Goal: Task Accomplishment & Management: Use online tool/utility

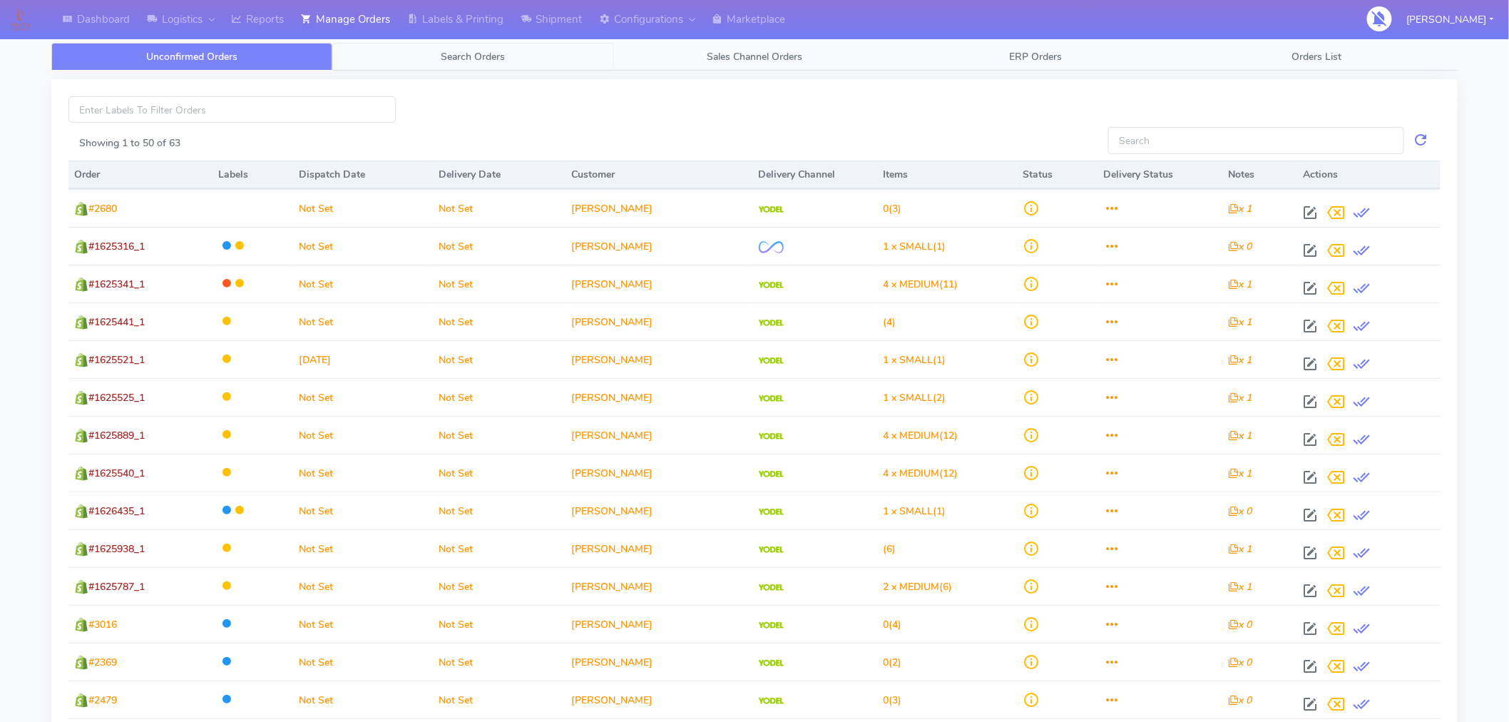
click at [467, 54] on span "Search Orders" at bounding box center [473, 57] width 64 height 14
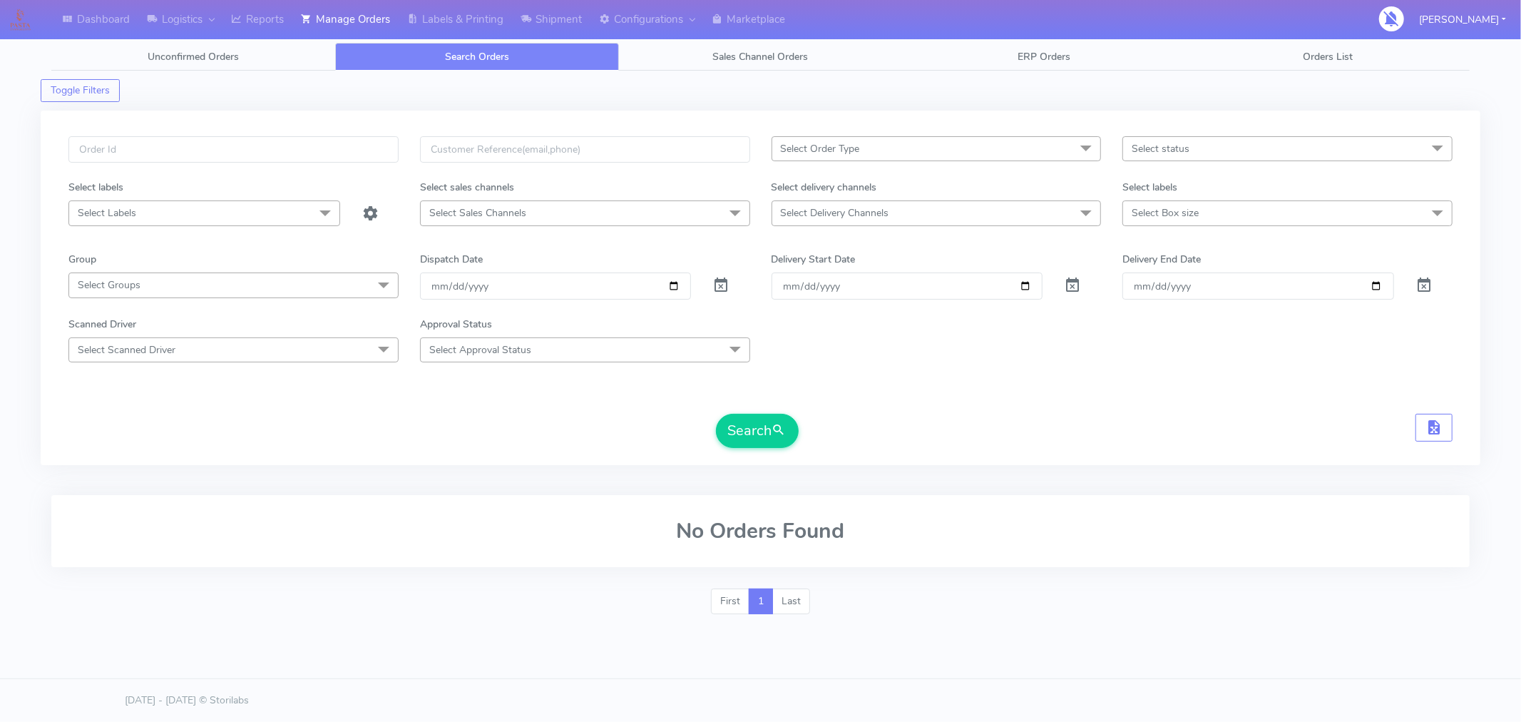
click at [1232, 148] on span "Select status" at bounding box center [1287, 148] width 330 height 25
click at [1168, 269] on div "Confirmed" at bounding box center [1287, 268] width 314 height 15
checkbox input "true"
click at [771, 441] on button "Search" at bounding box center [757, 431] width 83 height 34
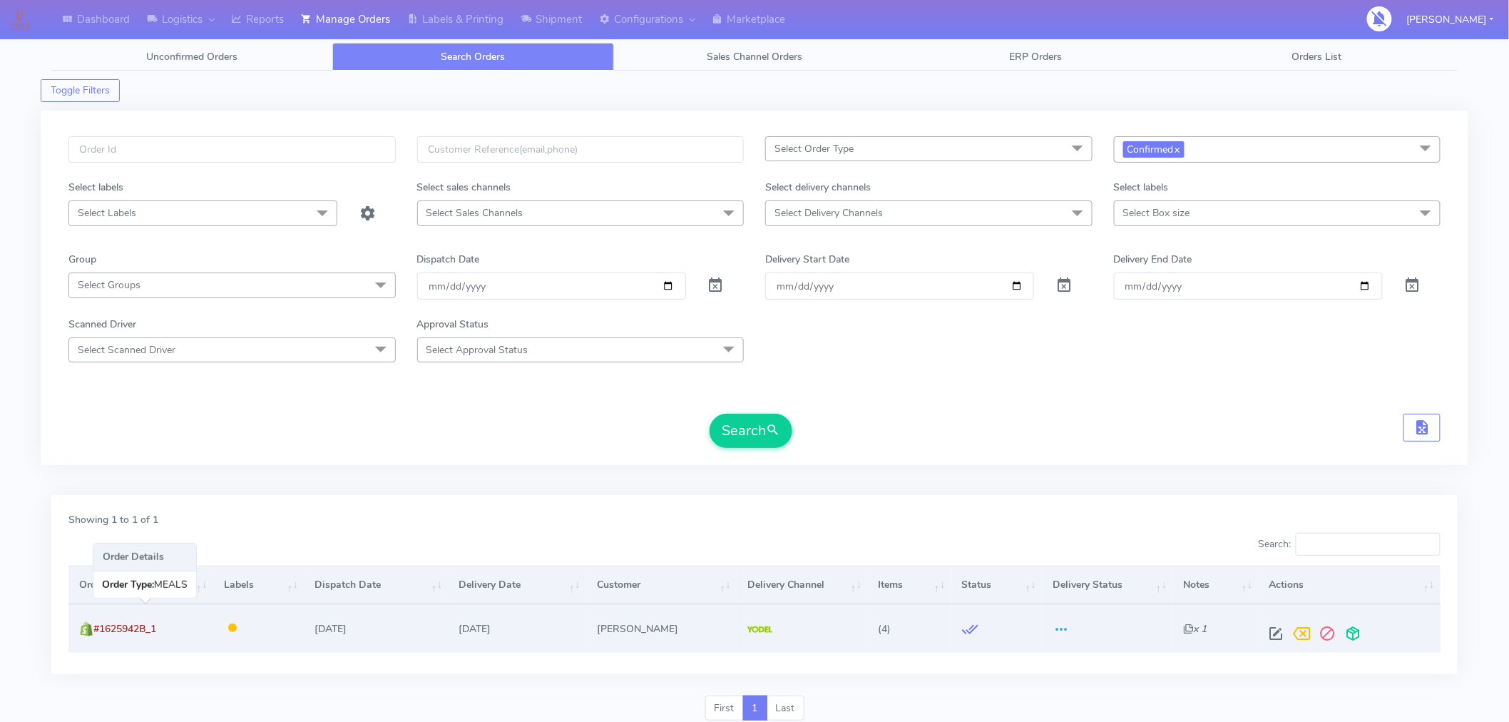
drag, startPoint x: 160, startPoint y: 625, endPoint x: 98, endPoint y: 625, distance: 62.0
click at [98, 625] on span "#1625942B_1" at bounding box center [124, 629] width 63 height 14
copy span "#1625942B_1"
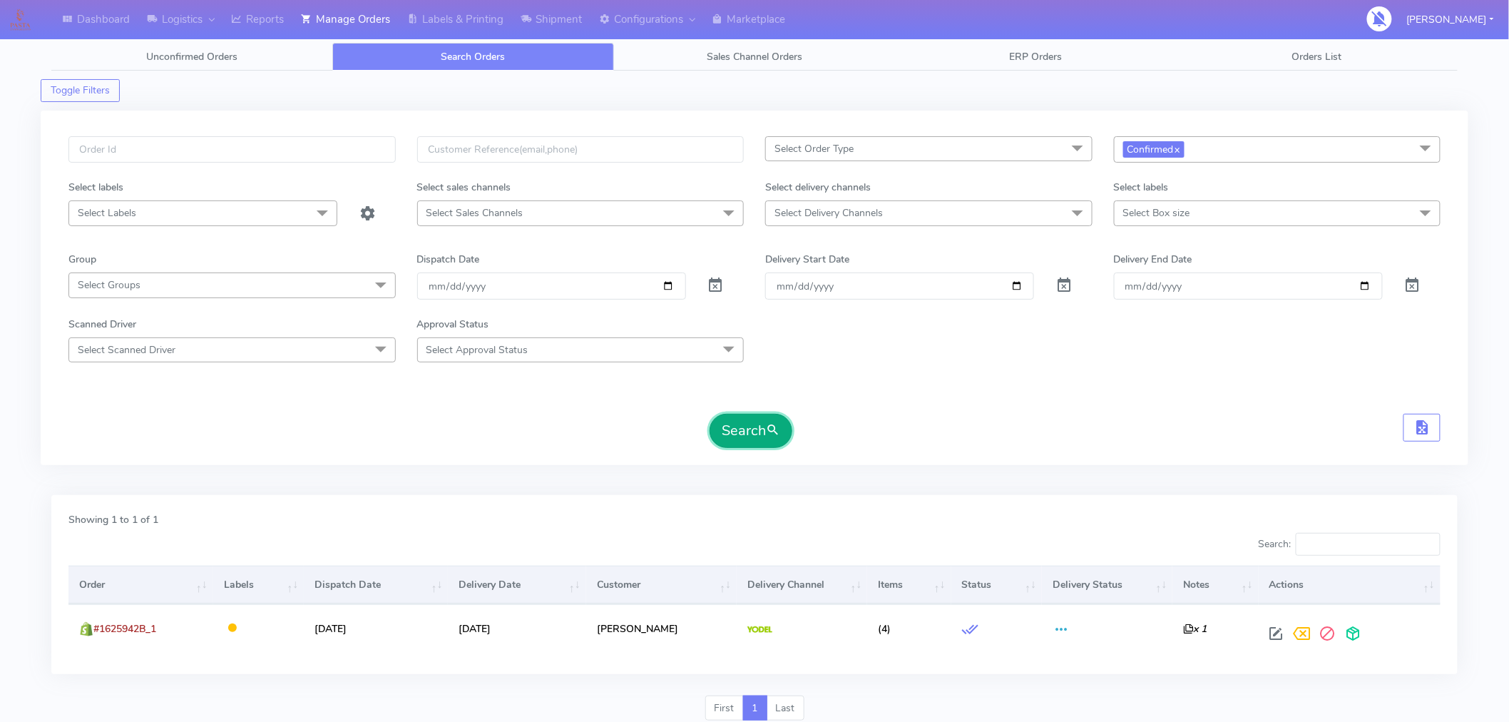
click at [749, 436] on button "Search" at bounding box center [751, 431] width 83 height 34
click at [749, 431] on button "Search" at bounding box center [751, 431] width 83 height 34
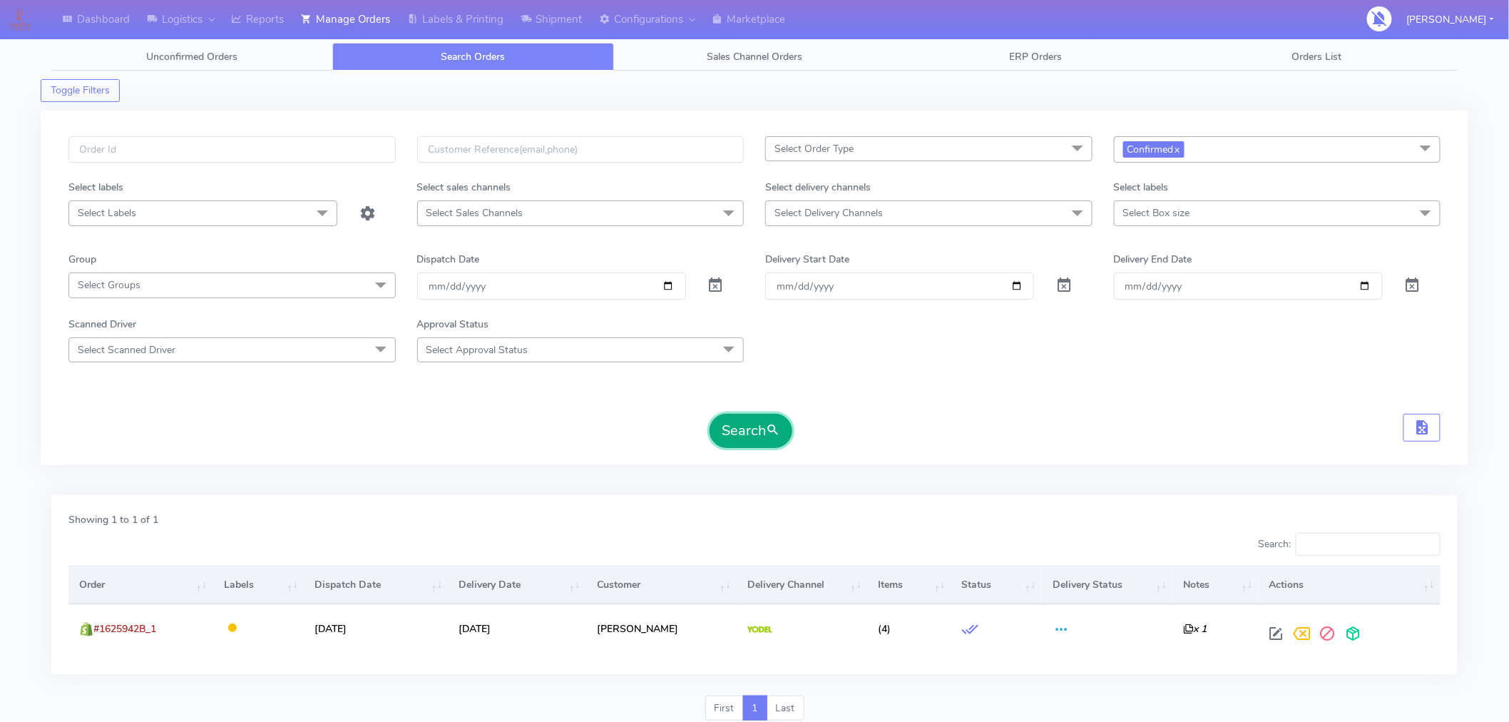
click at [749, 431] on button "Search" at bounding box center [751, 431] width 83 height 34
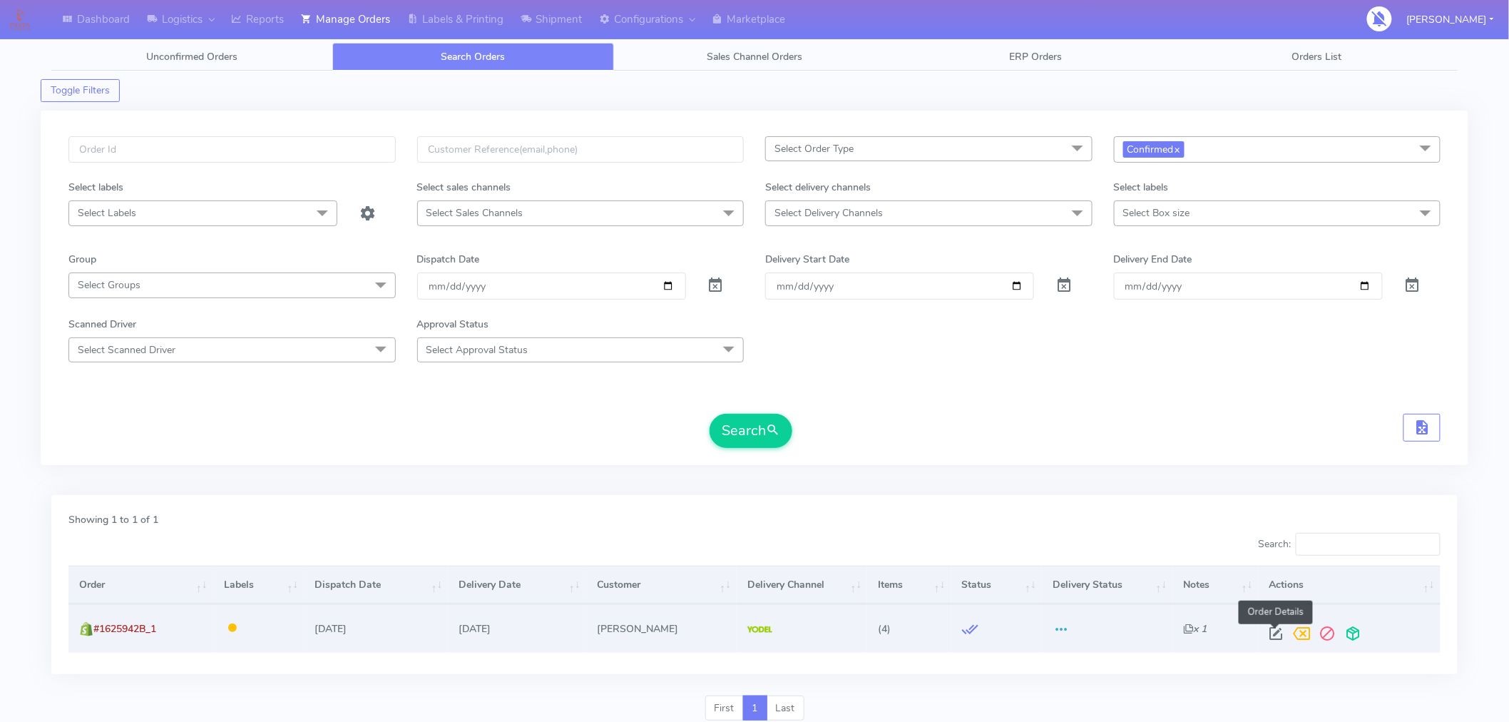
click at [1276, 631] on span at bounding box center [1277, 637] width 26 height 14
select select "5"
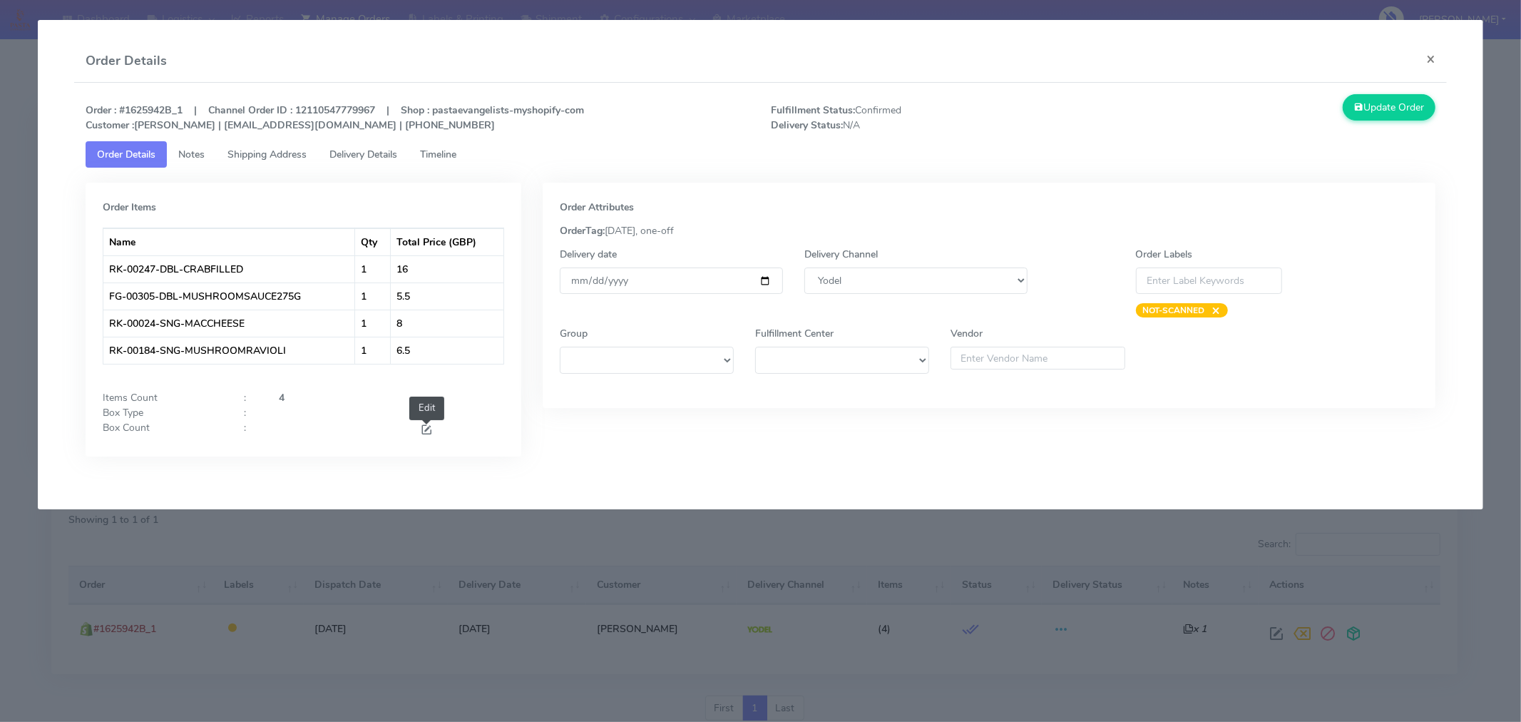
click at [426, 431] on span at bounding box center [426, 431] width 13 height 14
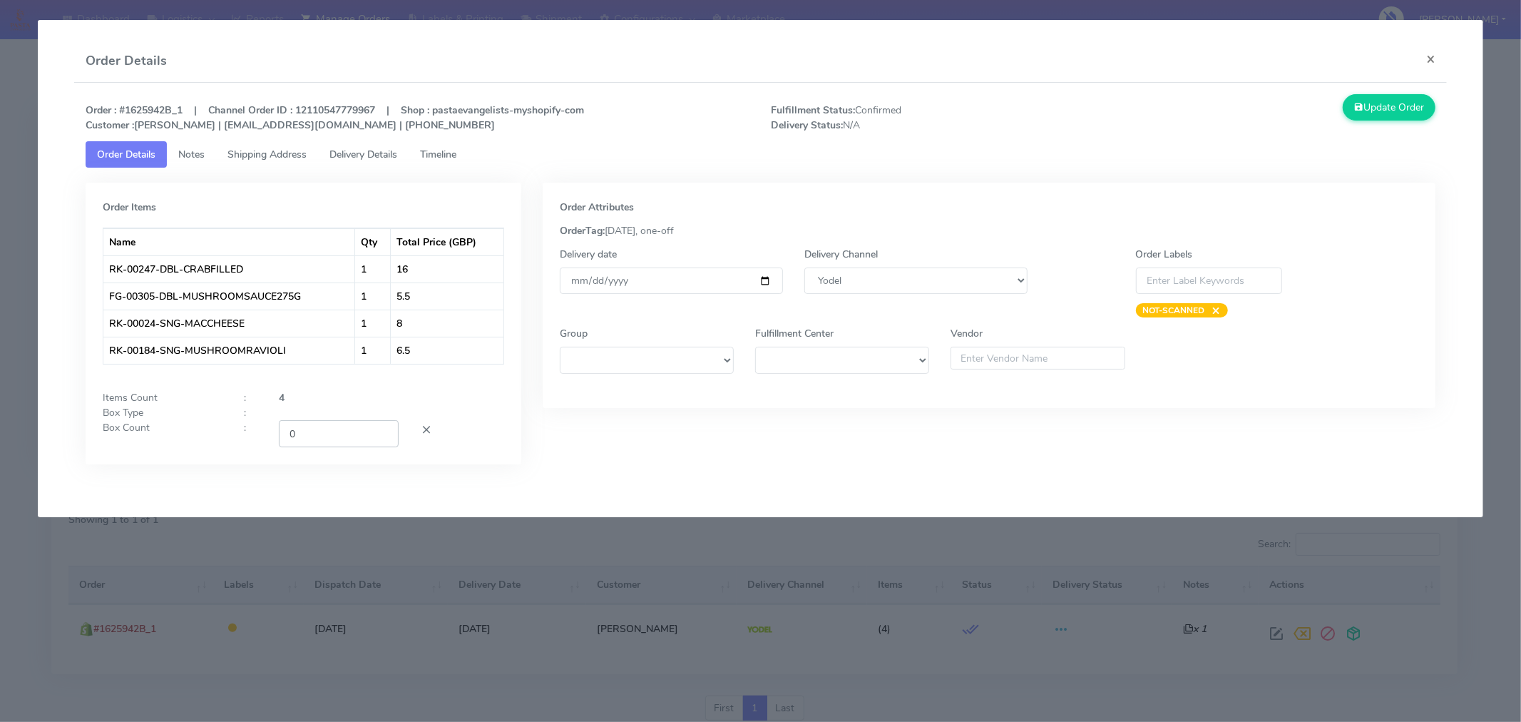
click at [337, 436] on input "0" at bounding box center [339, 433] width 120 height 26
type input "1"
click at [1388, 106] on button "Update Order" at bounding box center [1389, 107] width 93 height 26
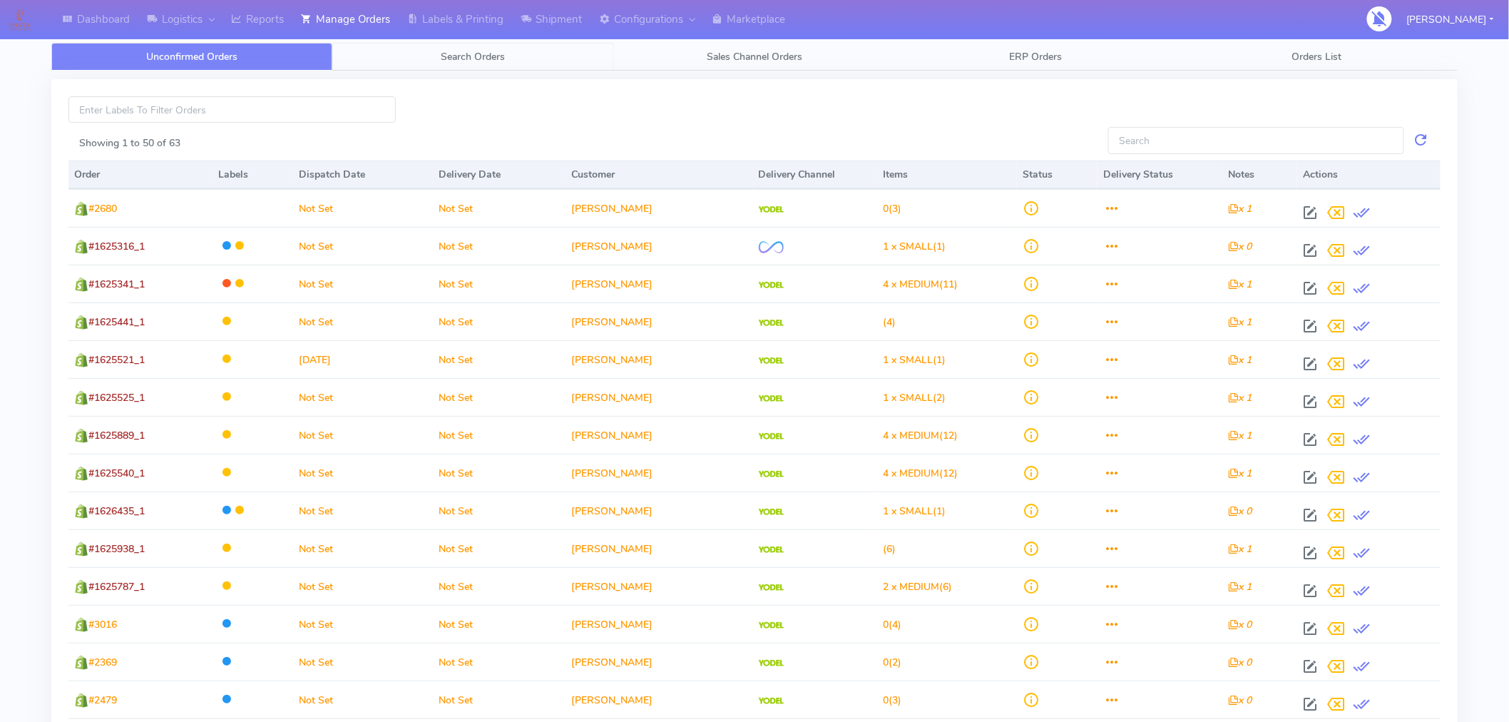
click at [469, 52] on span "Search Orders" at bounding box center [473, 57] width 64 height 14
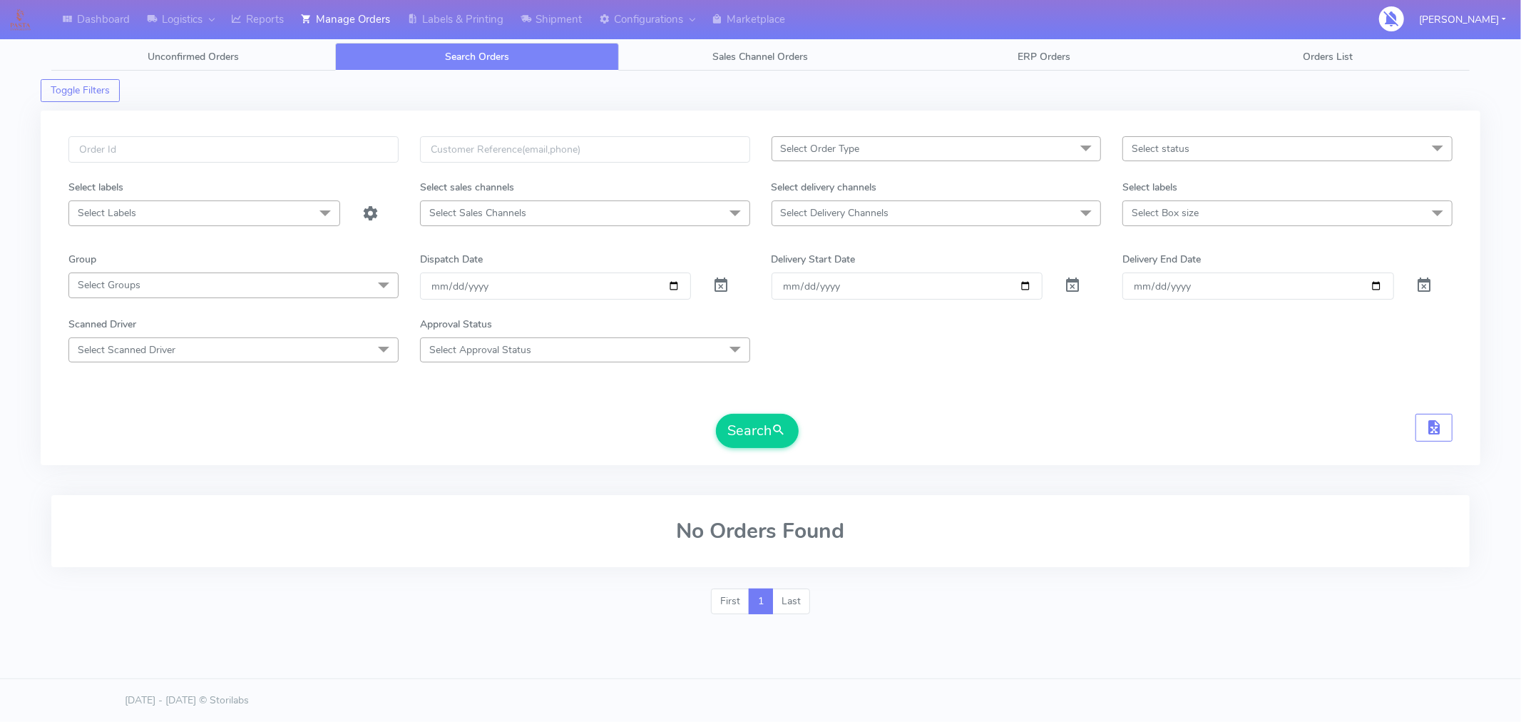
click at [1189, 153] on span "Select status" at bounding box center [1287, 148] width 330 height 25
click at [1170, 268] on div "Confirmed" at bounding box center [1287, 268] width 314 height 15
click at [756, 435] on button "Search" at bounding box center [757, 431] width 83 height 34
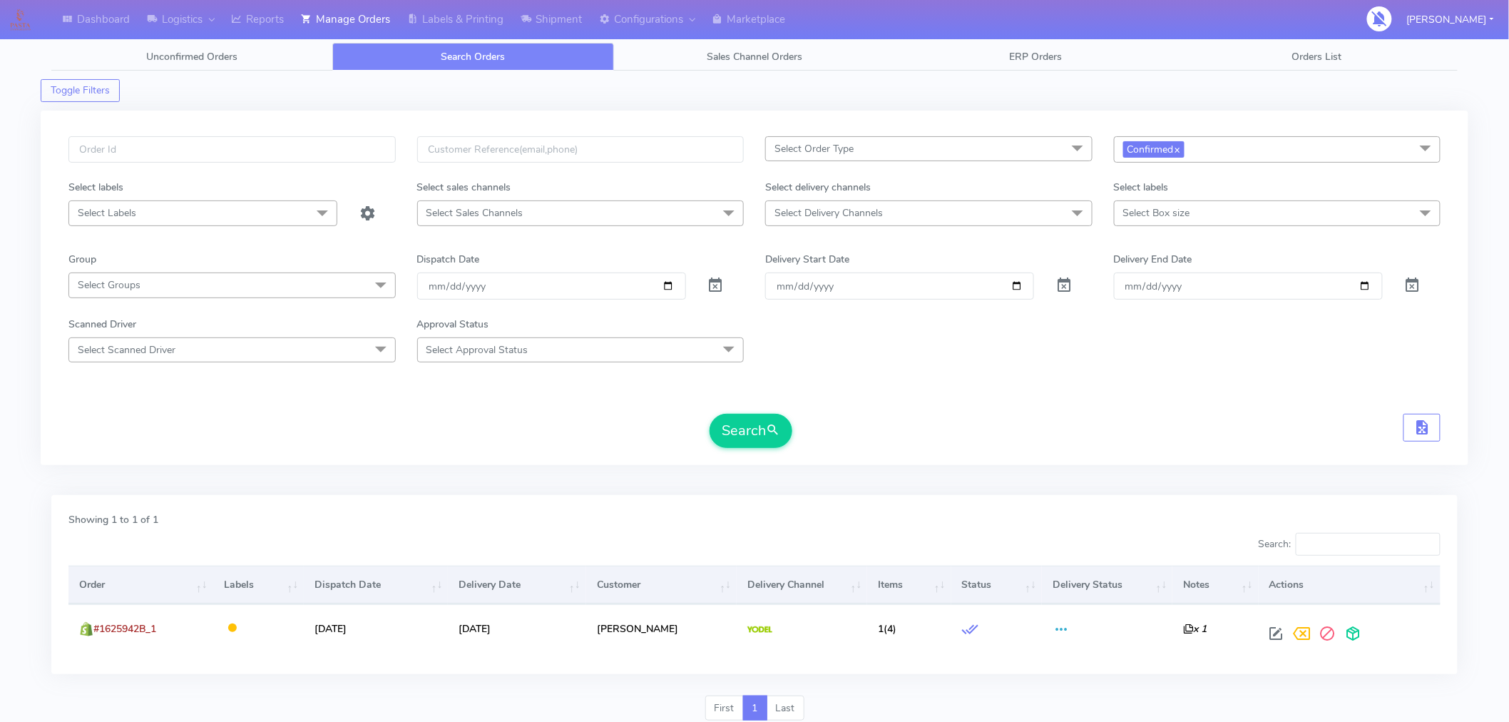
click at [1262, 402] on form "Select Order Type Select All MEALS ATAVI One Off Pasta Club Gift Kit Event Unkn…" at bounding box center [754, 292] width 1372 height 312
click at [761, 416] on button "Search" at bounding box center [751, 431] width 83 height 34
click at [1179, 151] on link "x" at bounding box center [1177, 148] width 6 height 15
checkbox input "false"
click at [1179, 151] on span "Select status" at bounding box center [1152, 149] width 58 height 14
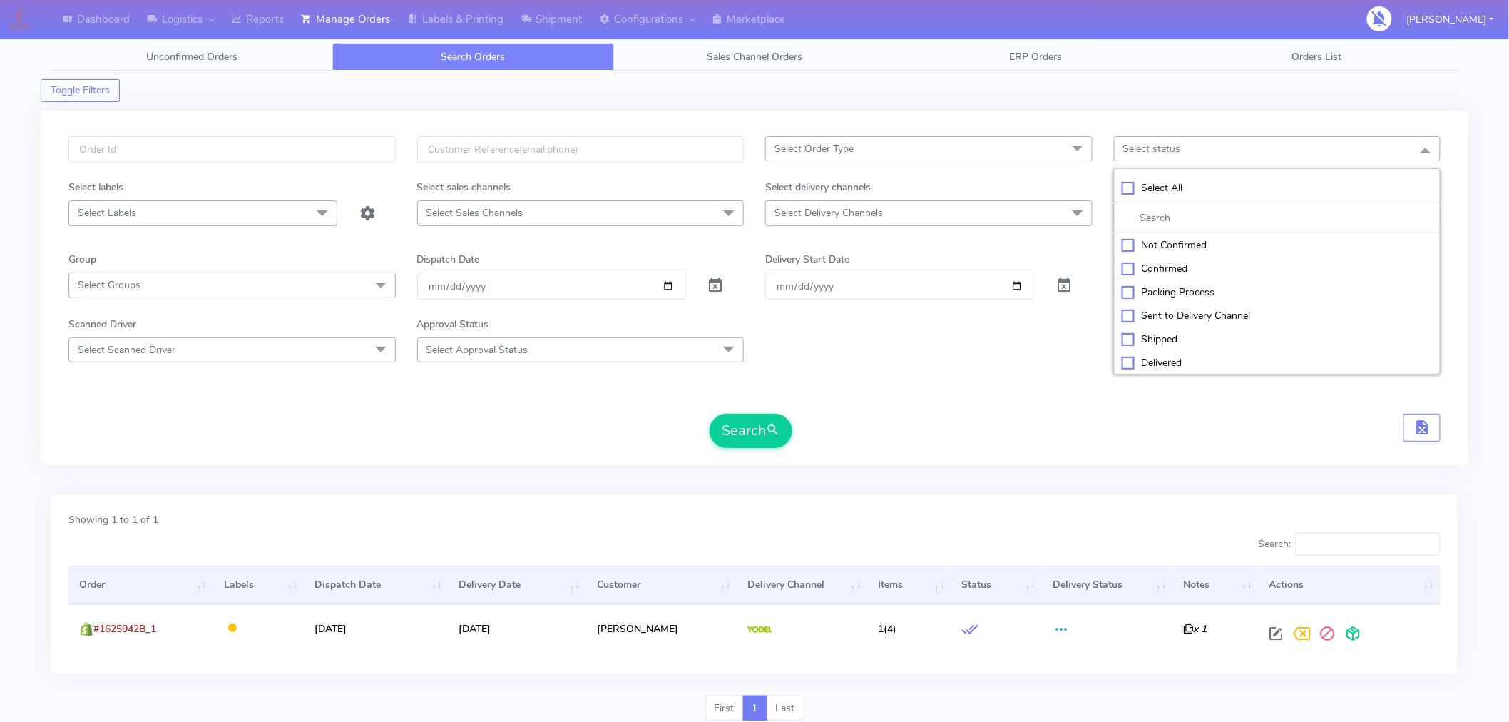
click at [1167, 323] on div "Sent to Delivery Channel" at bounding box center [1278, 315] width 312 height 15
checkbox input "true"
click at [784, 422] on button "Search" at bounding box center [751, 431] width 83 height 34
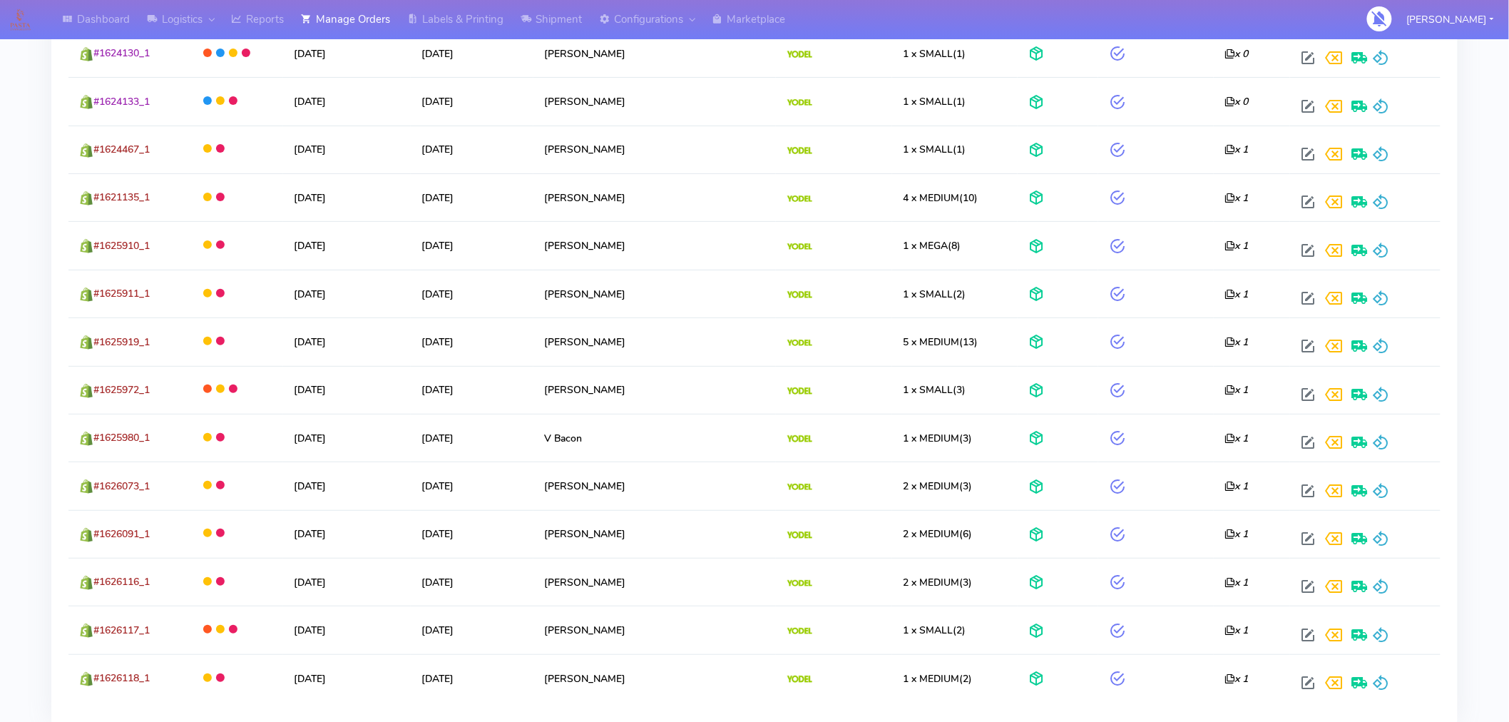
scroll to position [2411, 0]
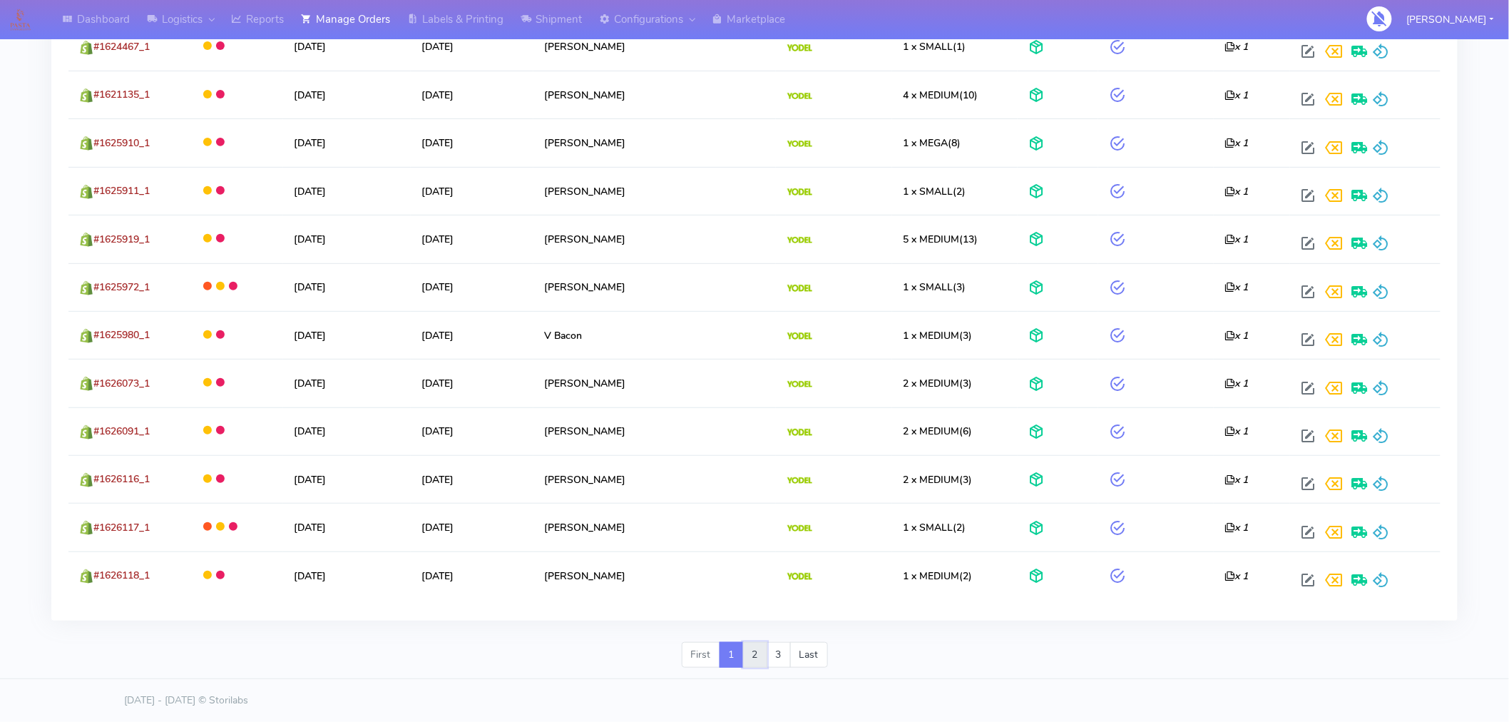
click at [752, 663] on link "2" at bounding box center [755, 655] width 24 height 26
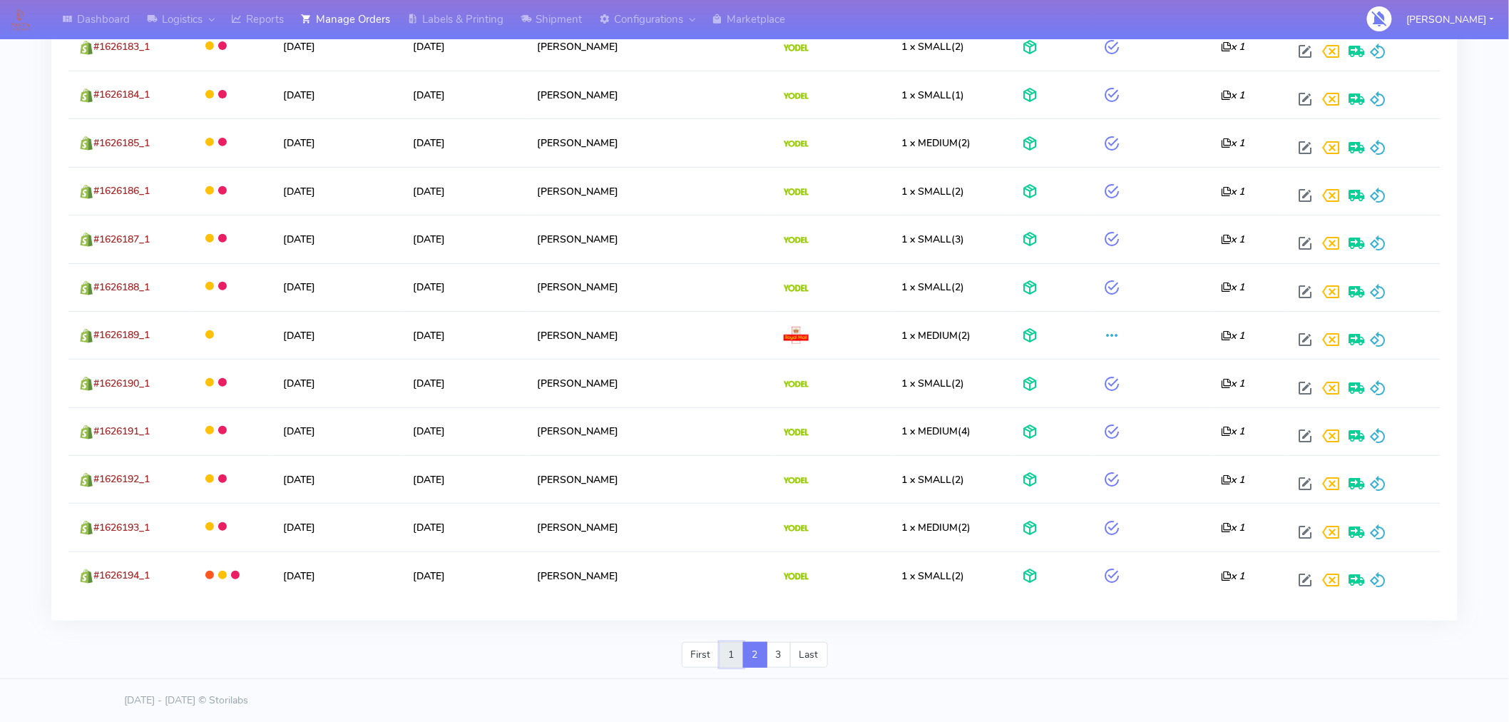
click at [730, 656] on link "1" at bounding box center [732, 655] width 24 height 26
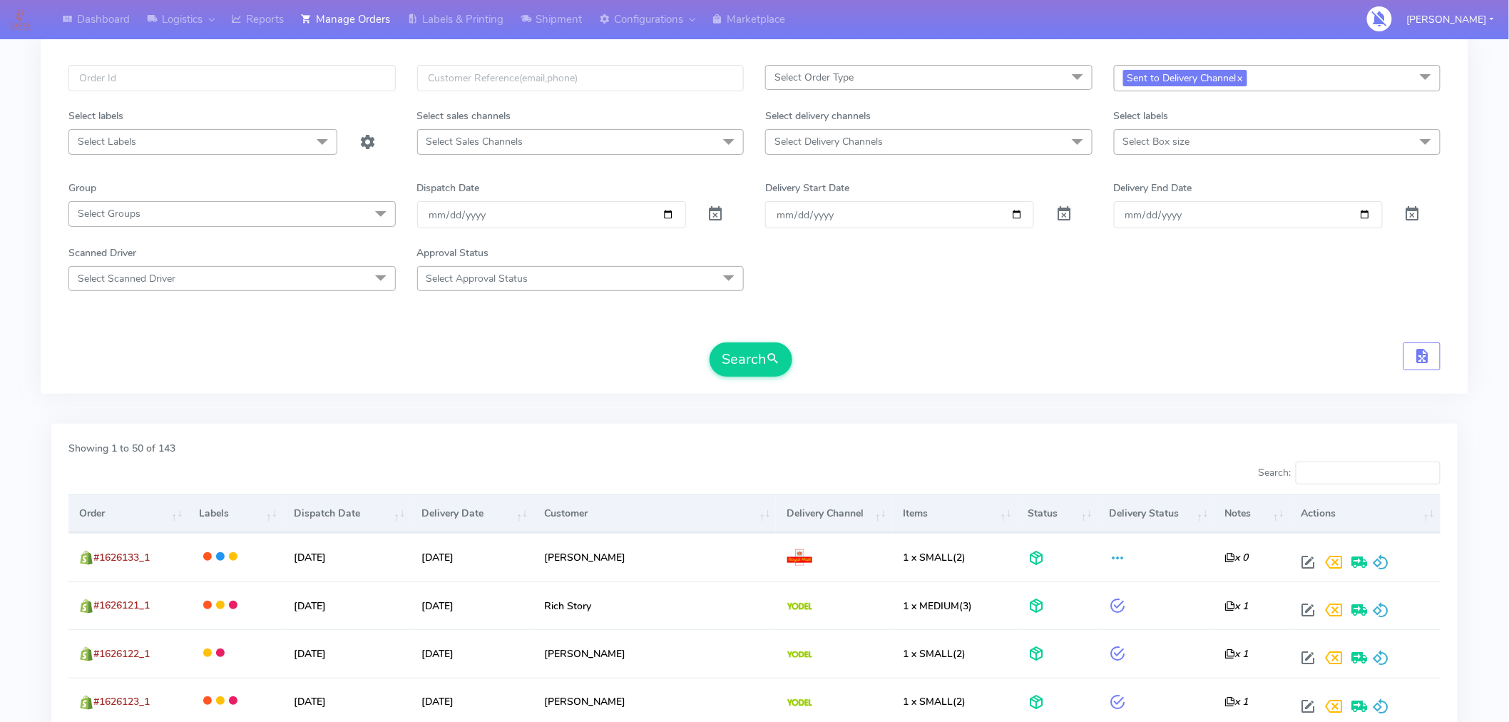
scroll to position [0, 0]
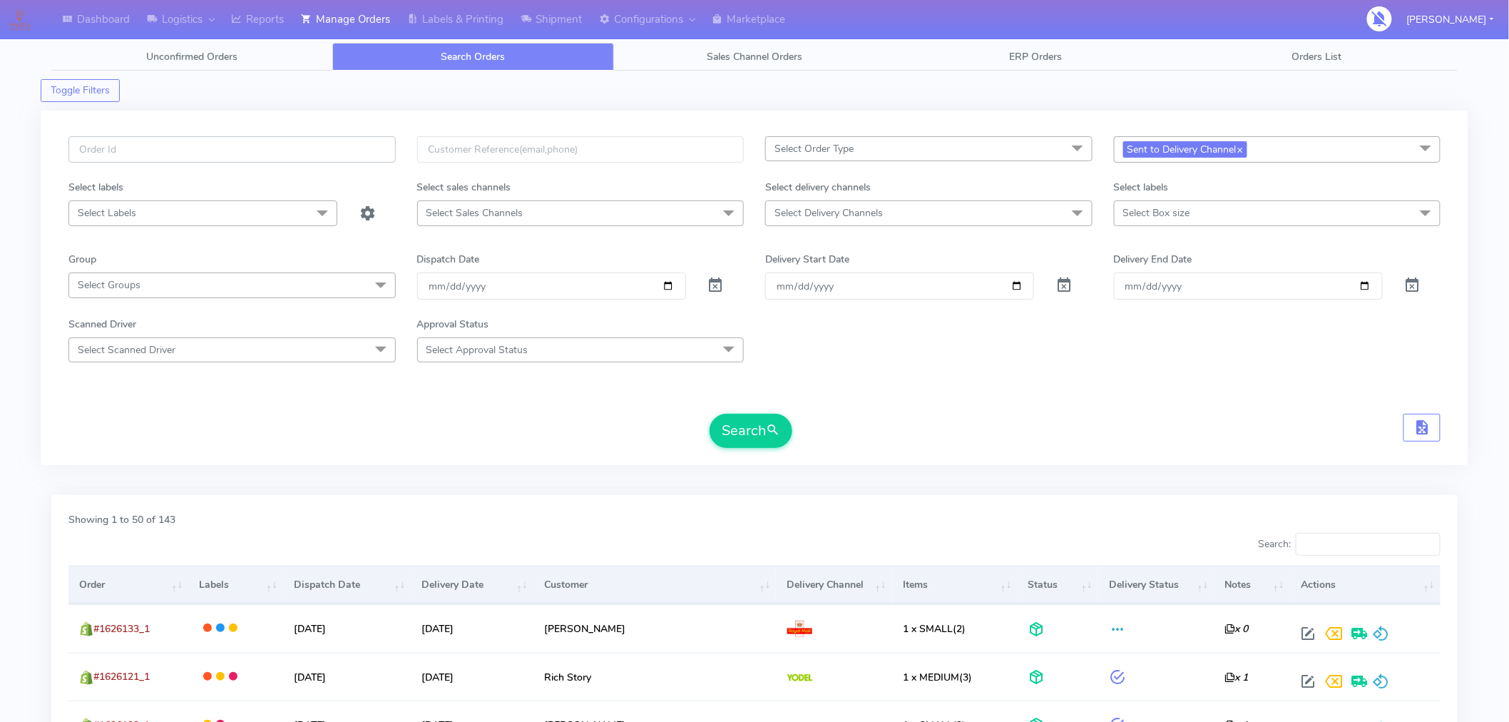
click at [324, 155] on input "text" at bounding box center [231, 149] width 327 height 26
paste input "1625942A"
type input "1625942"
click at [1243, 152] on link "x" at bounding box center [1240, 148] width 6 height 15
click at [764, 431] on button "Search" at bounding box center [751, 431] width 83 height 34
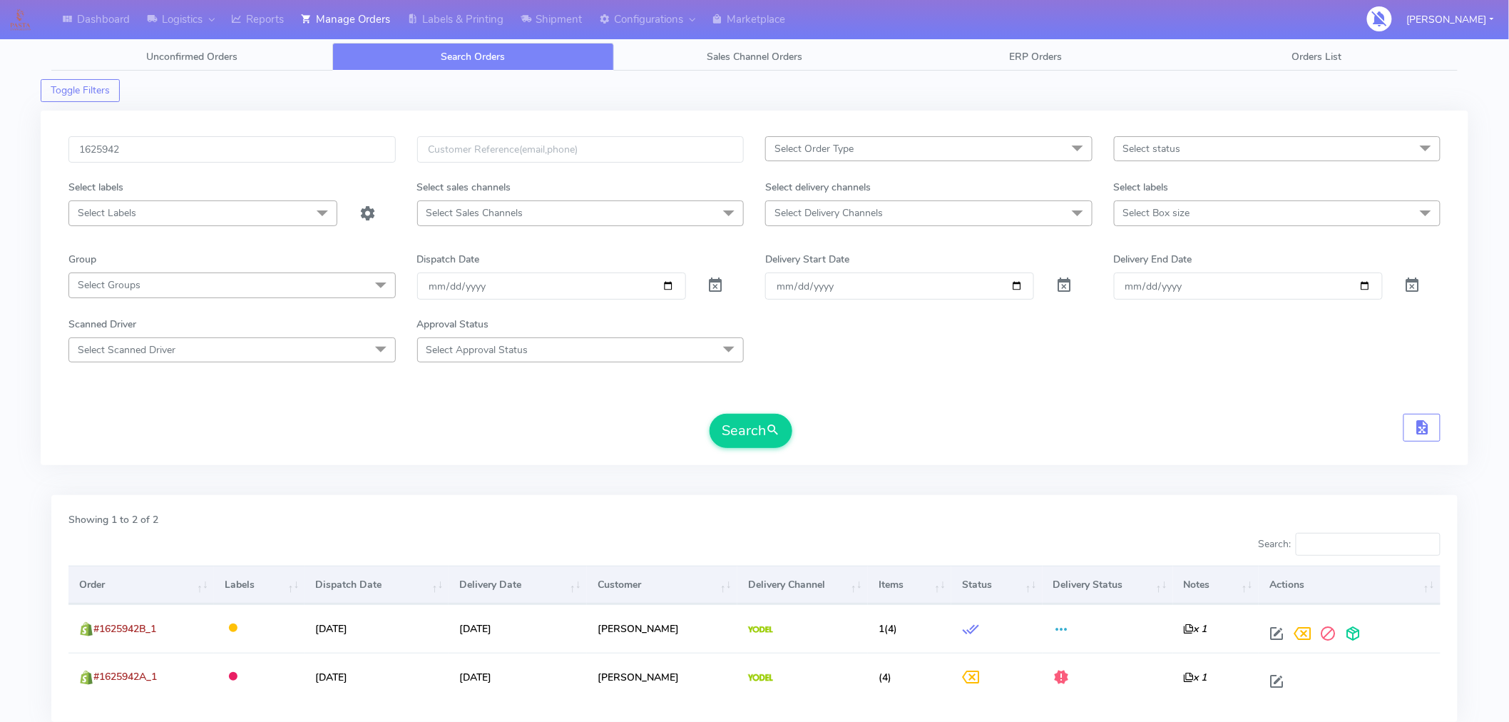
scroll to position [101, 0]
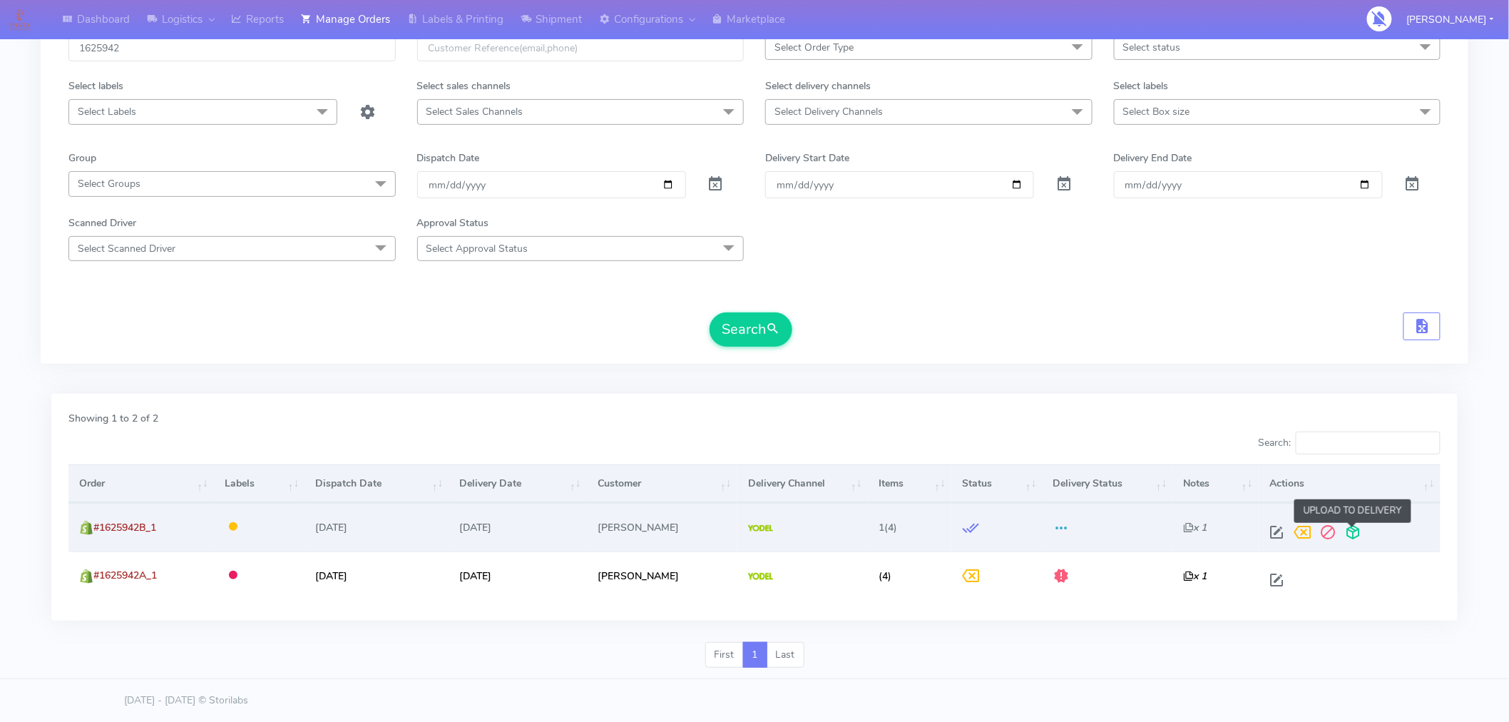
click at [1355, 530] on span at bounding box center [1354, 535] width 26 height 14
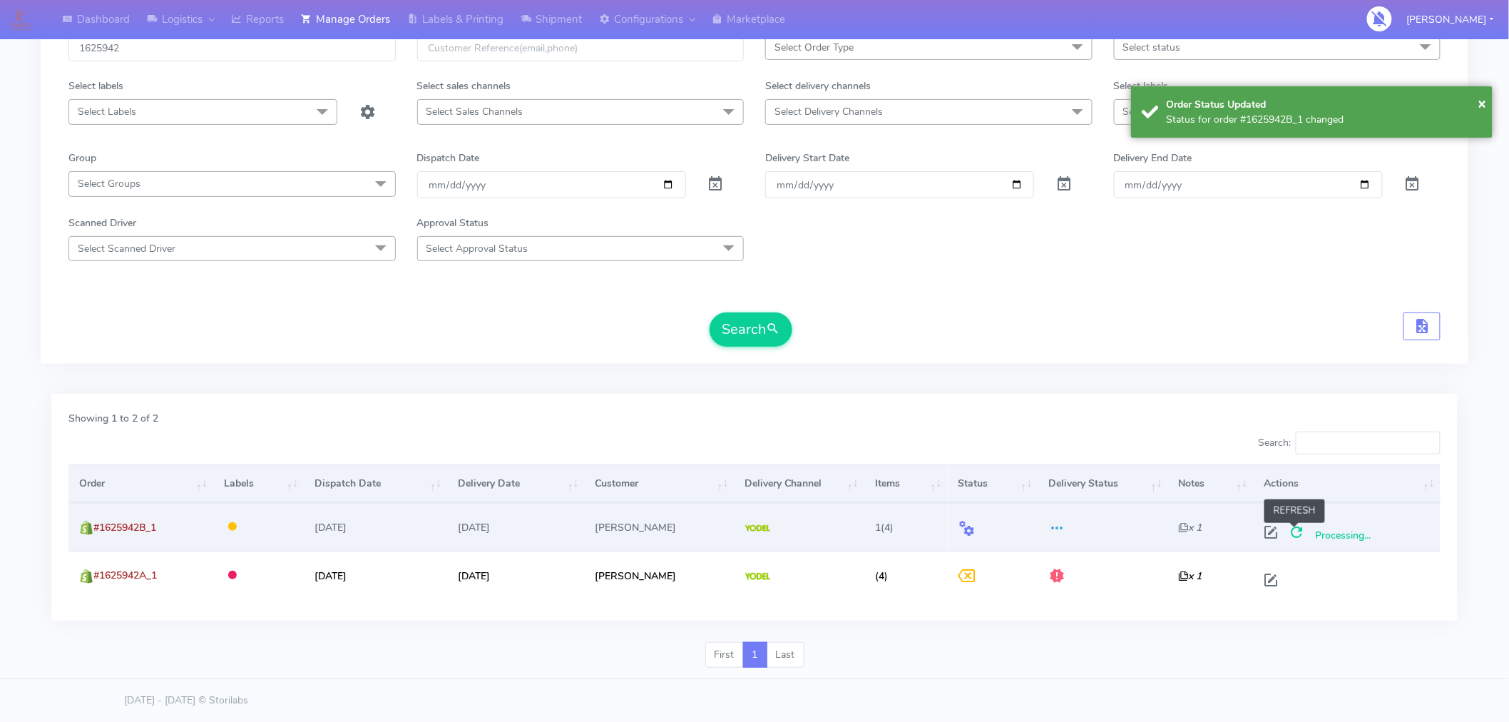
click at [1293, 530] on span at bounding box center [1297, 535] width 26 height 14
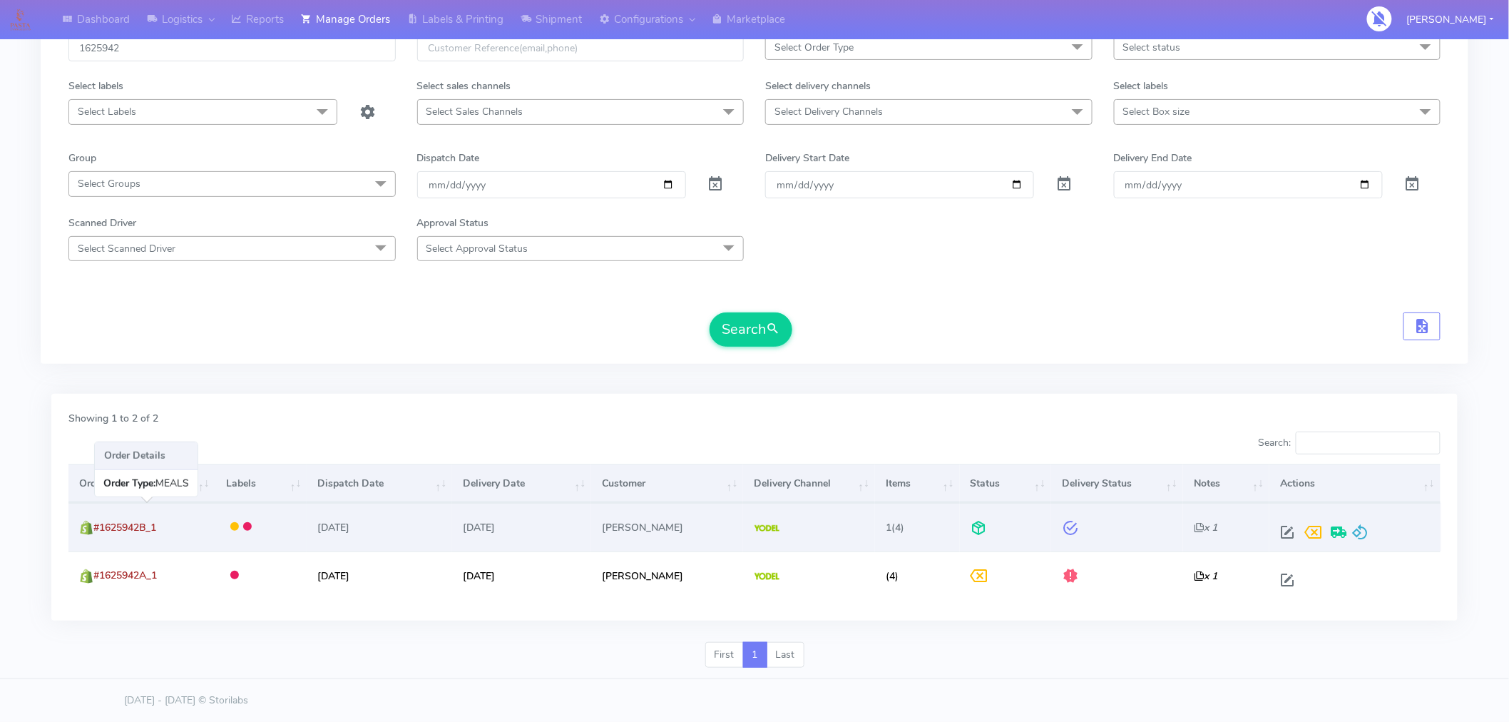
drag, startPoint x: 170, startPoint y: 530, endPoint x: 98, endPoint y: 521, distance: 71.9
click at [98, 521] on td "#1625942B_1" at bounding box center [141, 527] width 147 height 48
copy span "#1625942B_1"
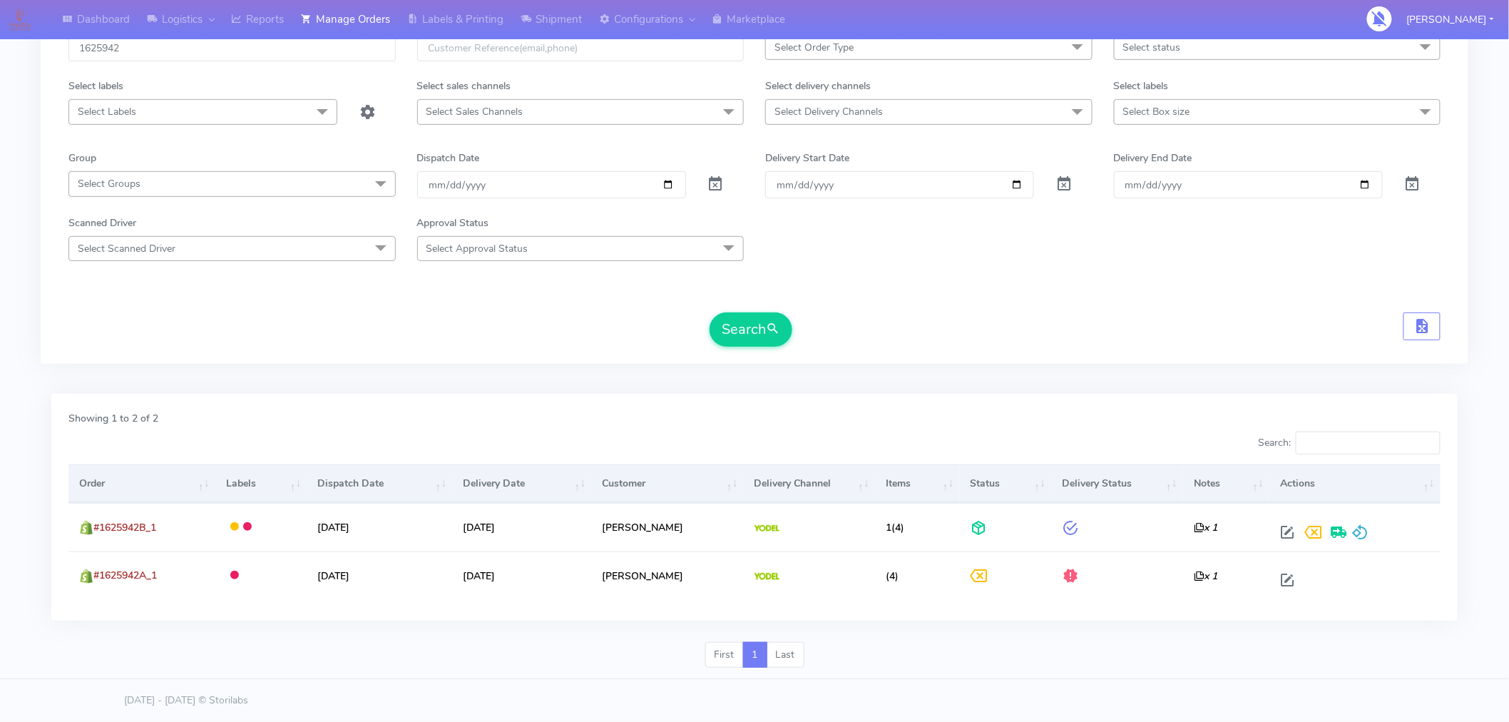
scroll to position [0, 0]
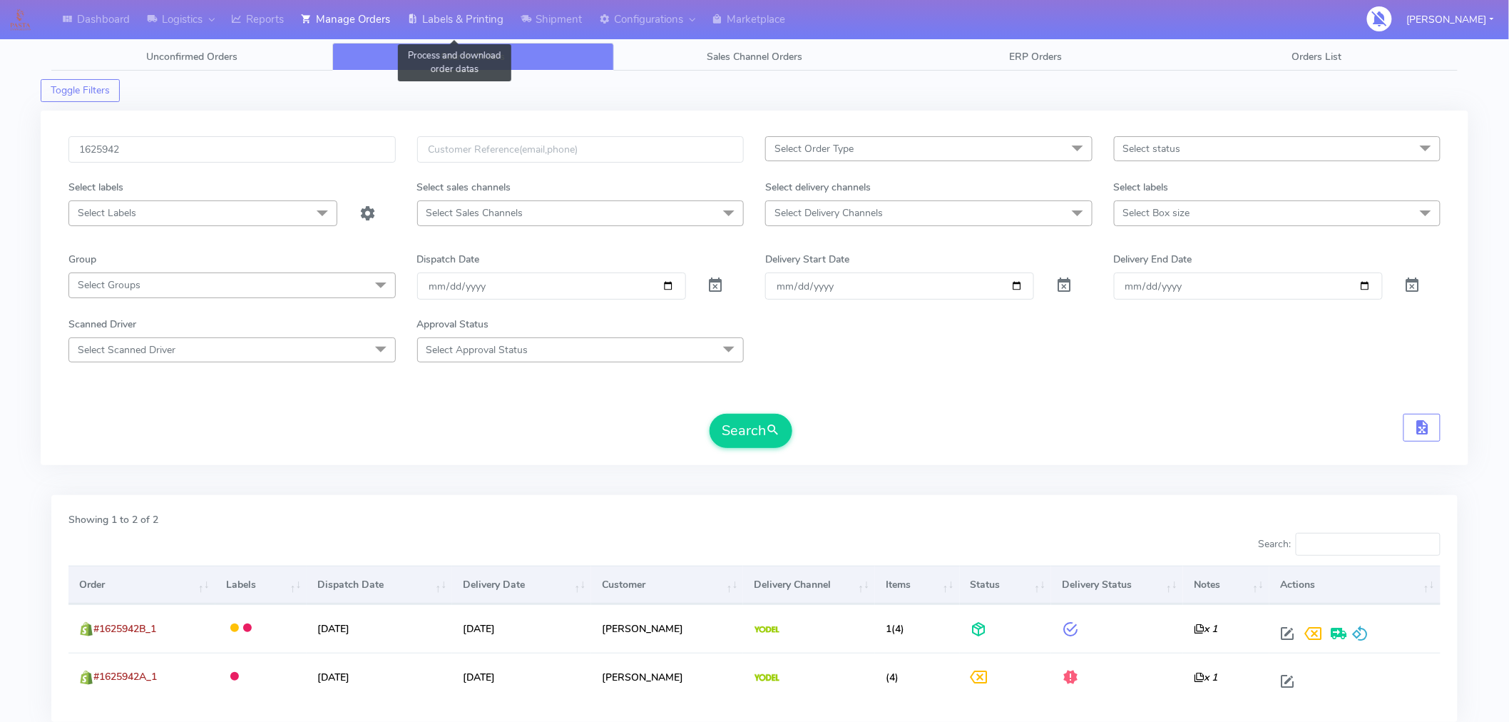
click at [479, 16] on link "Labels & Printing" at bounding box center [455, 19] width 113 height 39
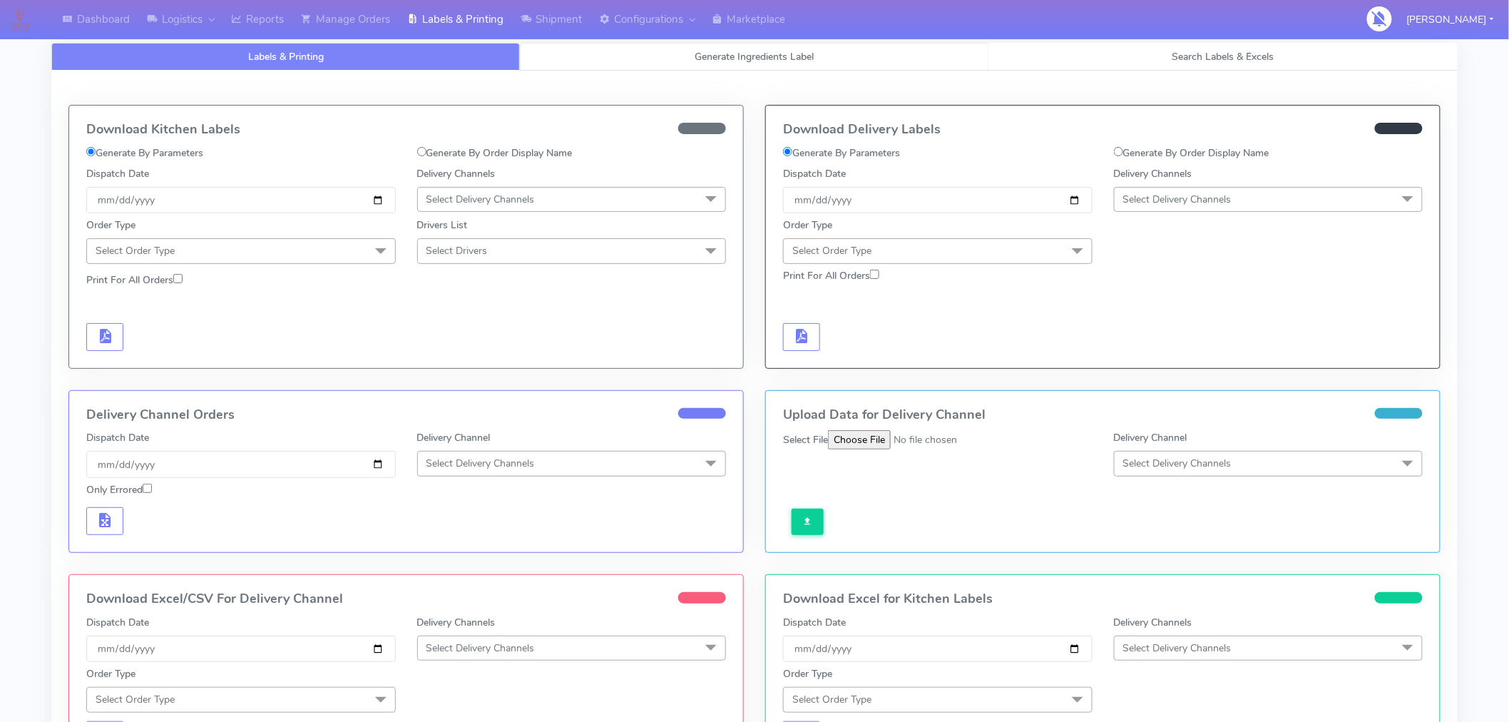
click at [802, 59] on span "Generate Ingredients Label" at bounding box center [754, 57] width 119 height 14
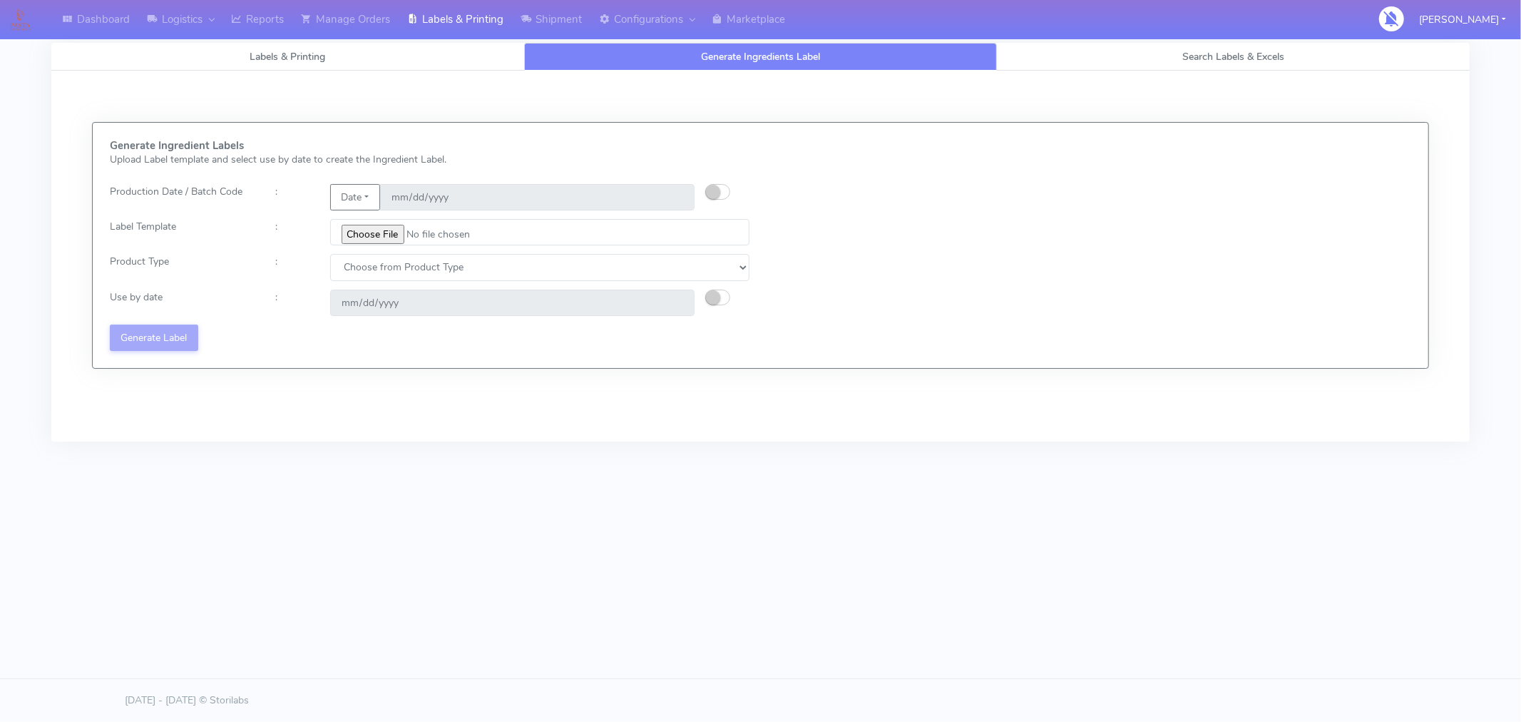
select select
click at [271, 53] on span "Labels & Printing" at bounding box center [288, 57] width 76 height 14
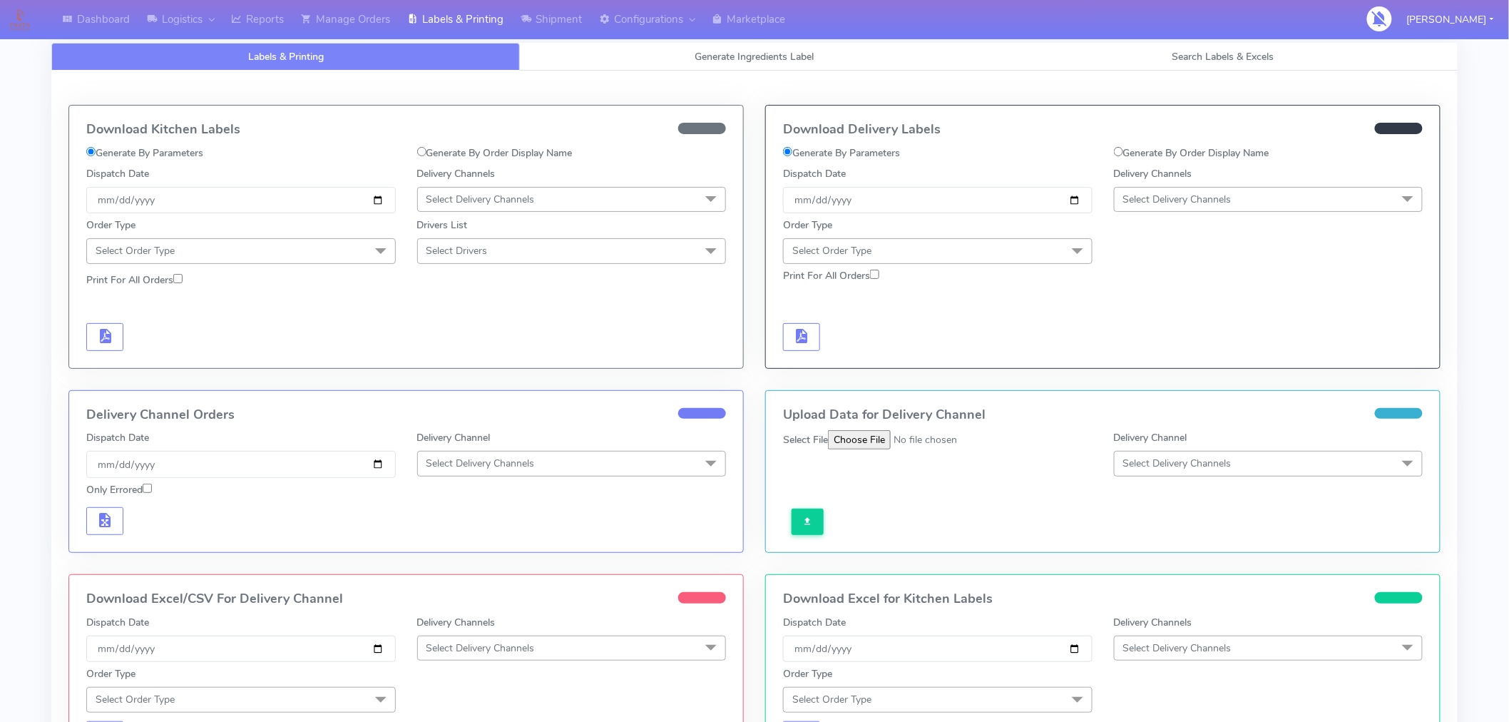
click at [1117, 154] on input "Generate By Order Display Name" at bounding box center [1118, 151] width 9 height 9
radio input "true"
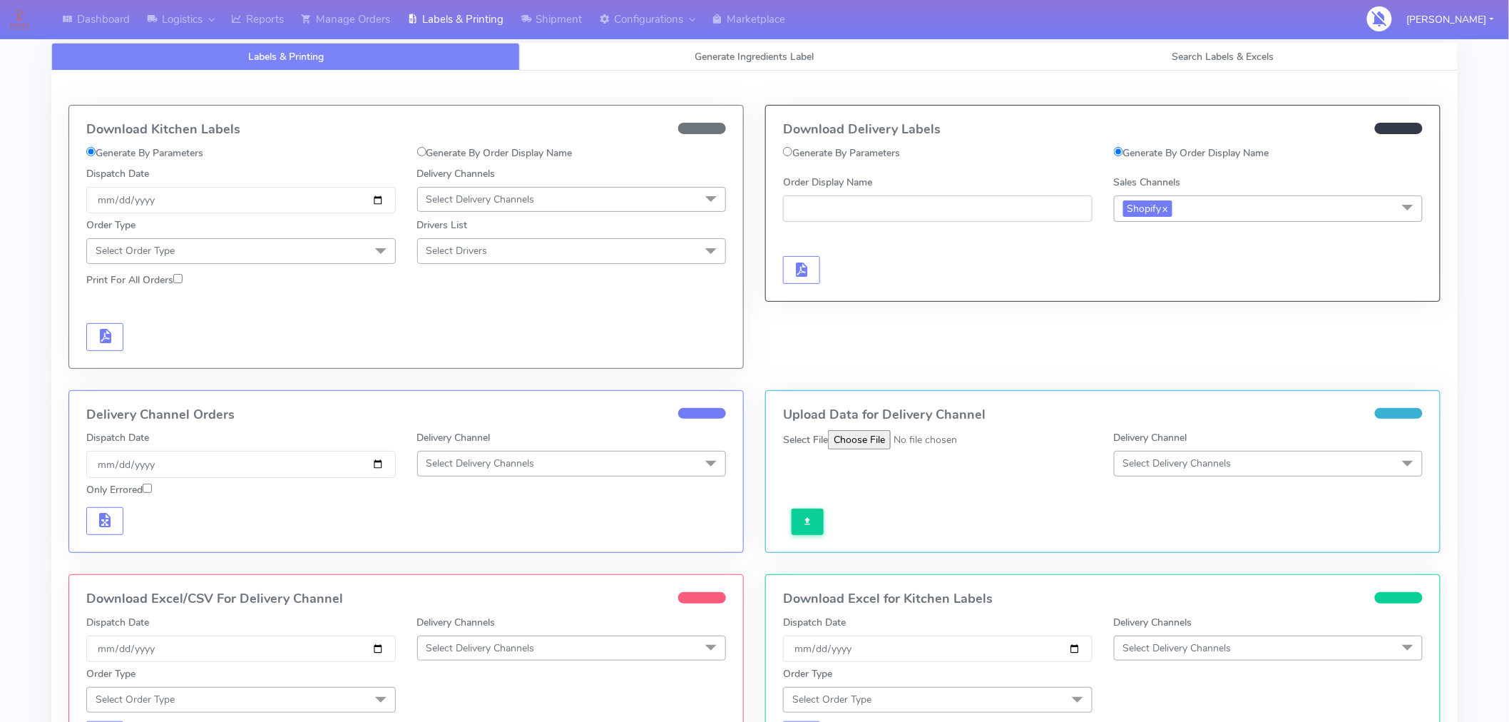
click at [908, 205] on input "Order Display Name" at bounding box center [937, 208] width 309 height 26
paste input "#1625942B_1"
type input "#1625942B_1"
click at [804, 272] on span "button" at bounding box center [801, 273] width 17 height 14
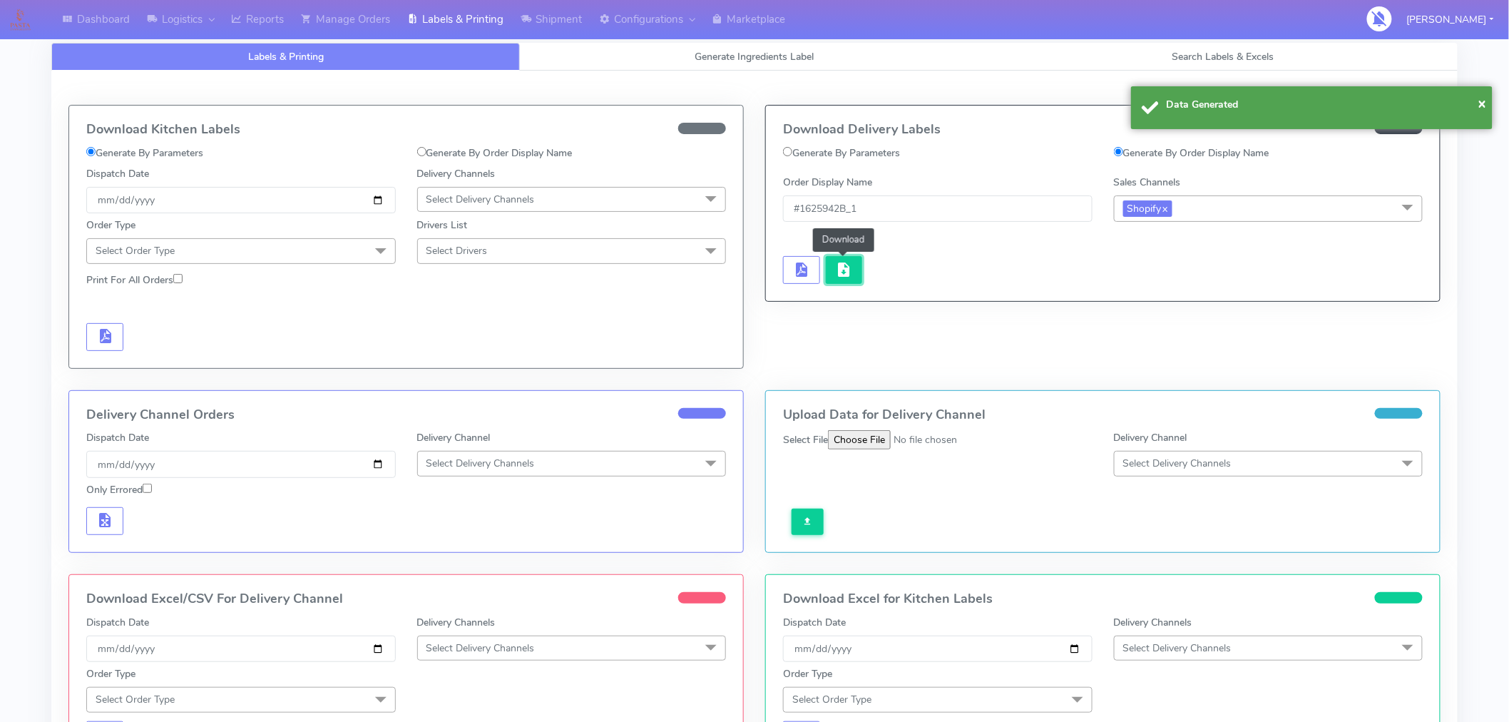
click at [846, 273] on span "button" at bounding box center [843, 273] width 17 height 14
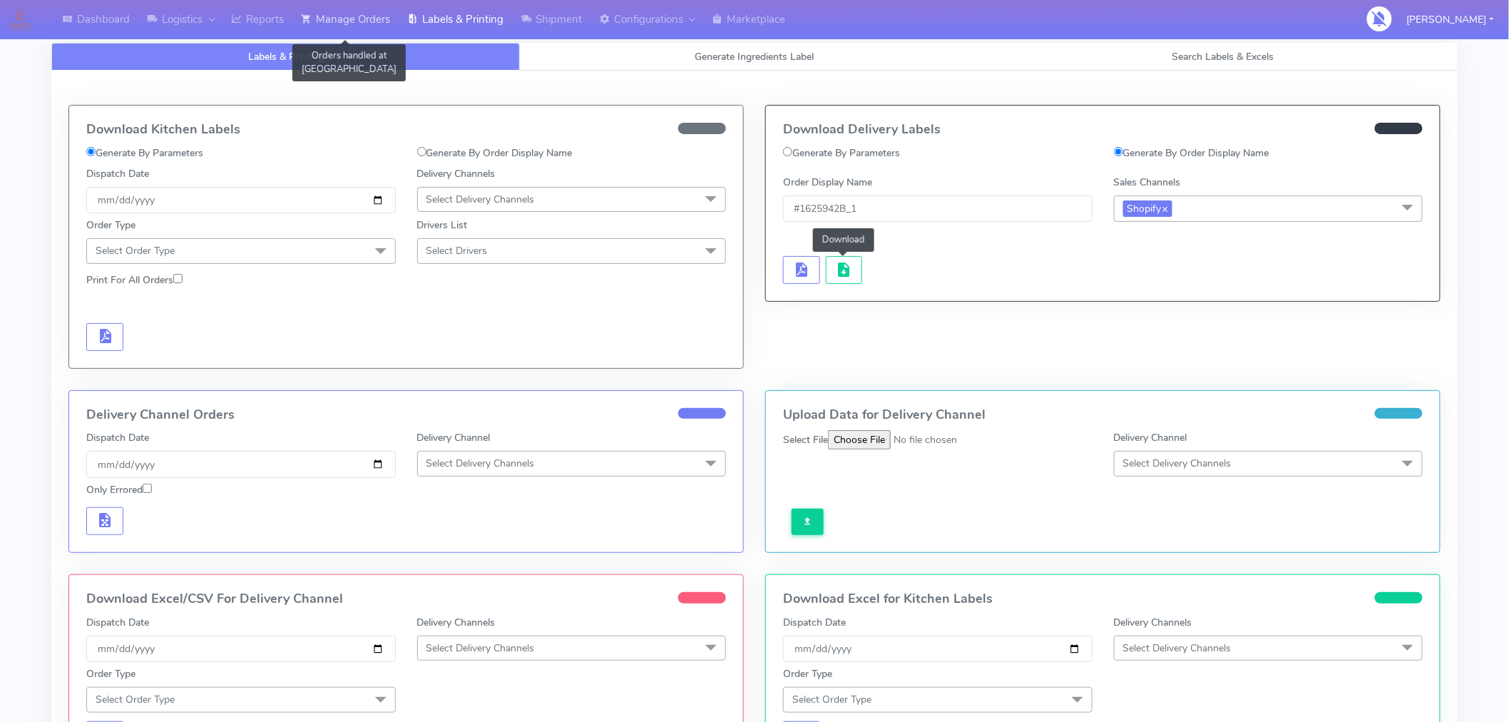
click at [361, 11] on link "Manage Orders" at bounding box center [345, 19] width 106 height 39
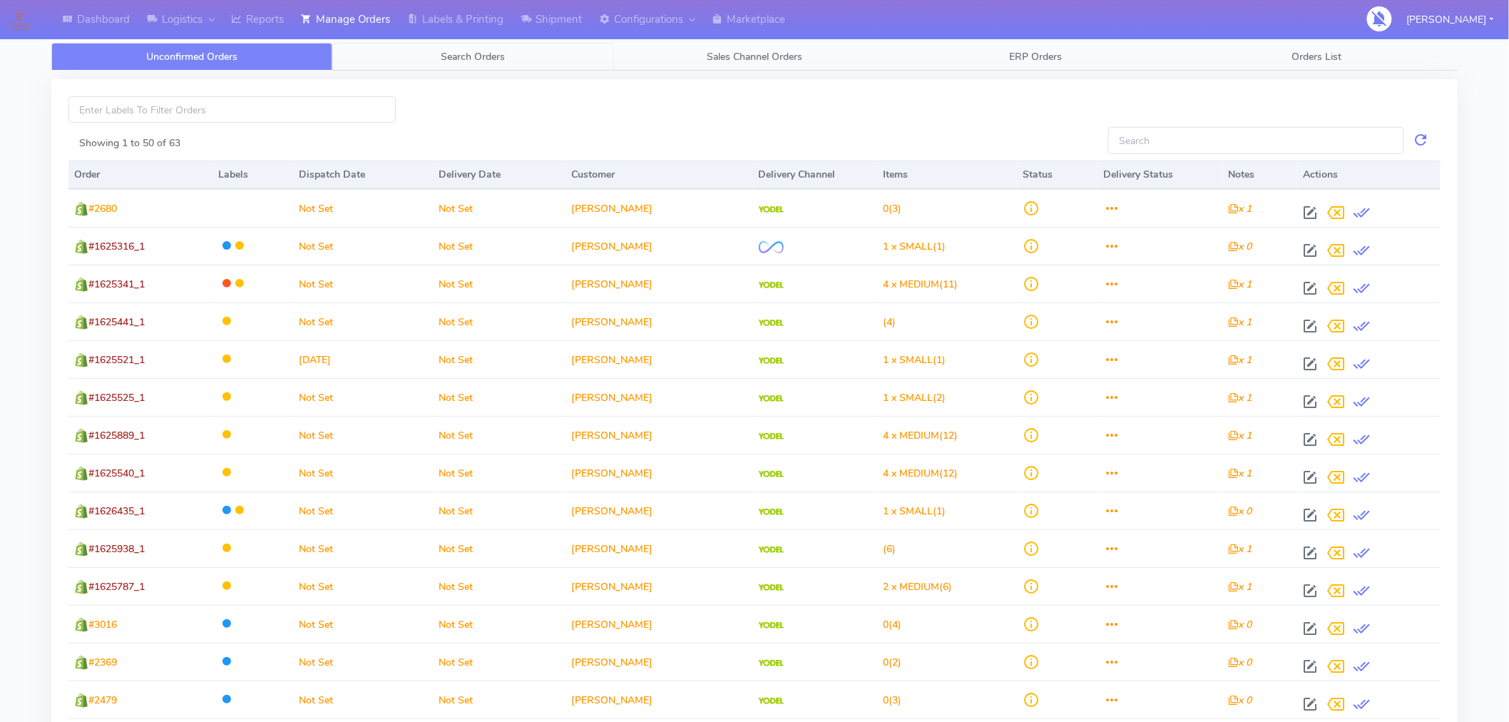
click at [496, 54] on span "Search Orders" at bounding box center [473, 57] width 64 height 14
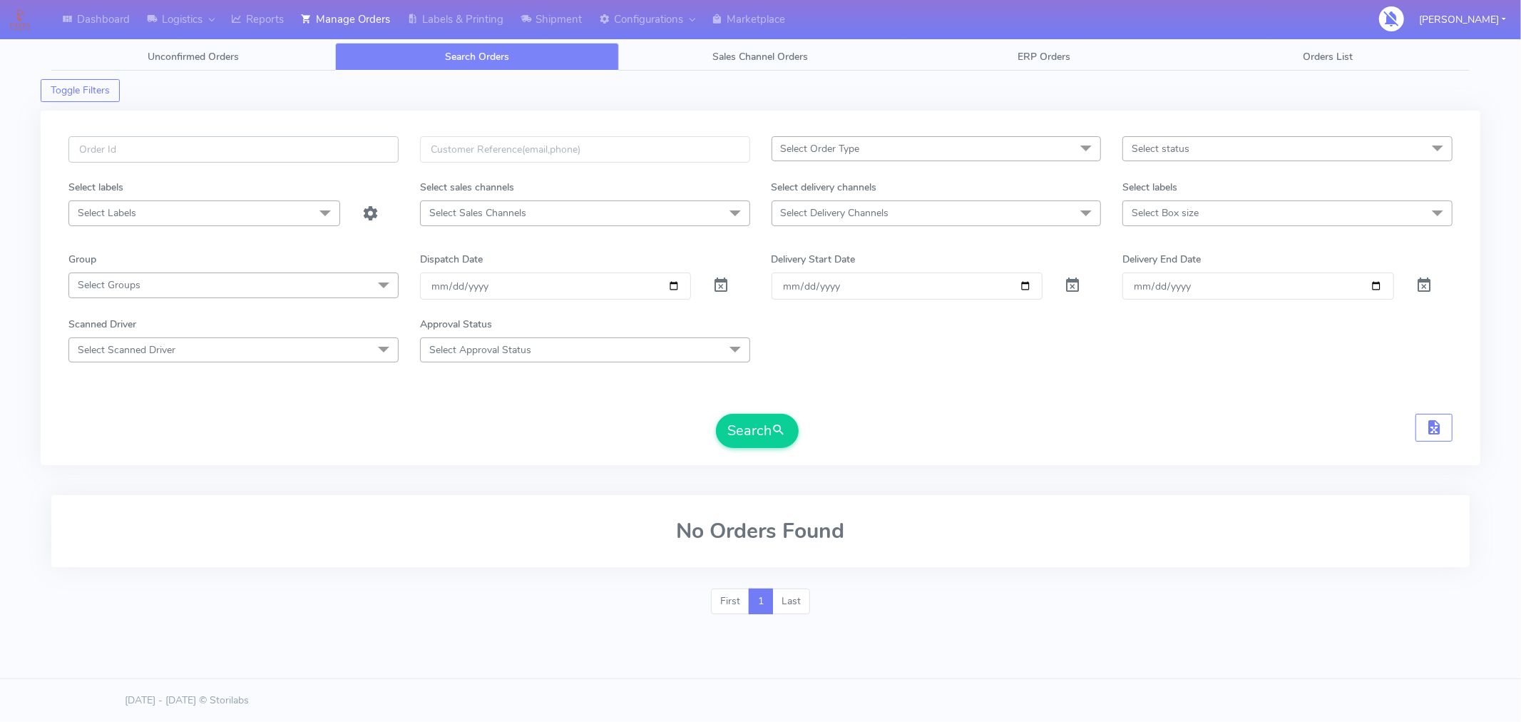
click at [358, 143] on input "text" at bounding box center [233, 149] width 330 height 26
paste input "#1625942B_1"
type input "#1625942B_1"
click at [756, 431] on button "Search" at bounding box center [757, 431] width 83 height 34
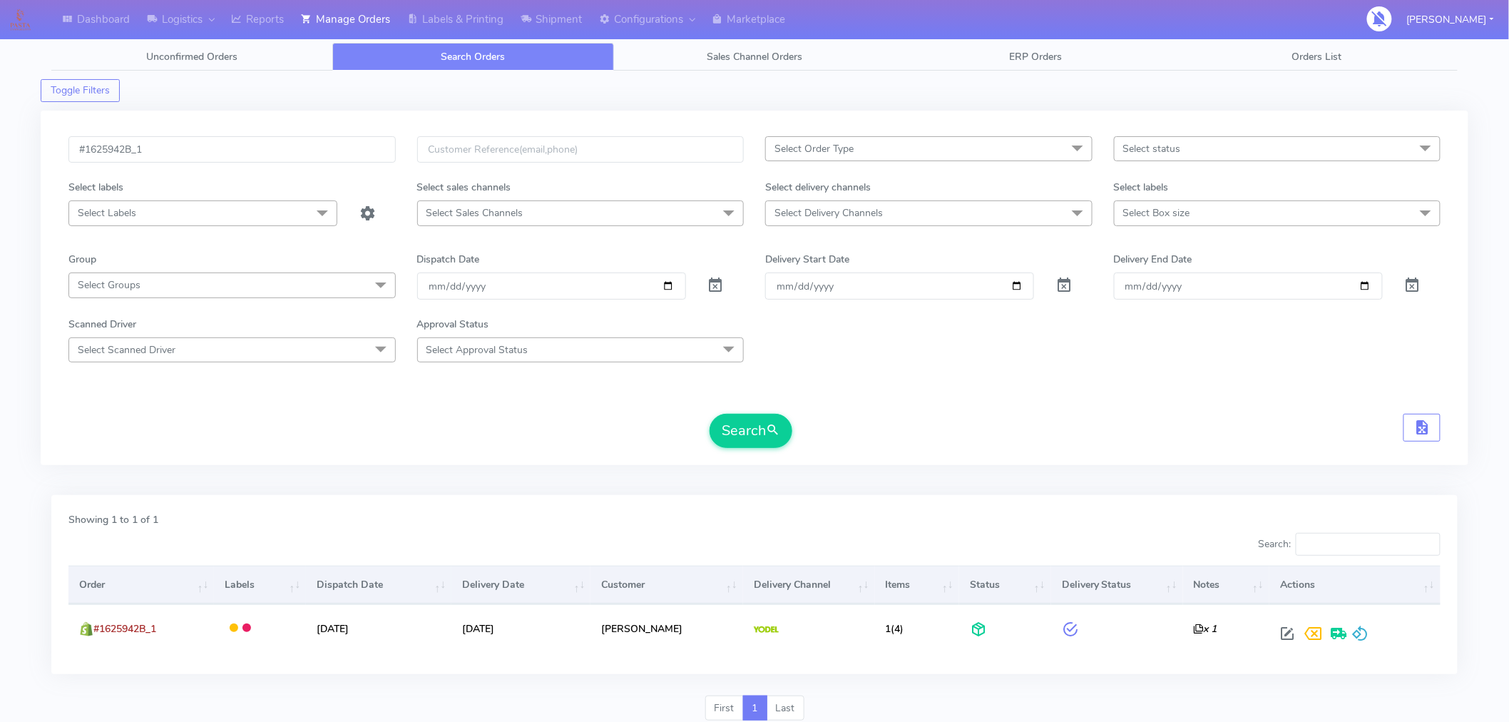
scroll to position [53, 0]
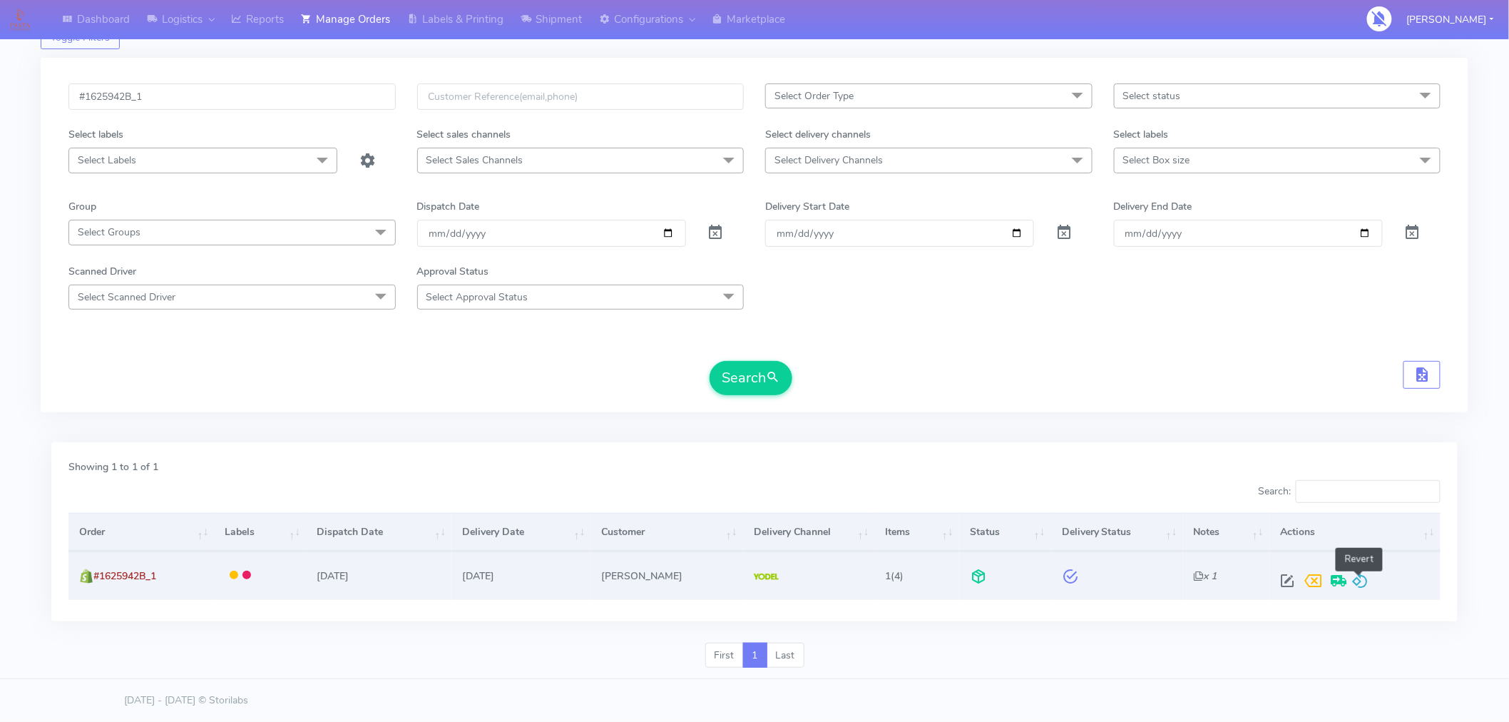
click at [1359, 583] on span at bounding box center [1359, 584] width 17 height 14
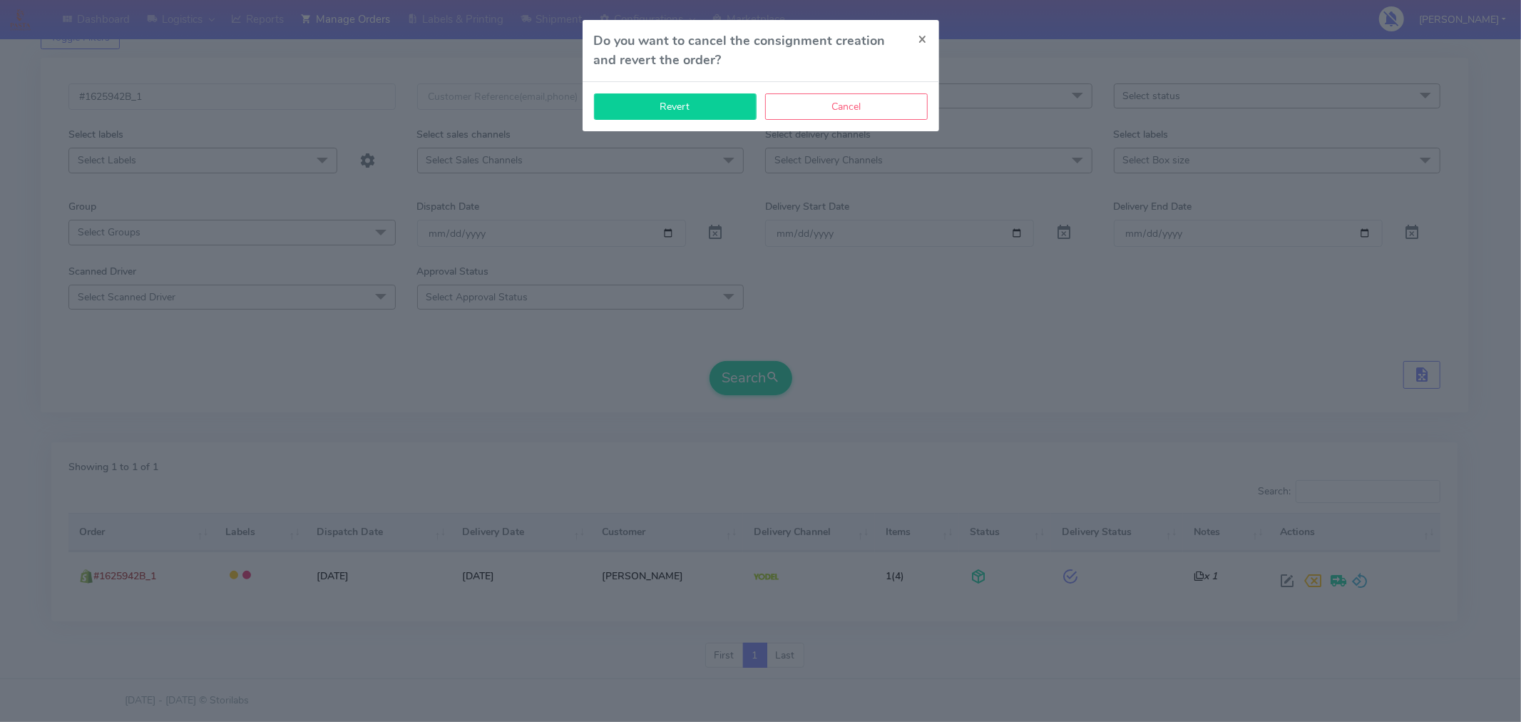
click at [688, 108] on button "Revert" at bounding box center [675, 106] width 163 height 26
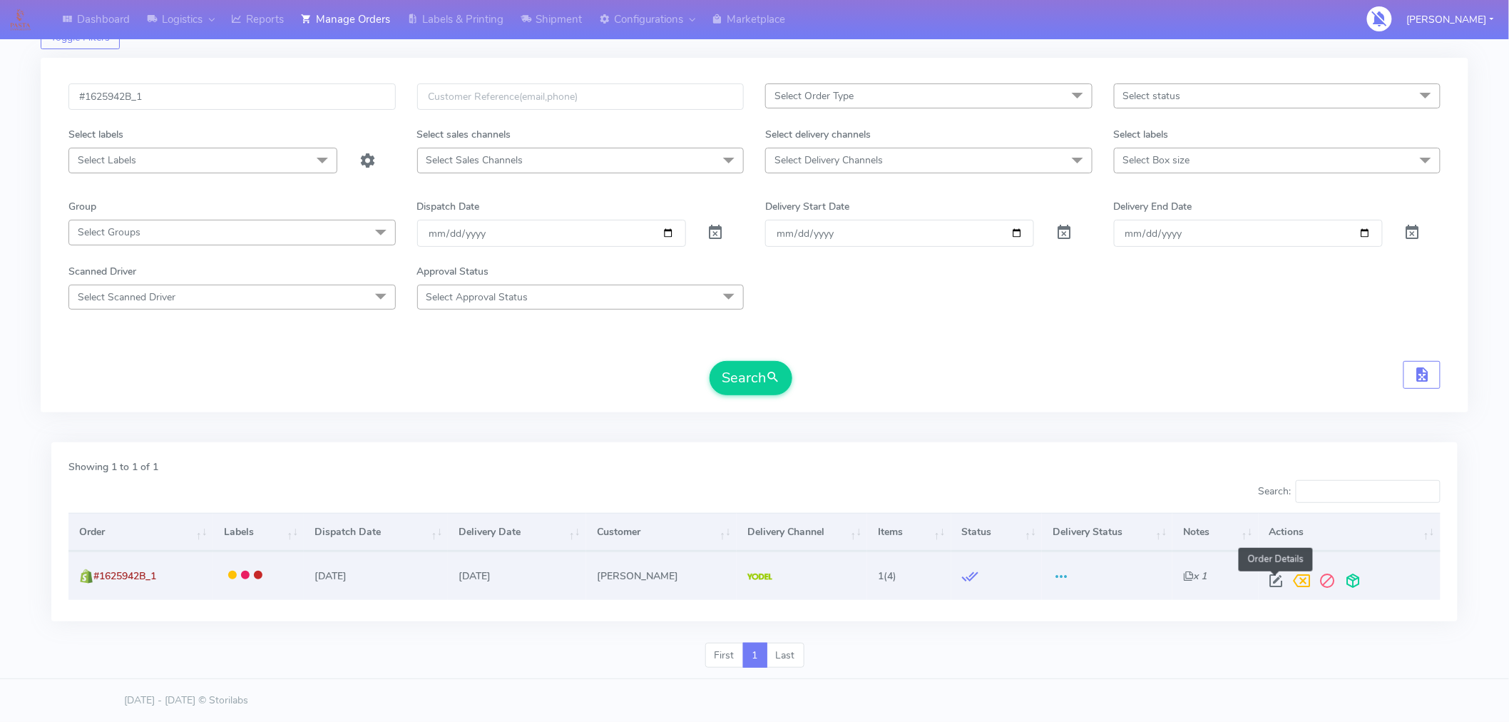
click at [1280, 577] on span at bounding box center [1277, 584] width 26 height 14
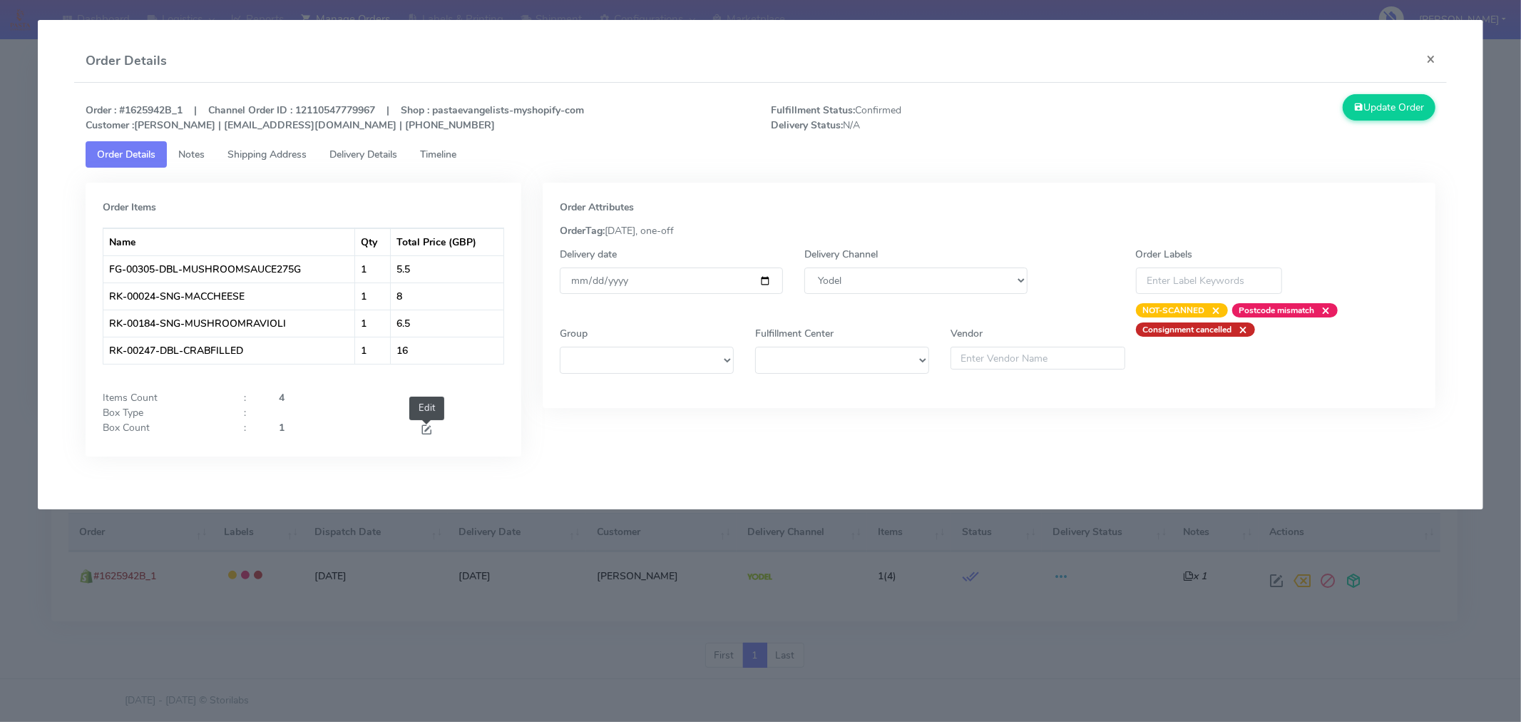
click at [420, 428] on span at bounding box center [426, 431] width 13 height 14
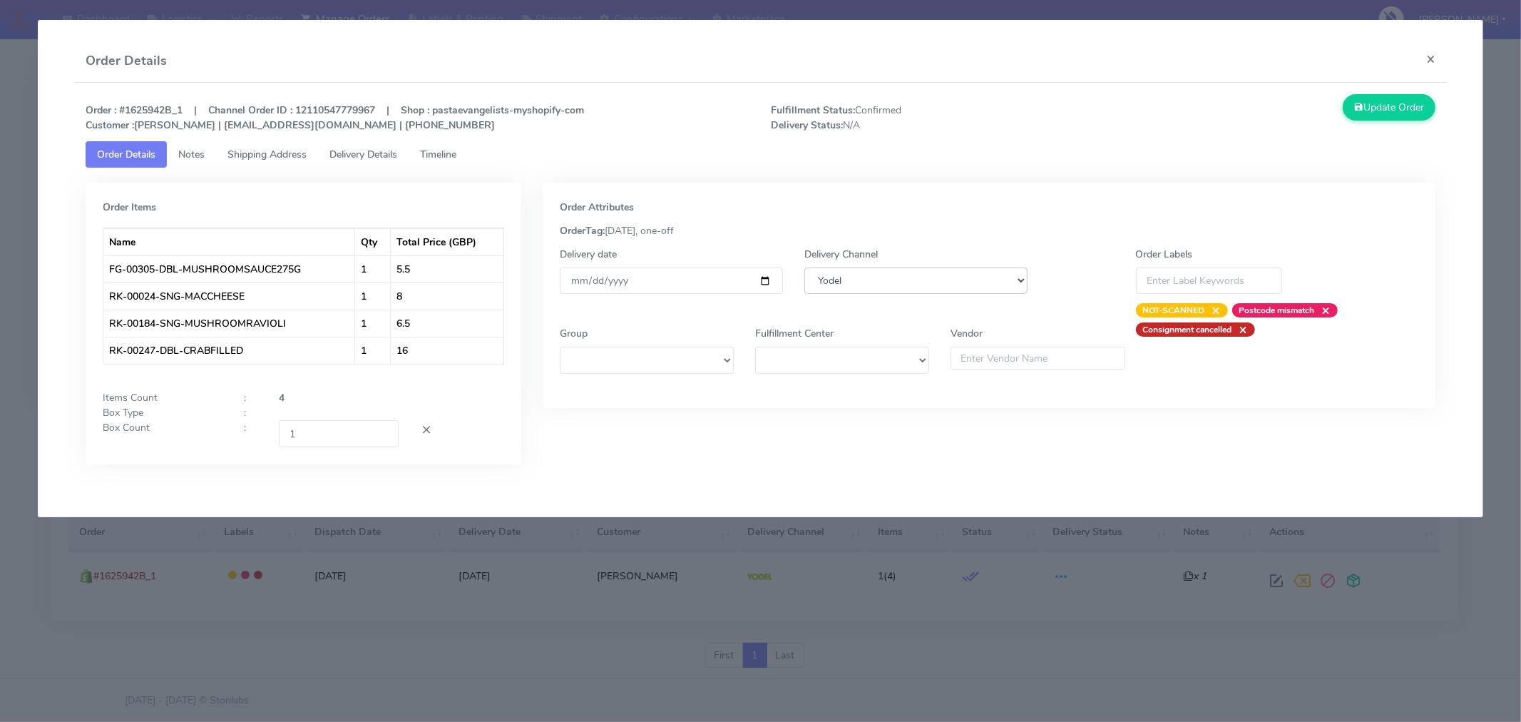
click at [896, 275] on select "DHL OnFleet Royal Mail DPD Yodel MaxOptra Amazon Collection" at bounding box center [915, 280] width 223 height 26
select select "3"
click at [804, 267] on select "DHL OnFleet Royal Mail DPD Yodel MaxOptra Amazon Collection" at bounding box center [915, 280] width 223 height 26
click at [1389, 110] on button "Update Order" at bounding box center [1389, 107] width 93 height 26
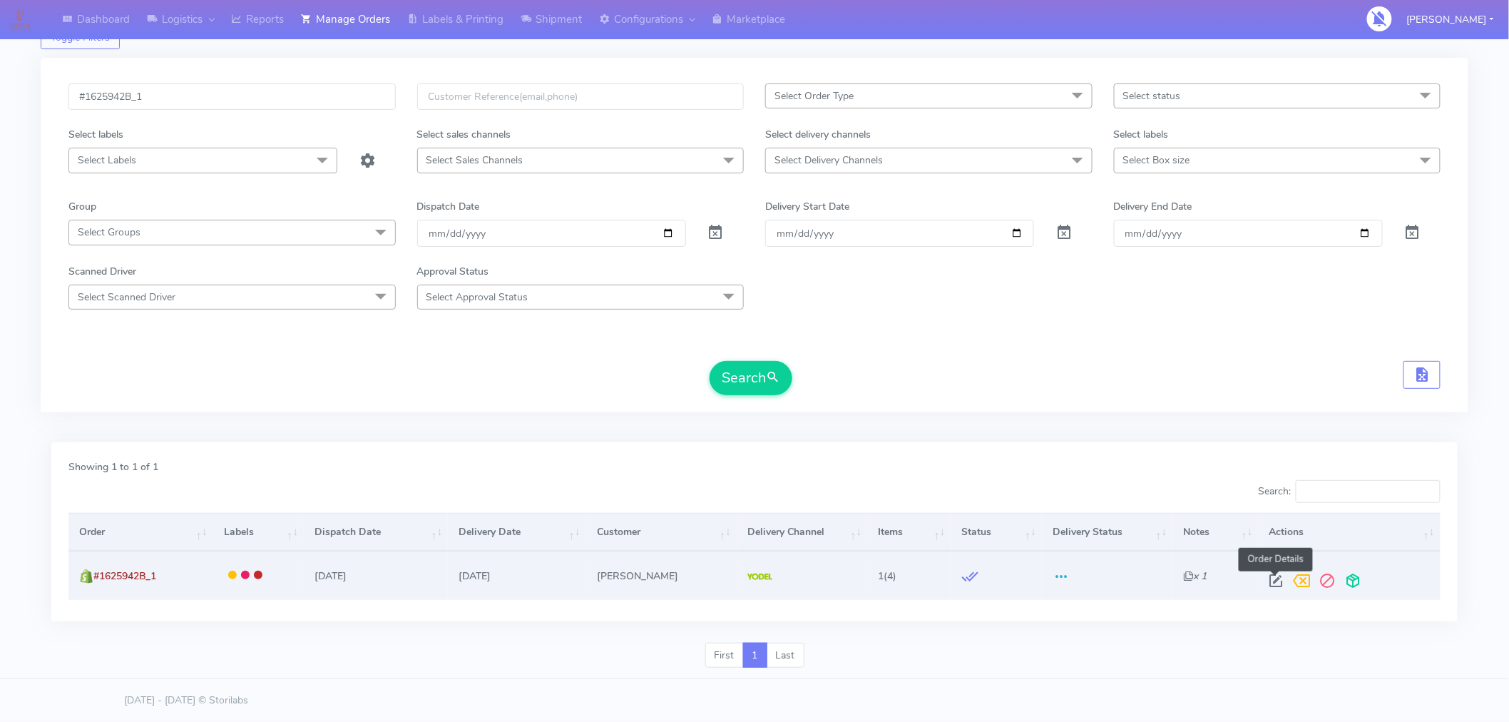
click at [1274, 579] on span at bounding box center [1277, 584] width 26 height 14
select select "5"
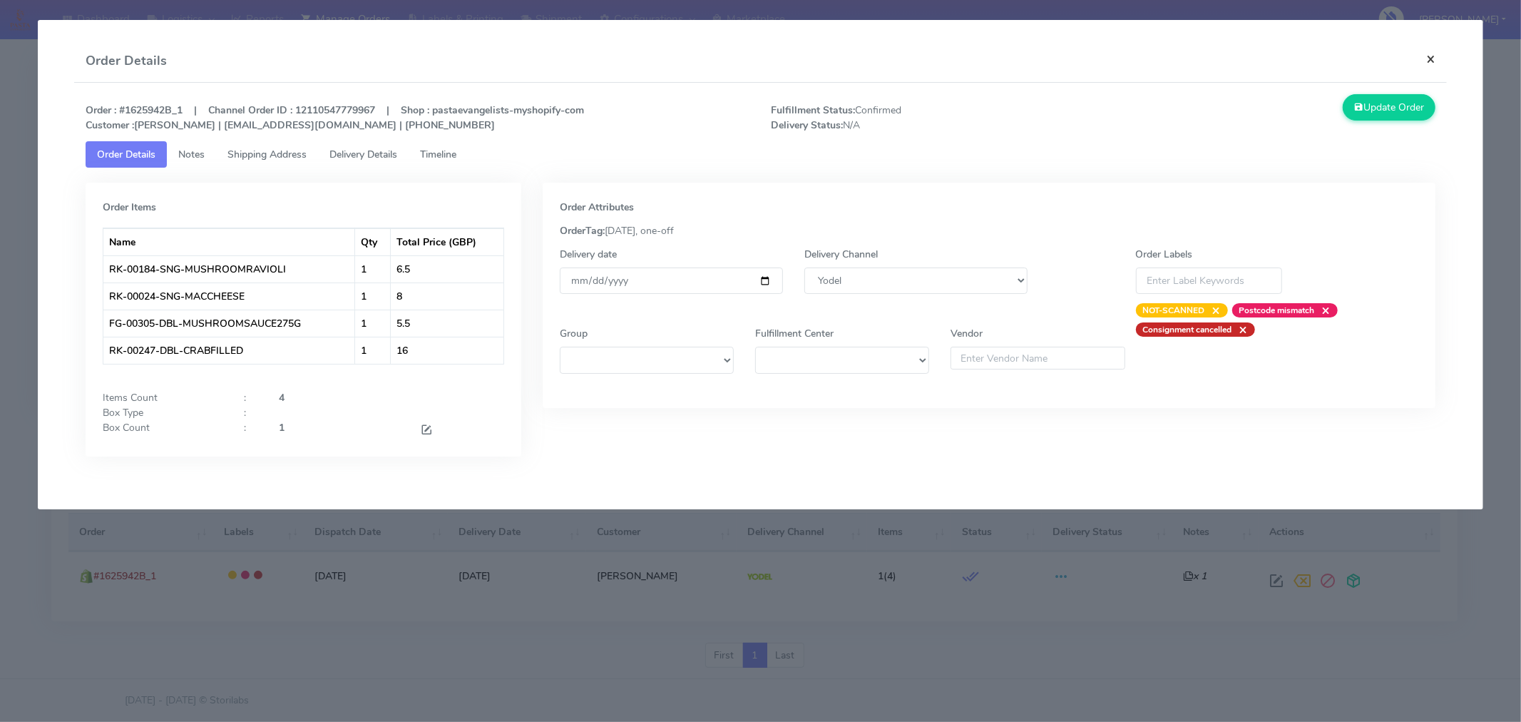
click at [1430, 62] on button "×" at bounding box center [1431, 59] width 32 height 38
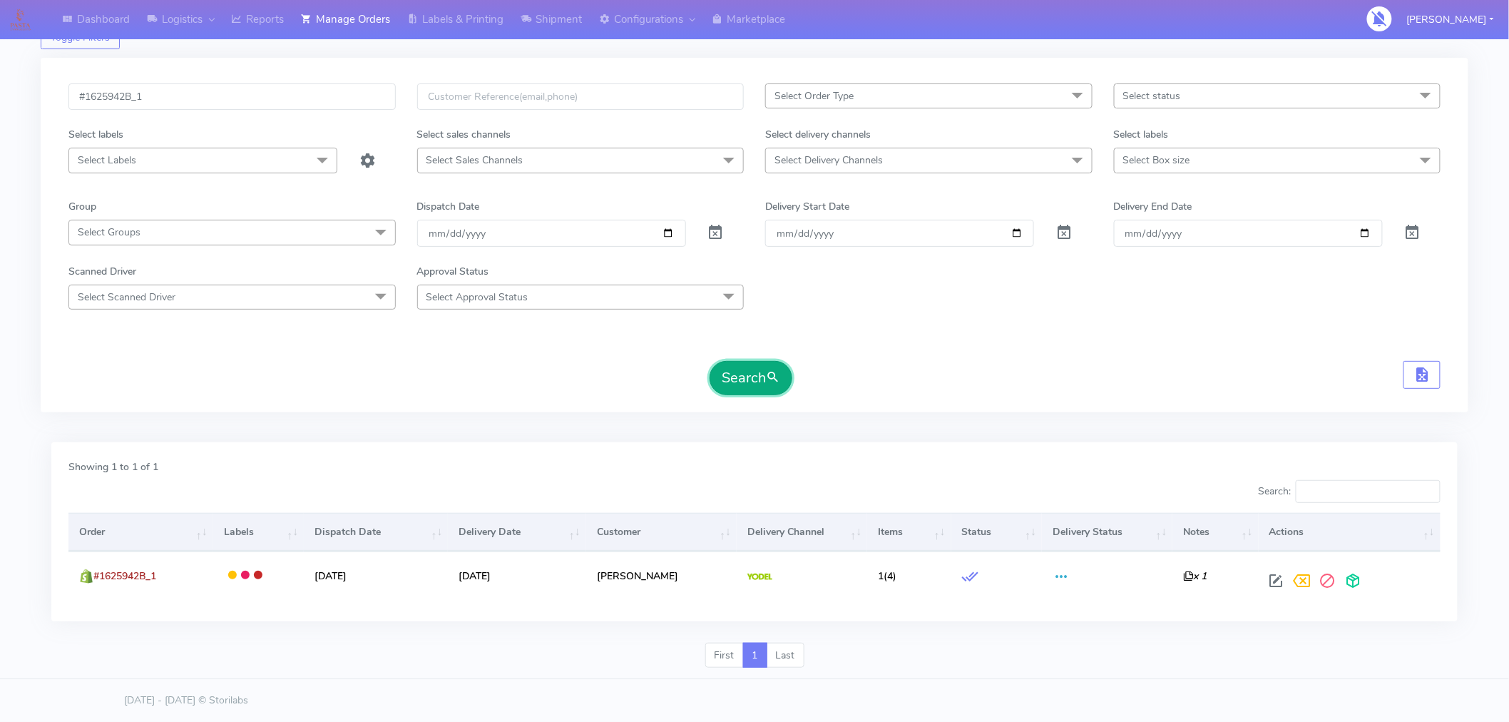
click at [737, 387] on button "Search" at bounding box center [751, 378] width 83 height 34
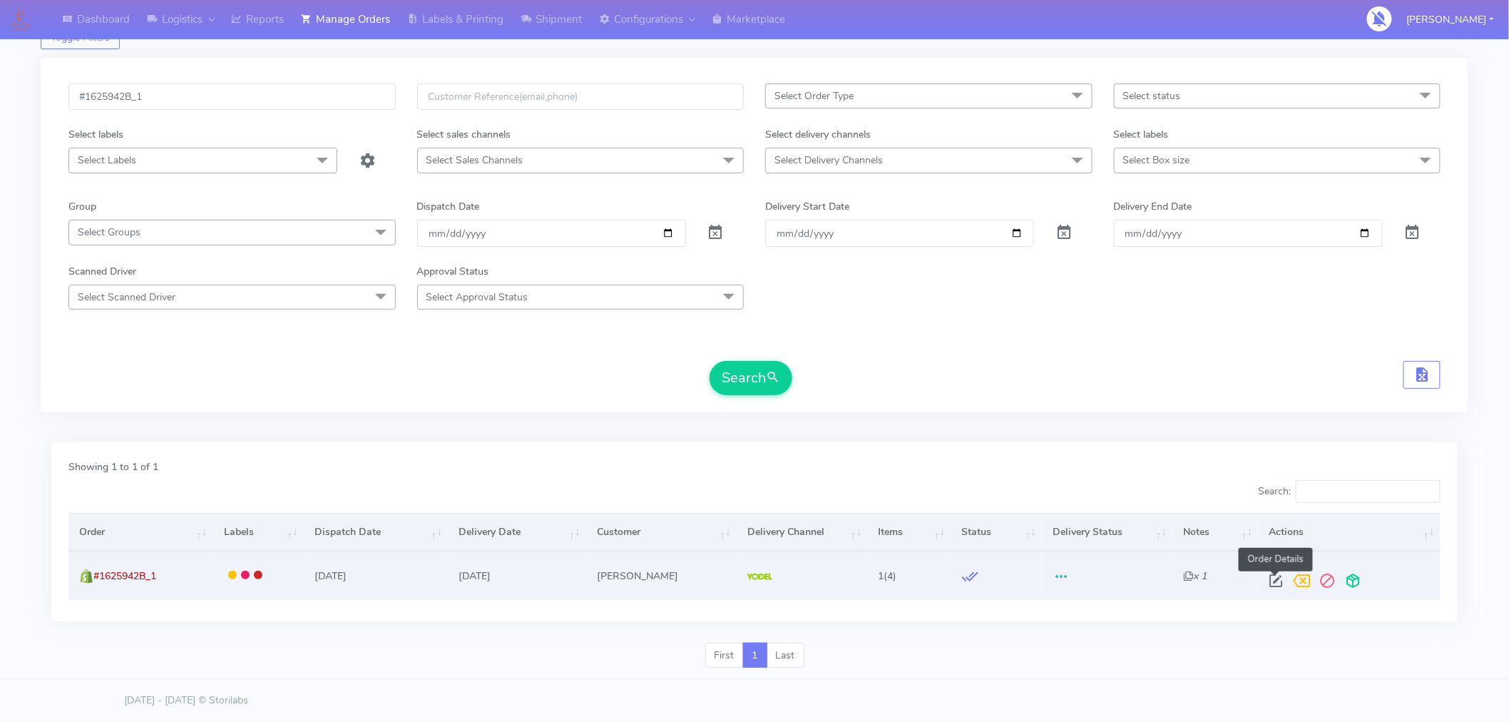
click at [1279, 577] on span at bounding box center [1277, 584] width 26 height 14
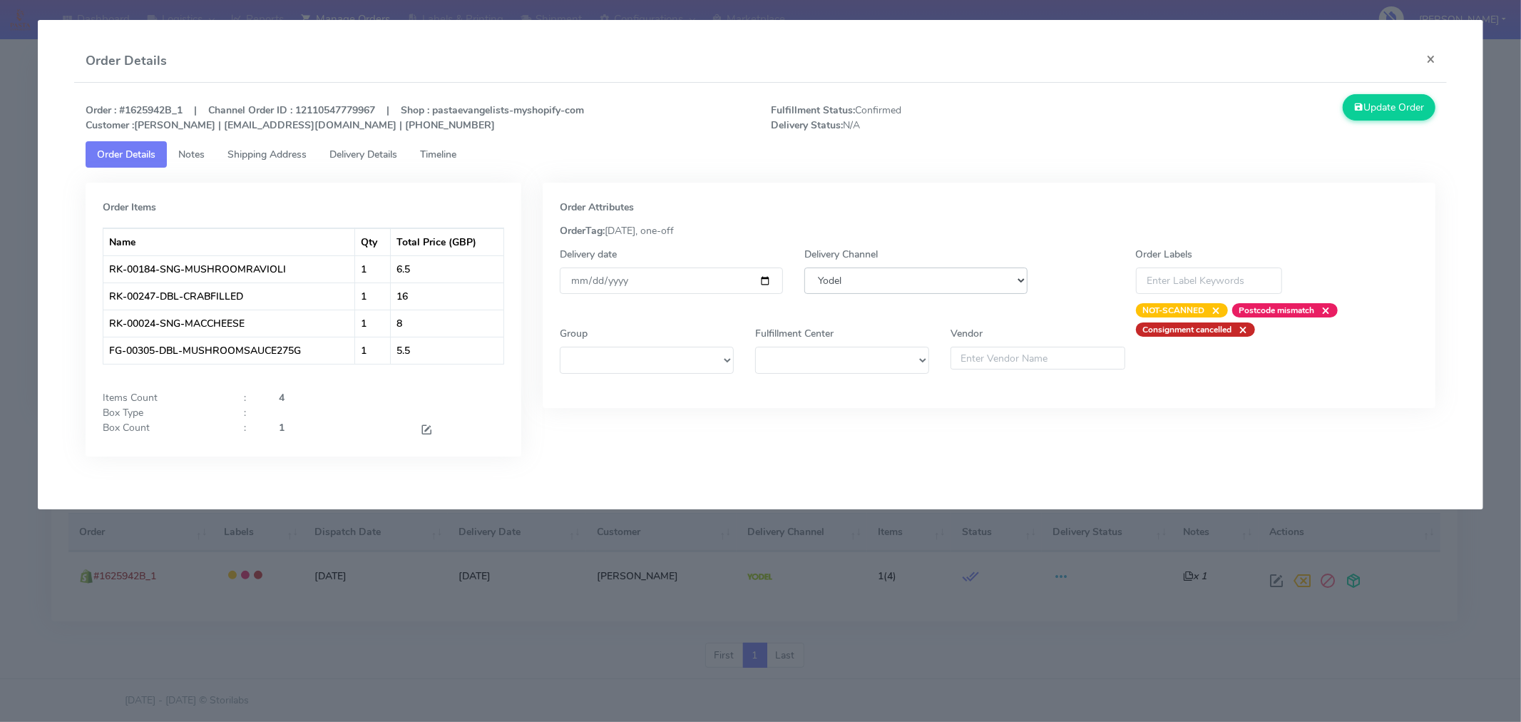
click at [839, 286] on select "DHL OnFleet Royal Mail DPD Yodel MaxOptra Amazon Collection" at bounding box center [915, 280] width 223 height 26
select select "3"
click at [804, 267] on select "DHL OnFleet Royal Mail DPD Yodel MaxOptra Amazon Collection" at bounding box center [915, 280] width 223 height 26
click at [1403, 119] on button "Update Order" at bounding box center [1389, 107] width 93 height 26
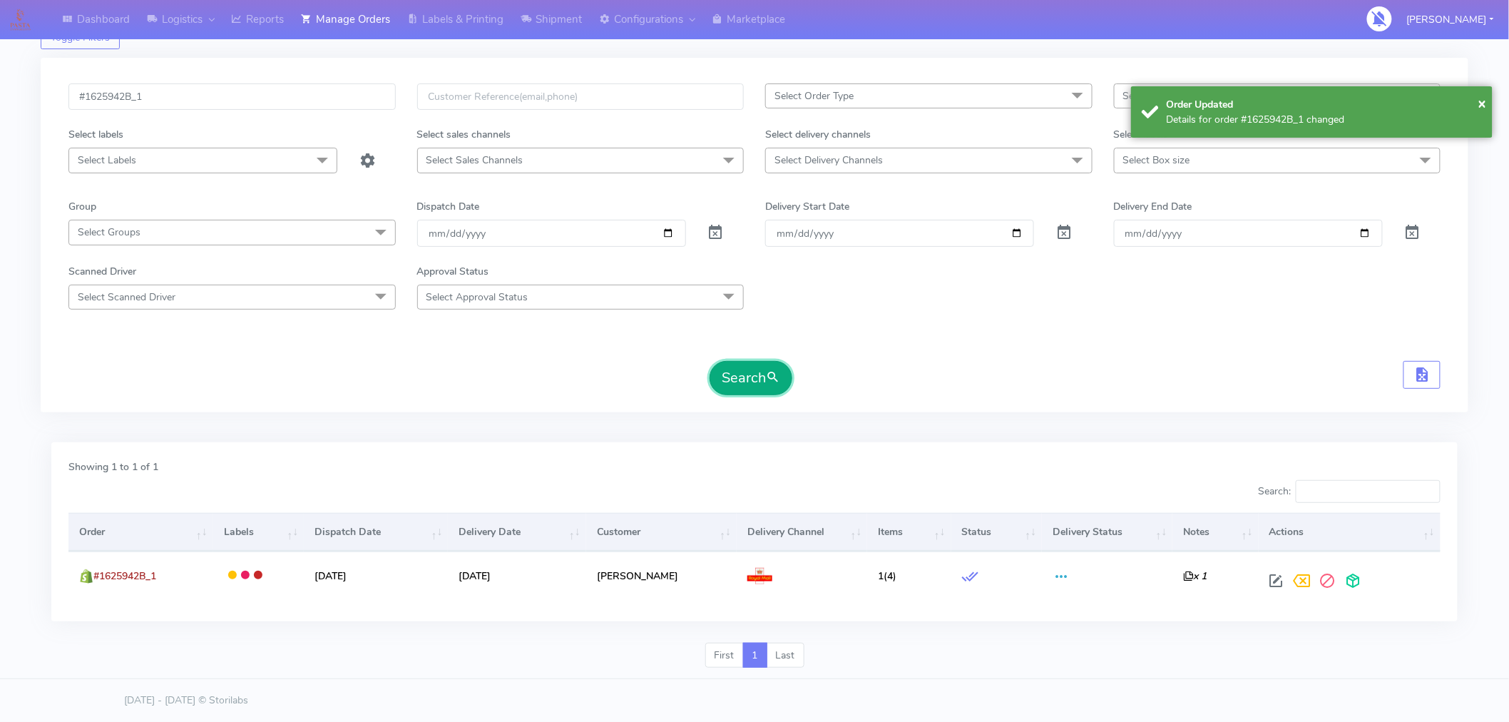
click at [757, 382] on button "Search" at bounding box center [751, 378] width 83 height 34
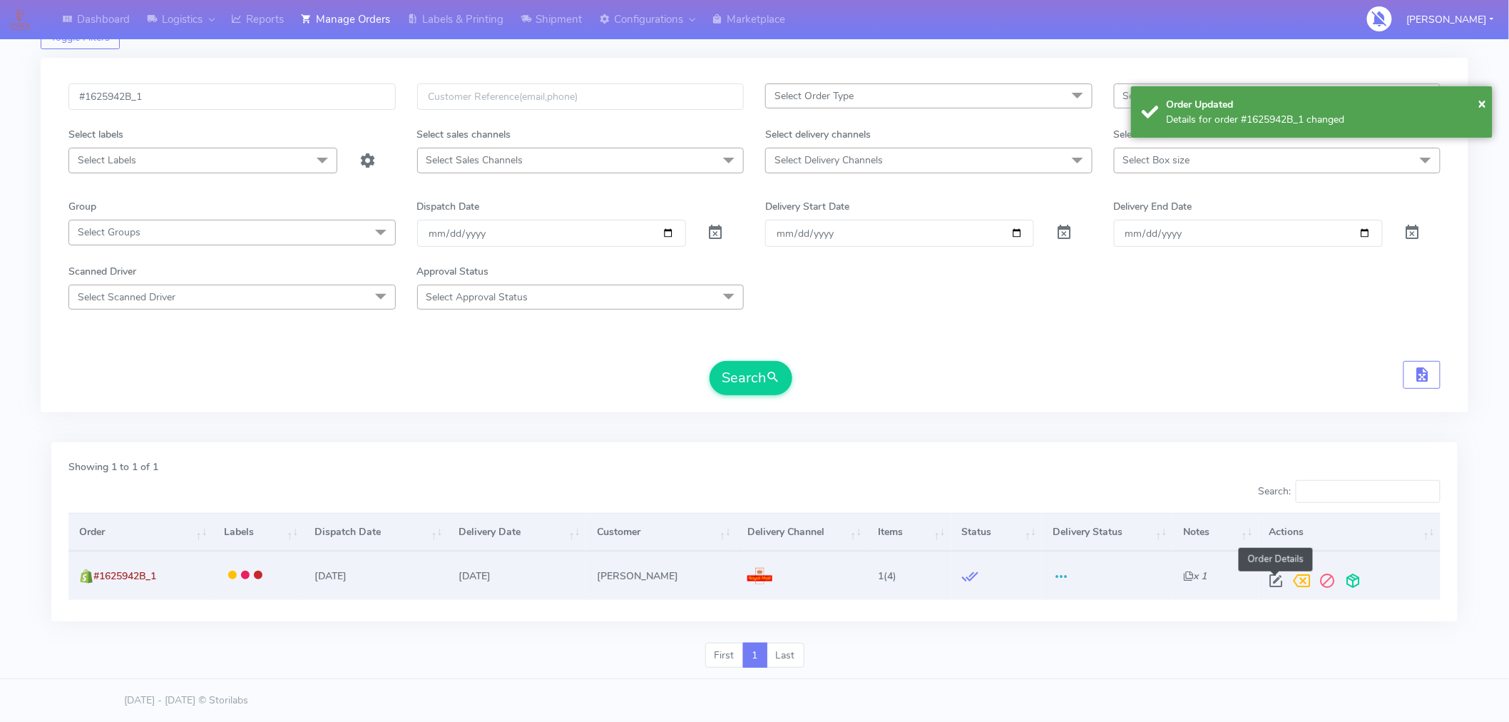
click at [1279, 579] on span at bounding box center [1277, 584] width 26 height 14
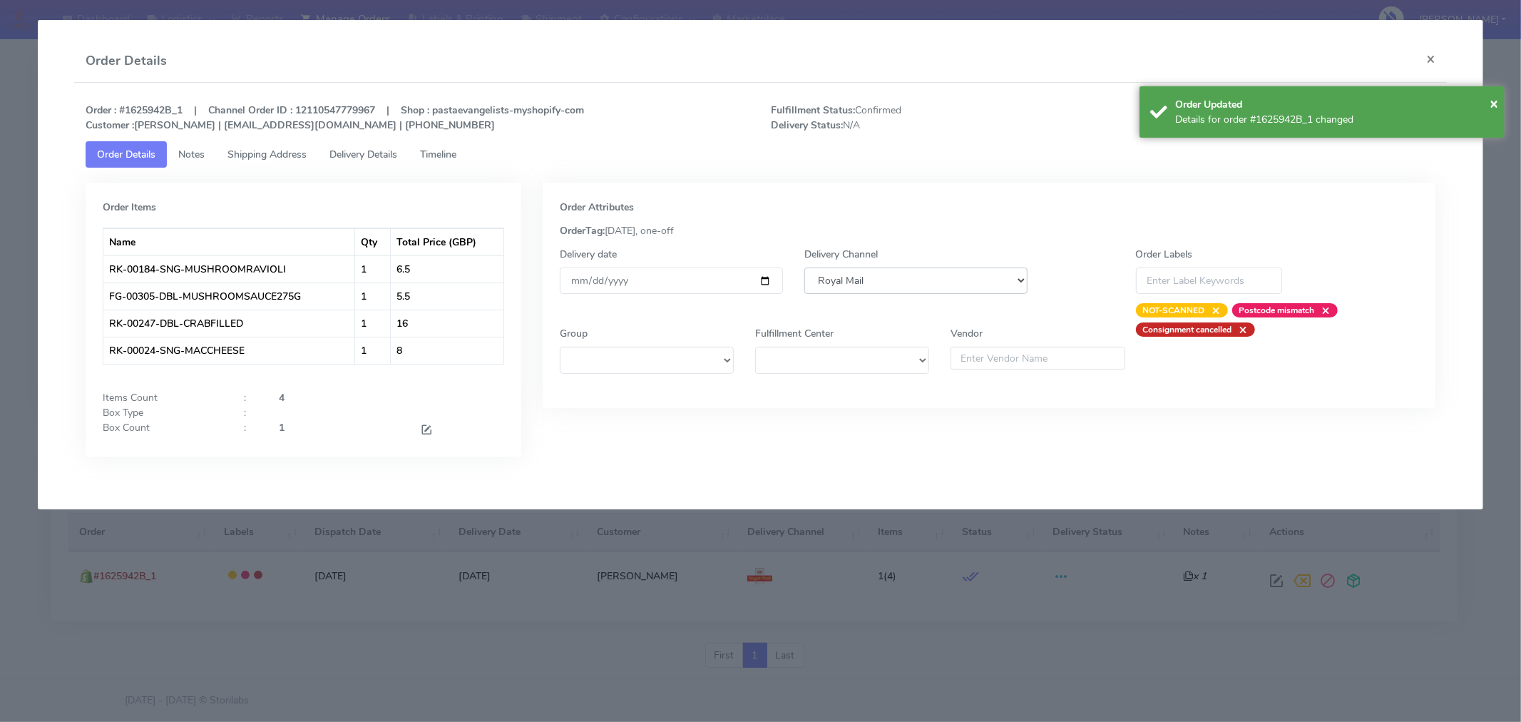
click at [874, 280] on select "DHL OnFleet Royal Mail DPD Yodel MaxOptra Amazon Collection" at bounding box center [915, 280] width 223 height 26
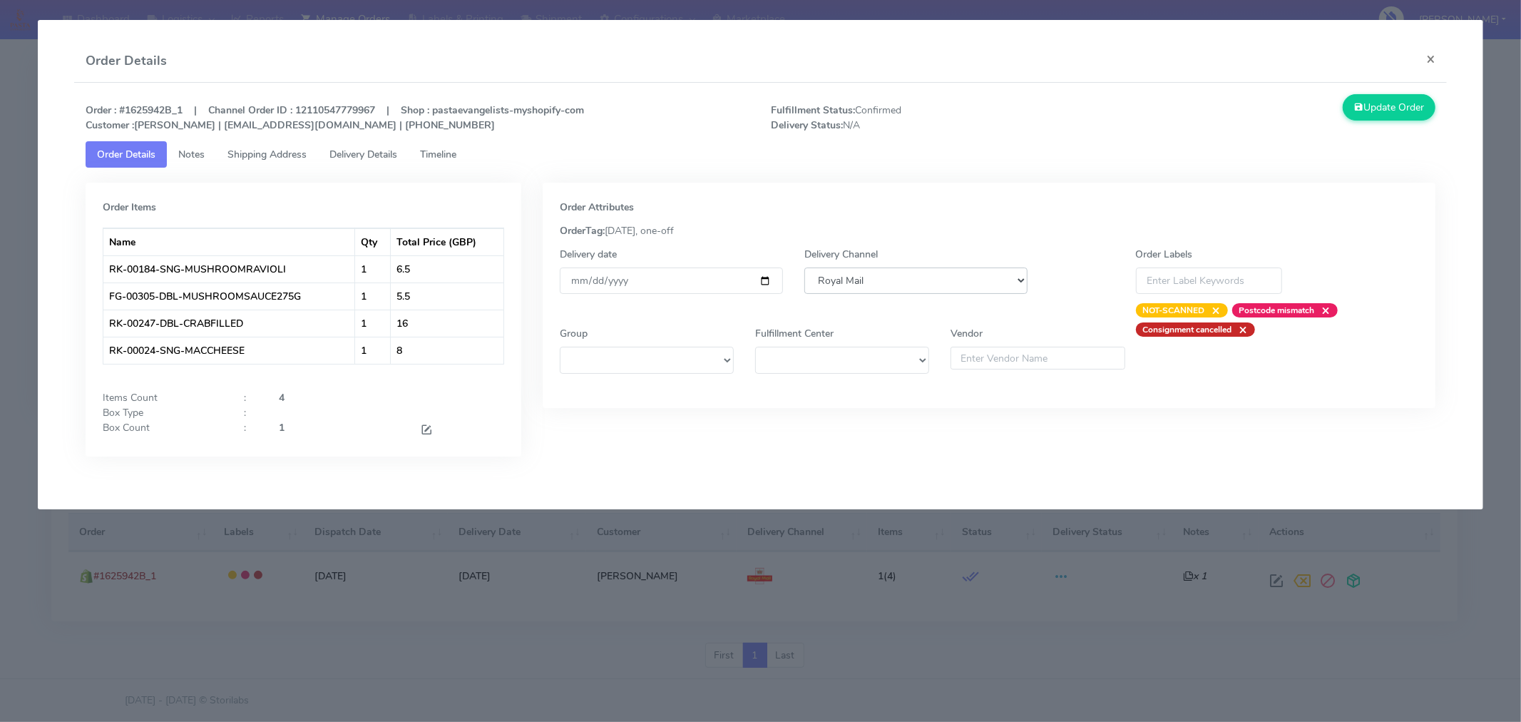
select select "5"
click at [804, 267] on select "DHL OnFleet Royal Mail DPD Yodel MaxOptra Amazon Collection" at bounding box center [915, 280] width 223 height 26
click at [1380, 116] on button "Update Order" at bounding box center [1389, 107] width 93 height 26
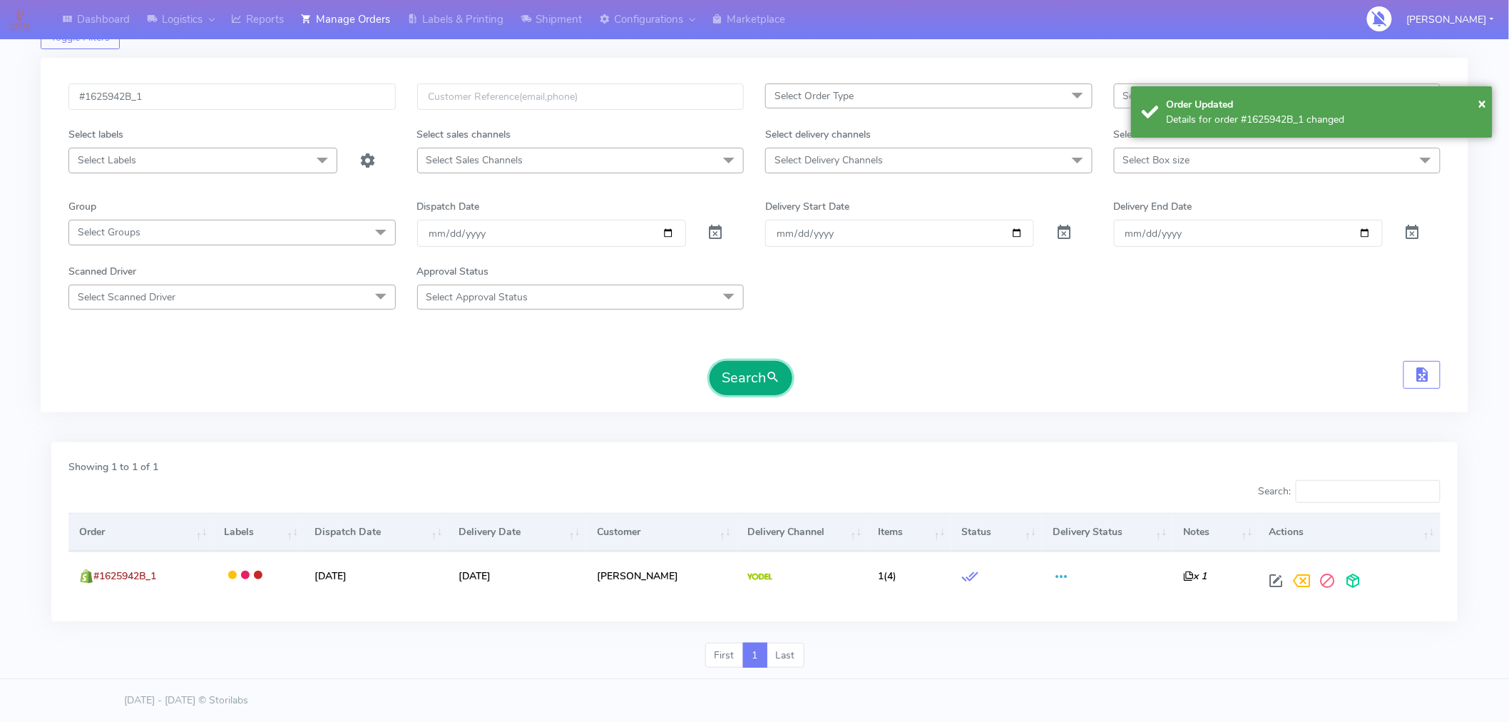
click at [751, 374] on button "Search" at bounding box center [751, 378] width 83 height 34
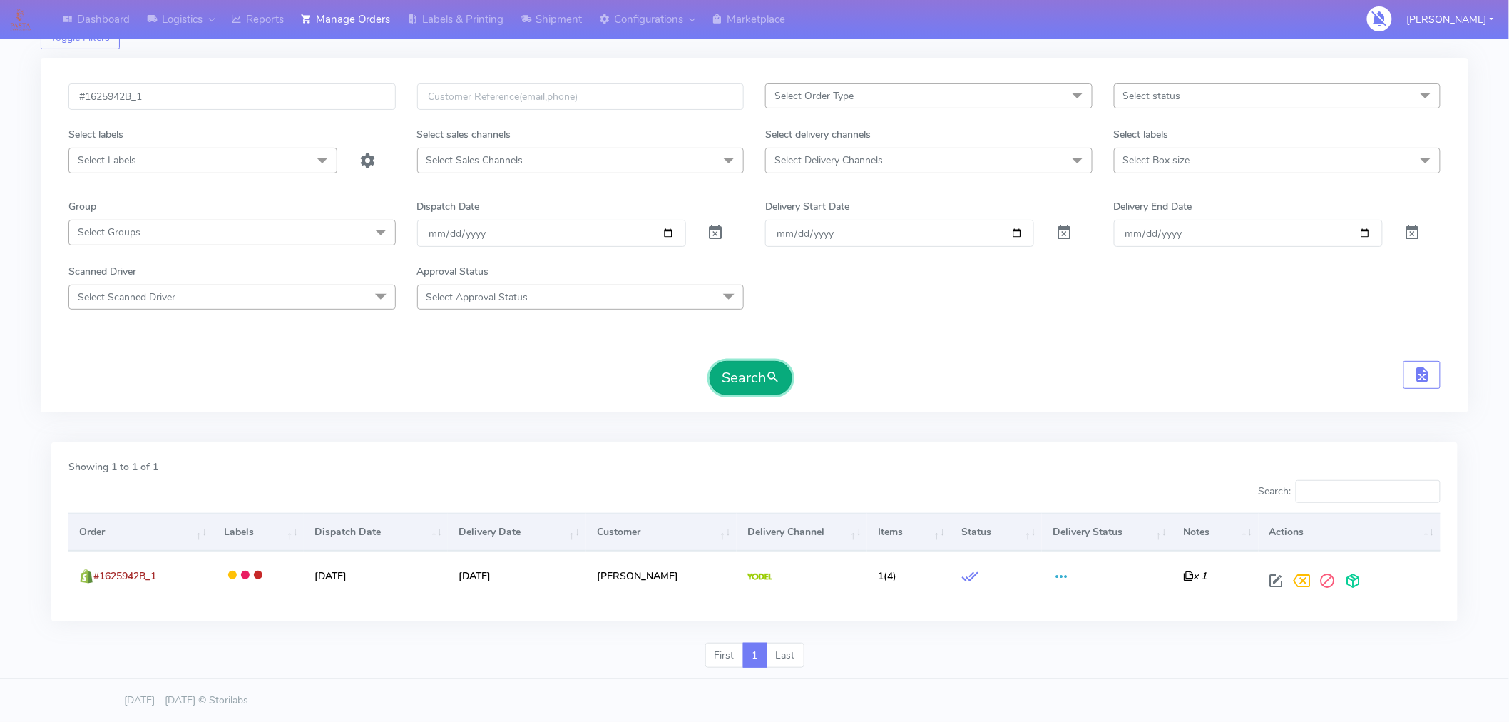
click at [751, 374] on button "Search" at bounding box center [751, 378] width 83 height 34
click at [754, 379] on button "Search" at bounding box center [751, 378] width 83 height 34
click at [754, 381] on button "Search" at bounding box center [751, 378] width 83 height 34
click at [762, 380] on button "Search" at bounding box center [751, 378] width 83 height 34
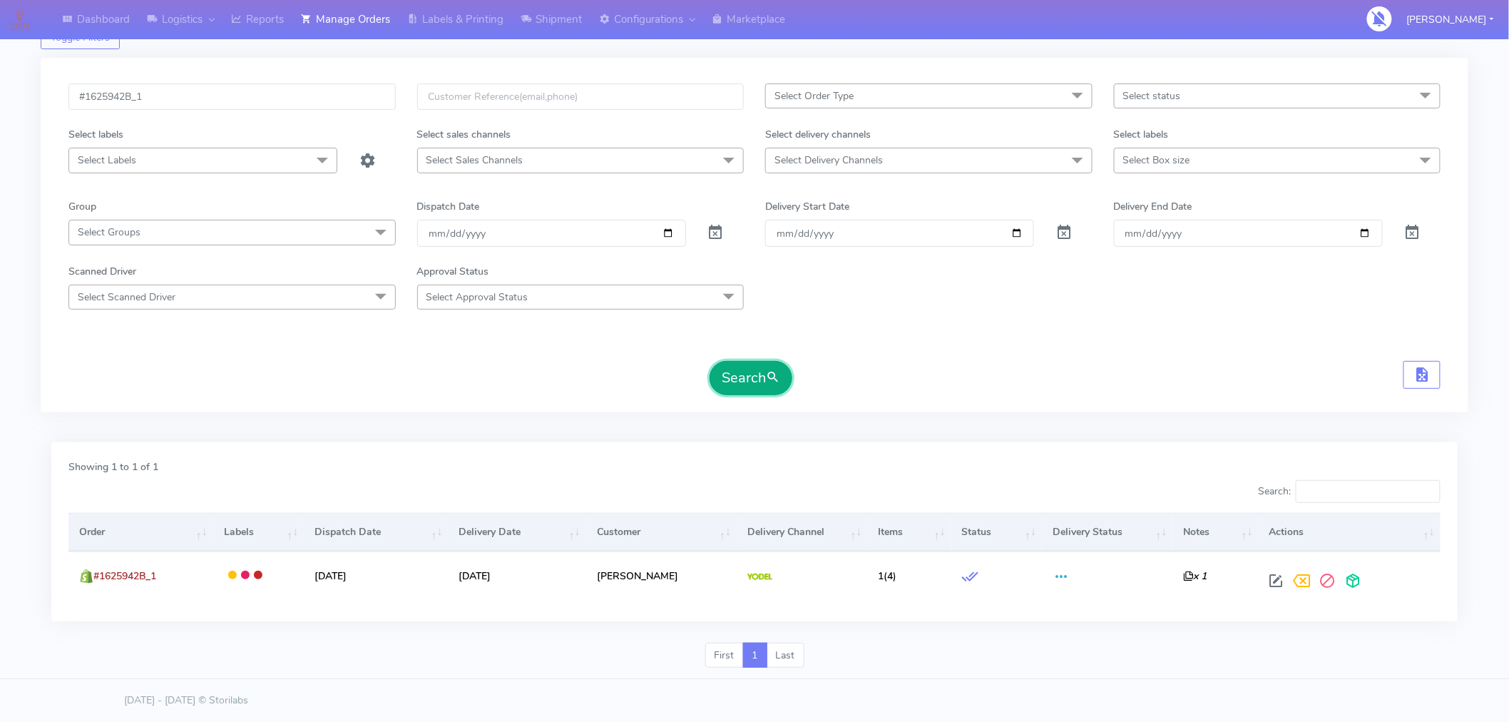
click at [762, 380] on button "Search" at bounding box center [751, 378] width 83 height 34
click at [762, 380] on form "#1625942B_1 Select Order Type Select All MEALS ATAVI One Off Pasta Club Gift Ki…" at bounding box center [754, 239] width 1372 height 312
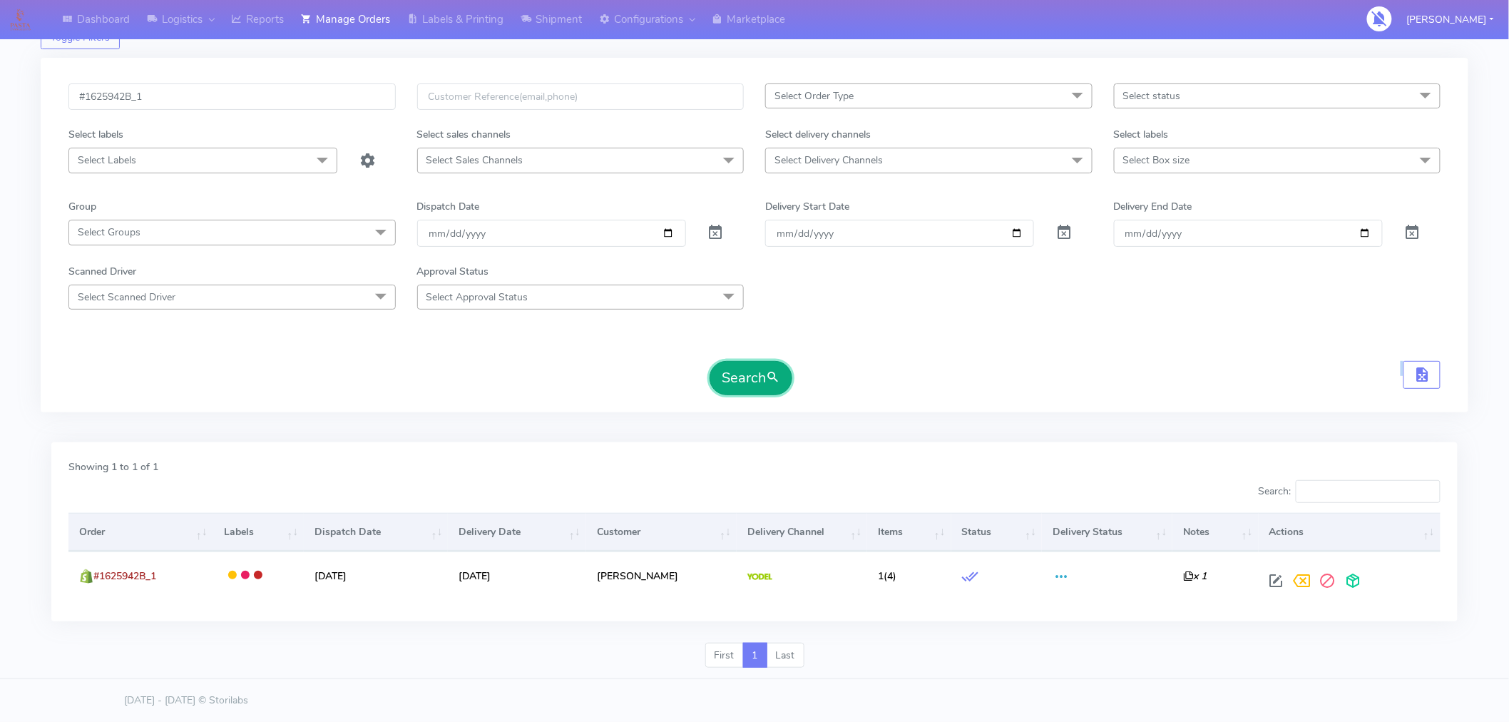
click at [762, 380] on button "Search" at bounding box center [751, 378] width 83 height 34
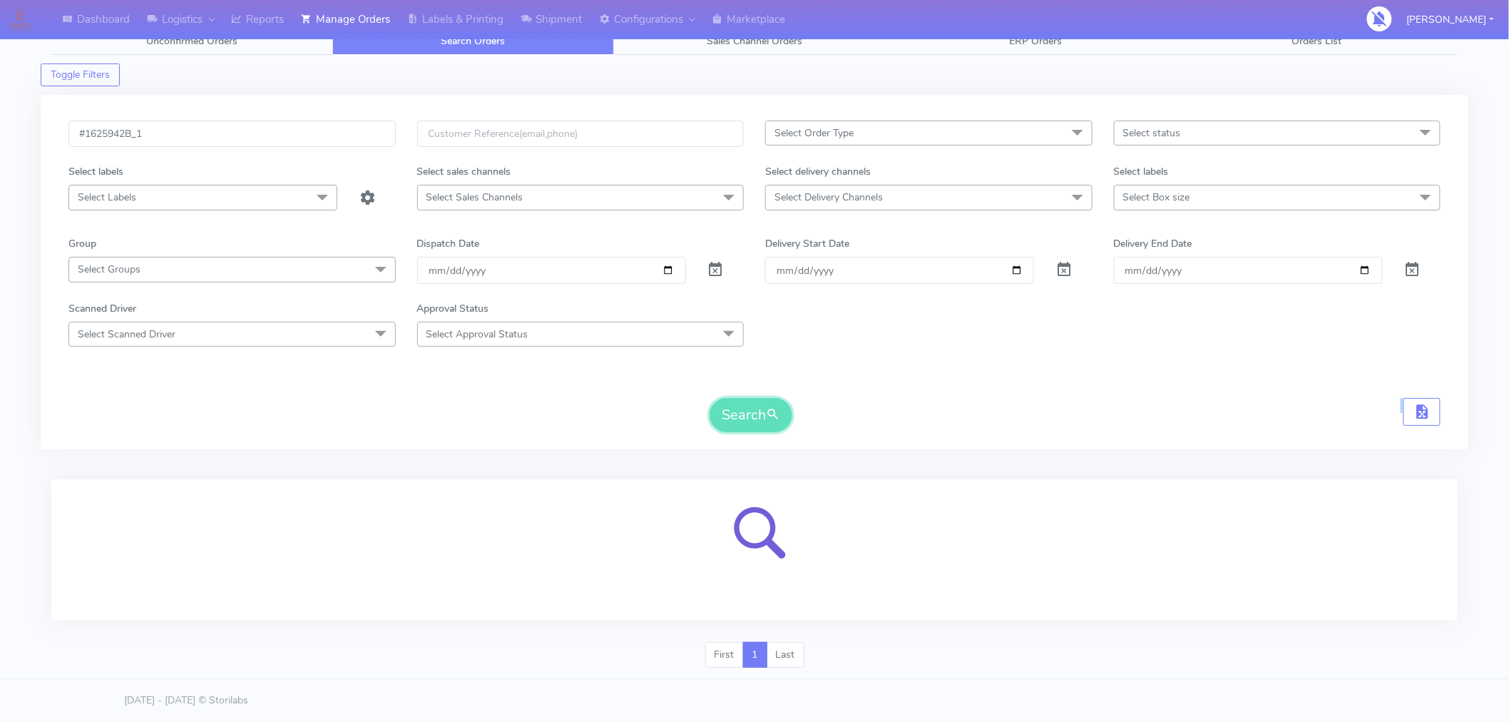
click at [762, 398] on button "Search" at bounding box center [751, 415] width 83 height 34
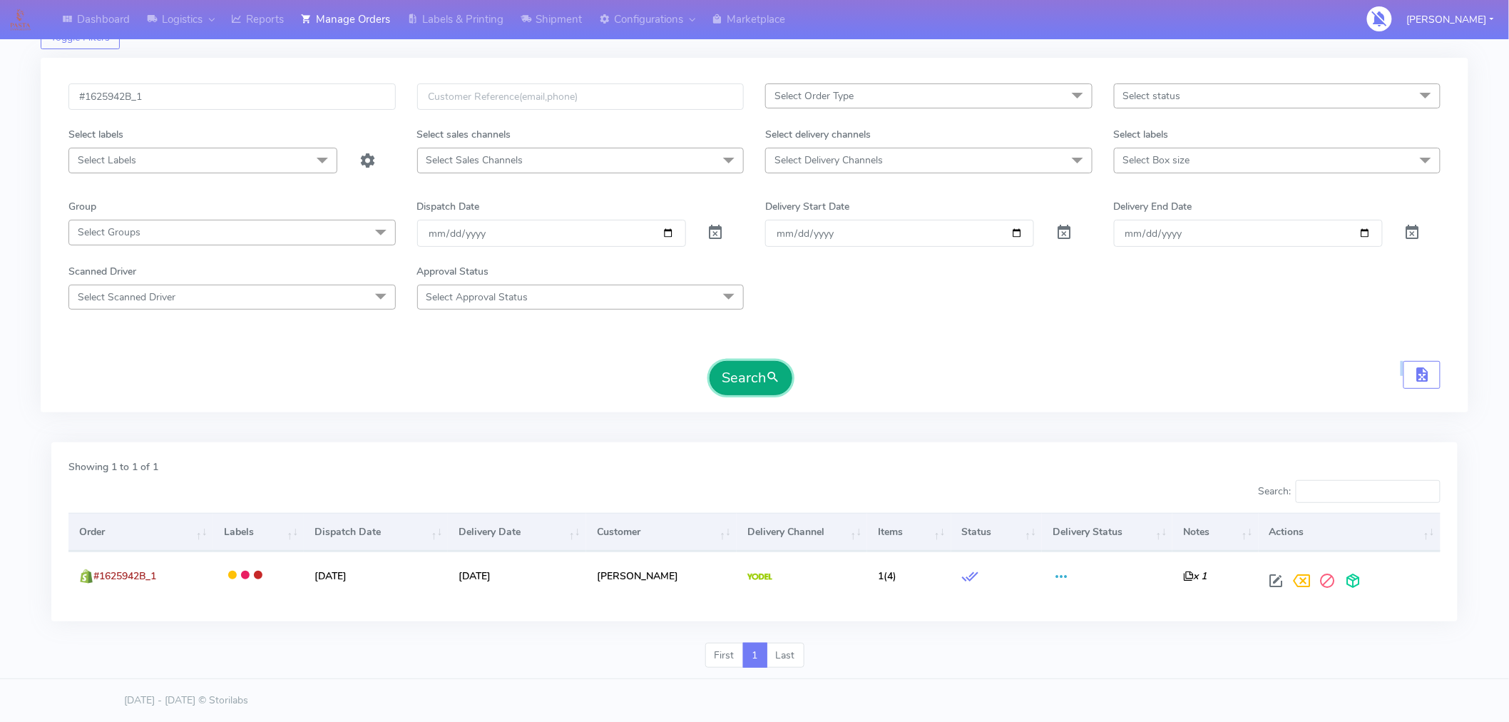
click at [762, 380] on button "Search" at bounding box center [751, 378] width 83 height 34
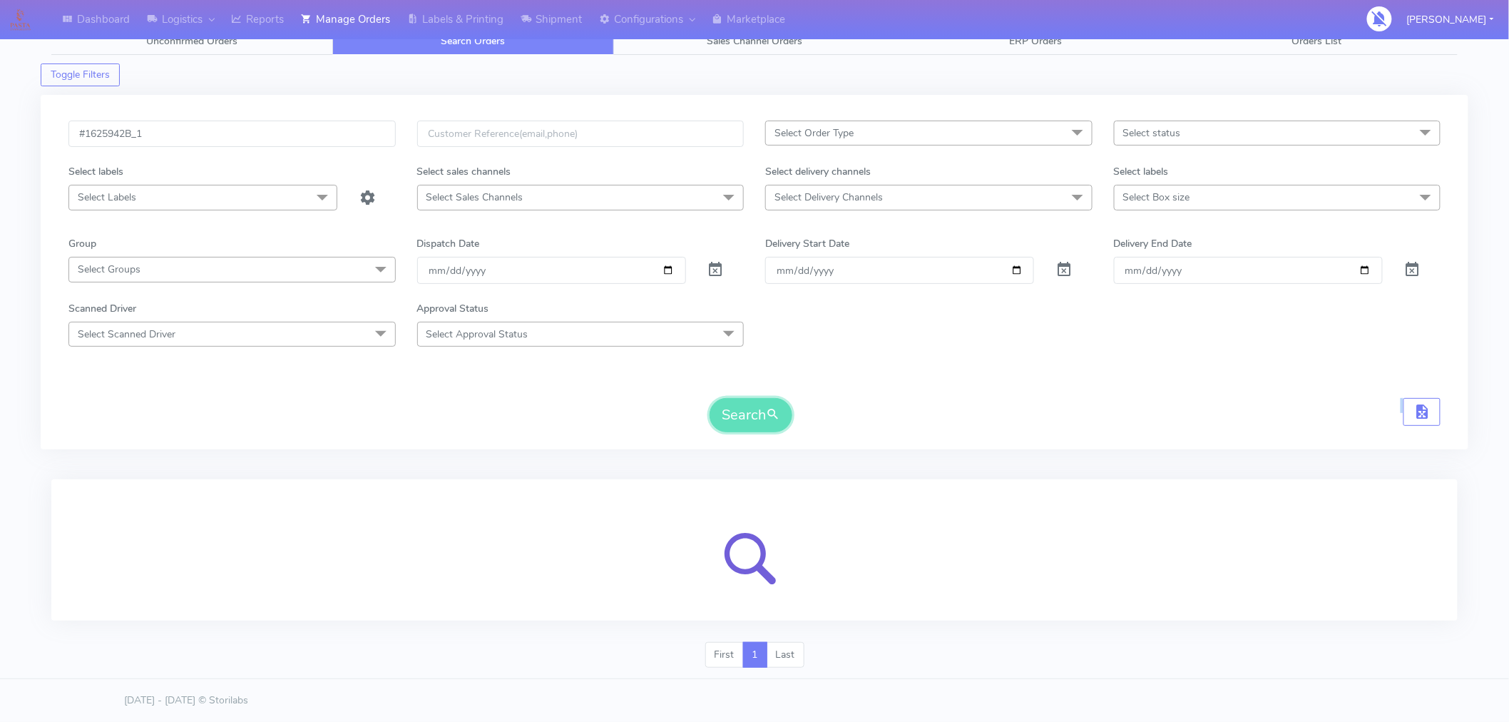
click at [762, 398] on button "Search" at bounding box center [751, 415] width 83 height 34
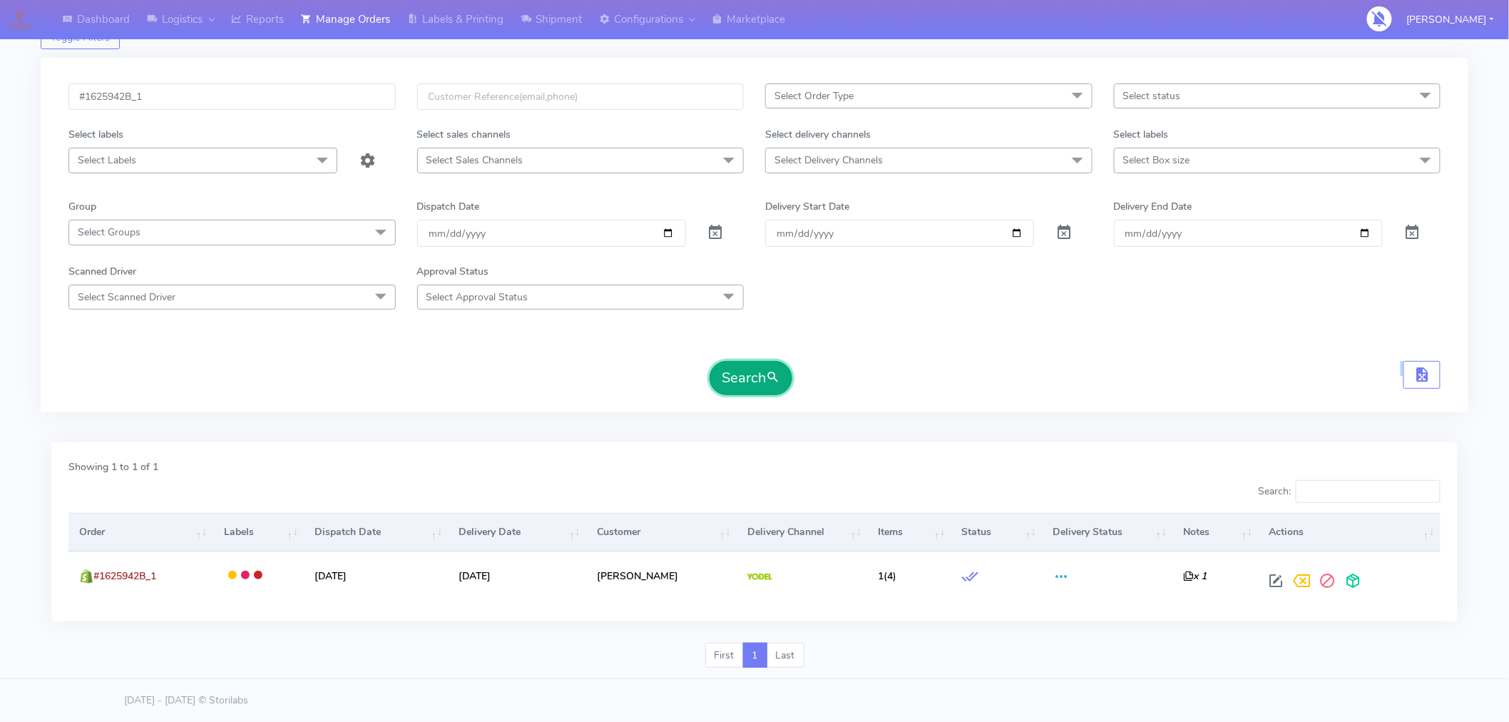
click at [762, 380] on button "Search" at bounding box center [751, 378] width 83 height 34
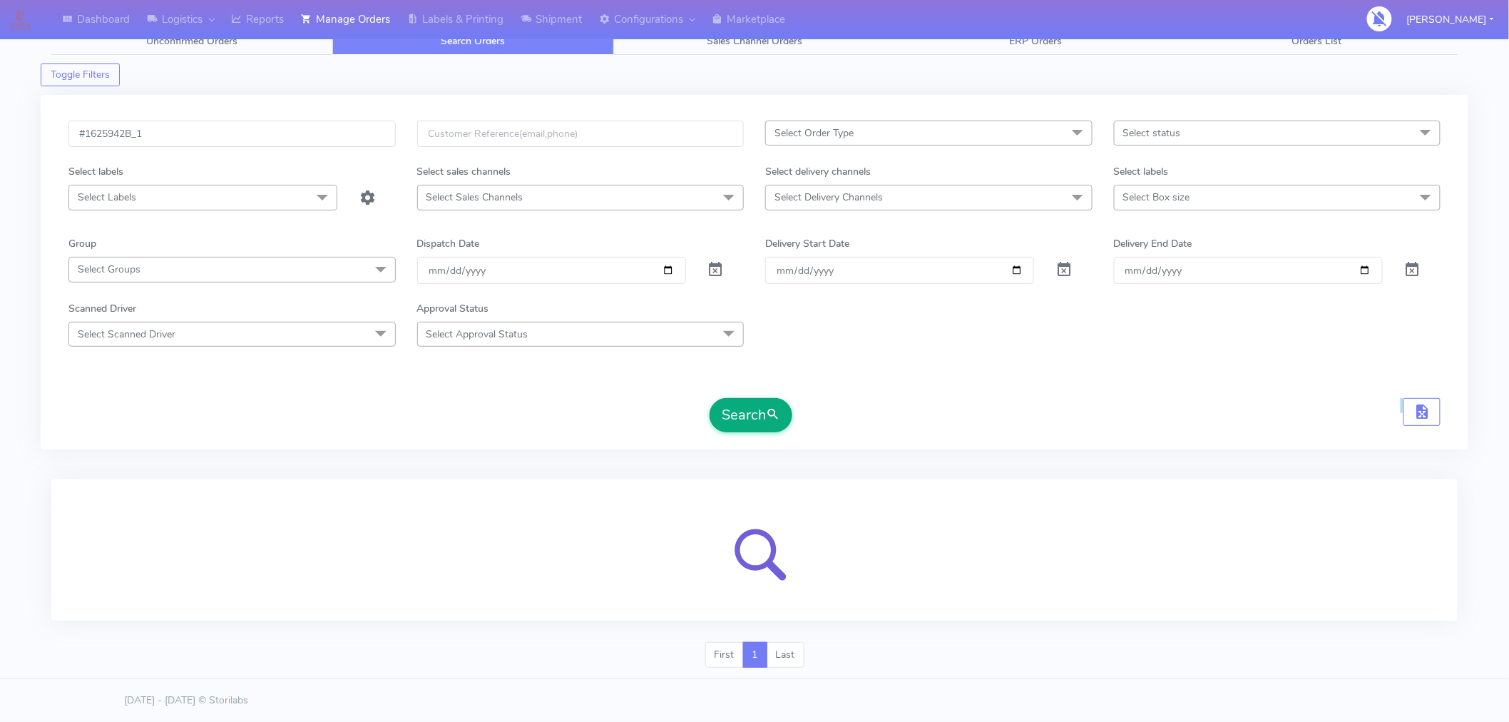
click at [762, 380] on form "#1625942B_1 Select Order Type Select All MEALS ATAVI One Off Pasta Club Gift Ki…" at bounding box center [754, 277] width 1372 height 312
click at [762, 398] on button "Search" at bounding box center [751, 415] width 83 height 34
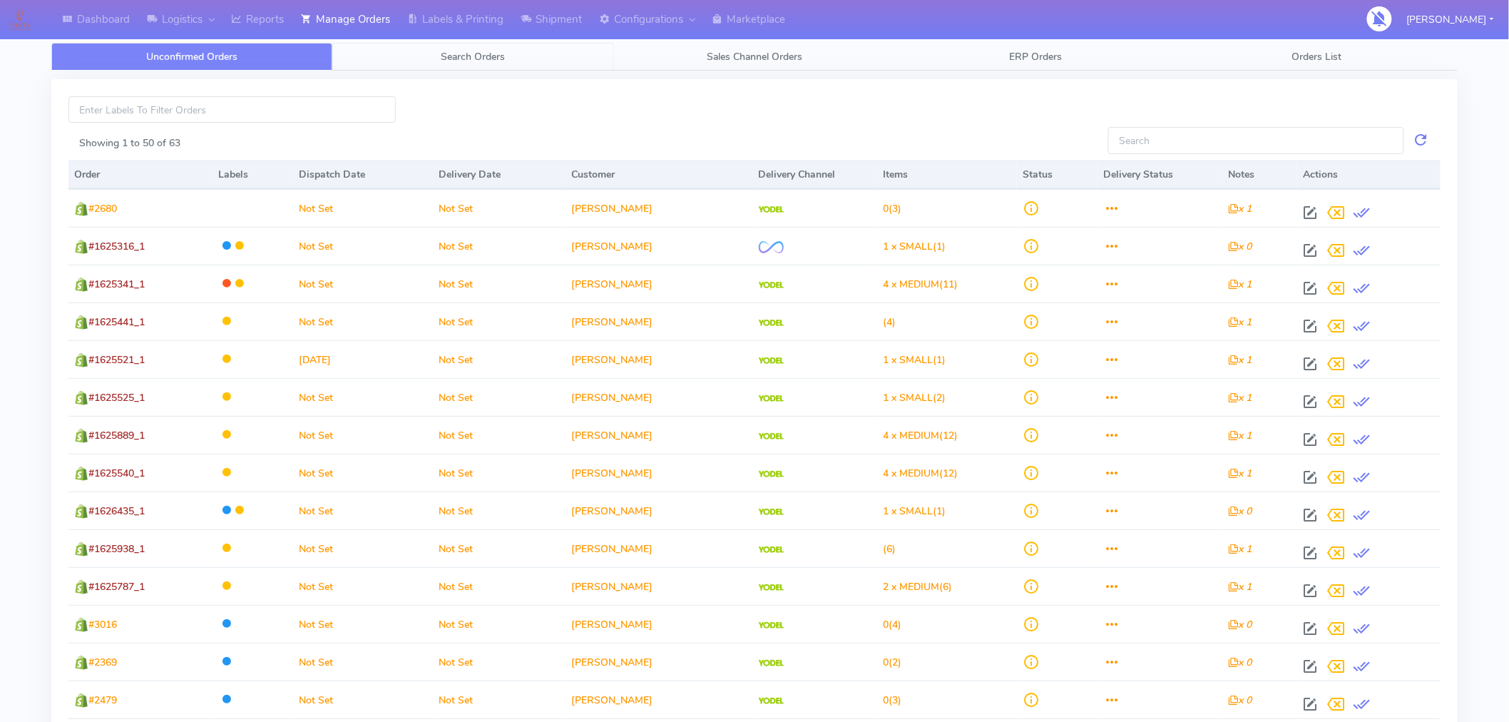
click at [488, 47] on link "Search Orders" at bounding box center [472, 57] width 281 height 28
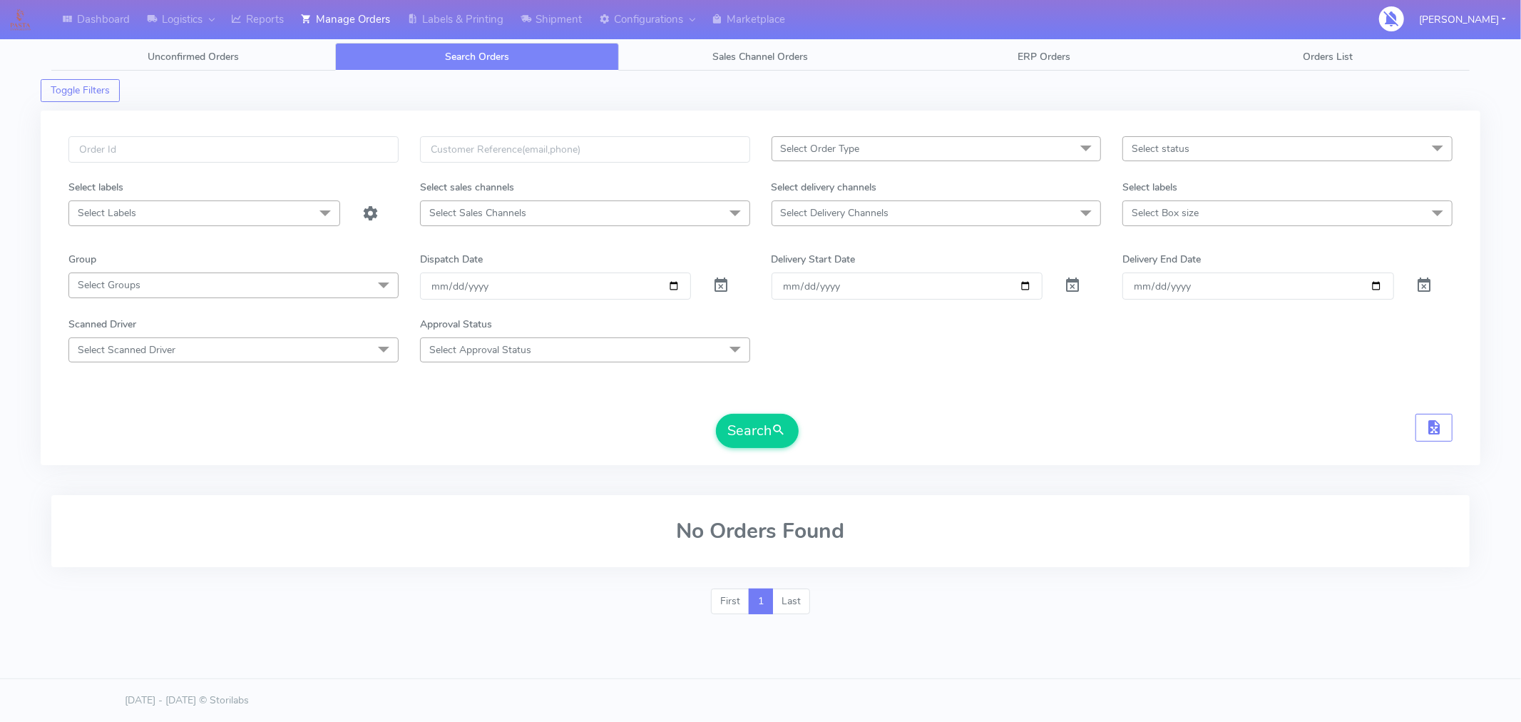
click at [1160, 150] on span "Select status" at bounding box center [1161, 149] width 58 height 14
click at [1182, 275] on div "Confirmed" at bounding box center [1287, 268] width 314 height 15
checkbox input "true"
click at [743, 437] on button "Search" at bounding box center [757, 431] width 83 height 34
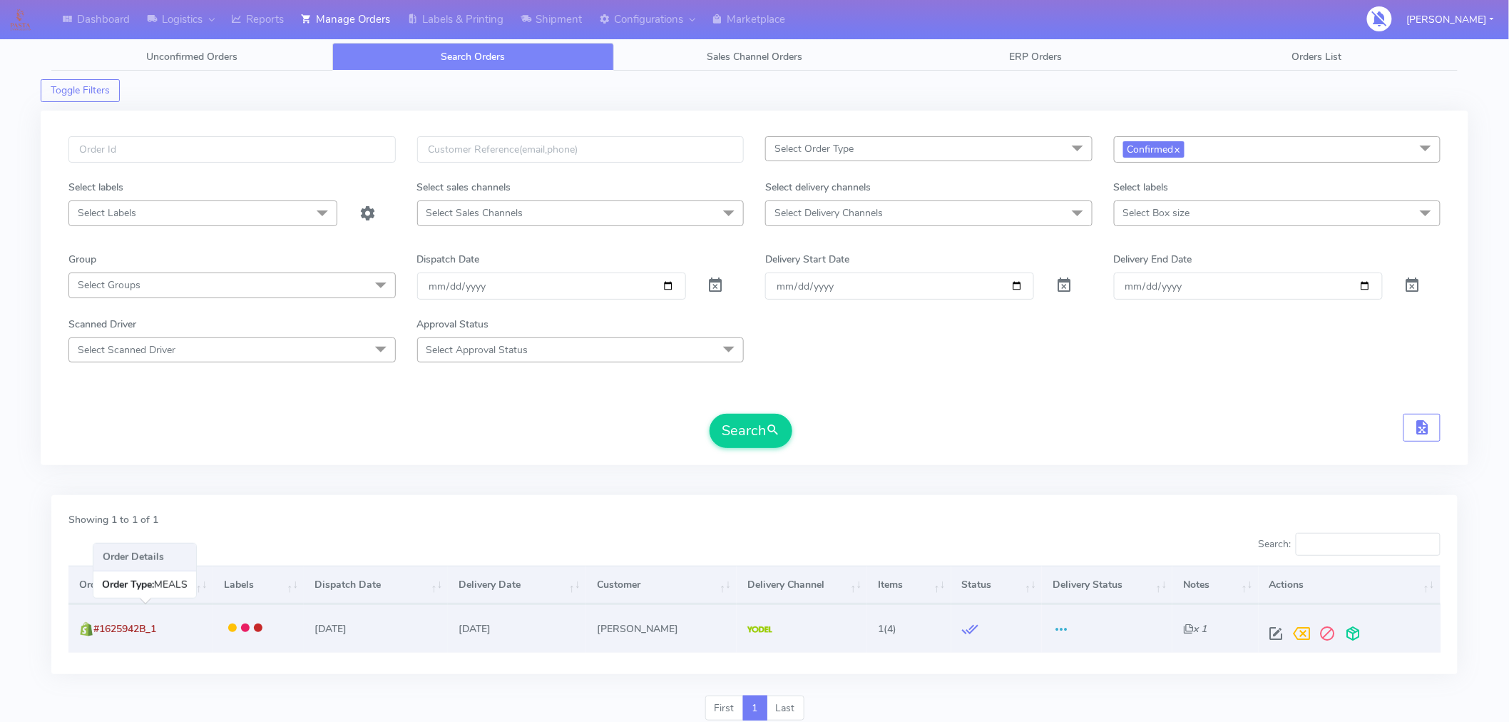
drag, startPoint x: 167, startPoint y: 630, endPoint x: 97, endPoint y: 624, distance: 70.2
click at [97, 624] on td "#1625942B_1" at bounding box center [140, 628] width 145 height 48
copy span "#1625942B_1"
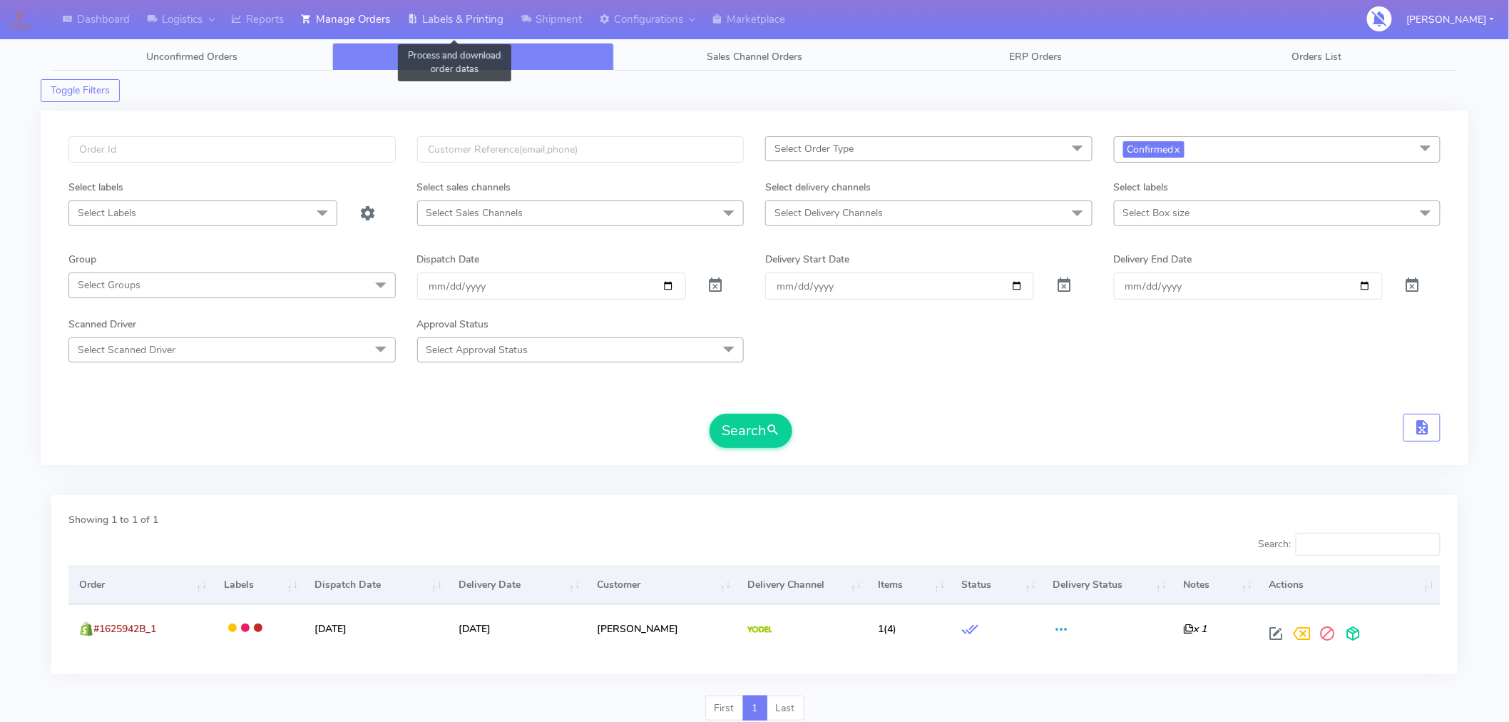
click at [469, 24] on link "Labels & Printing" at bounding box center [455, 19] width 113 height 39
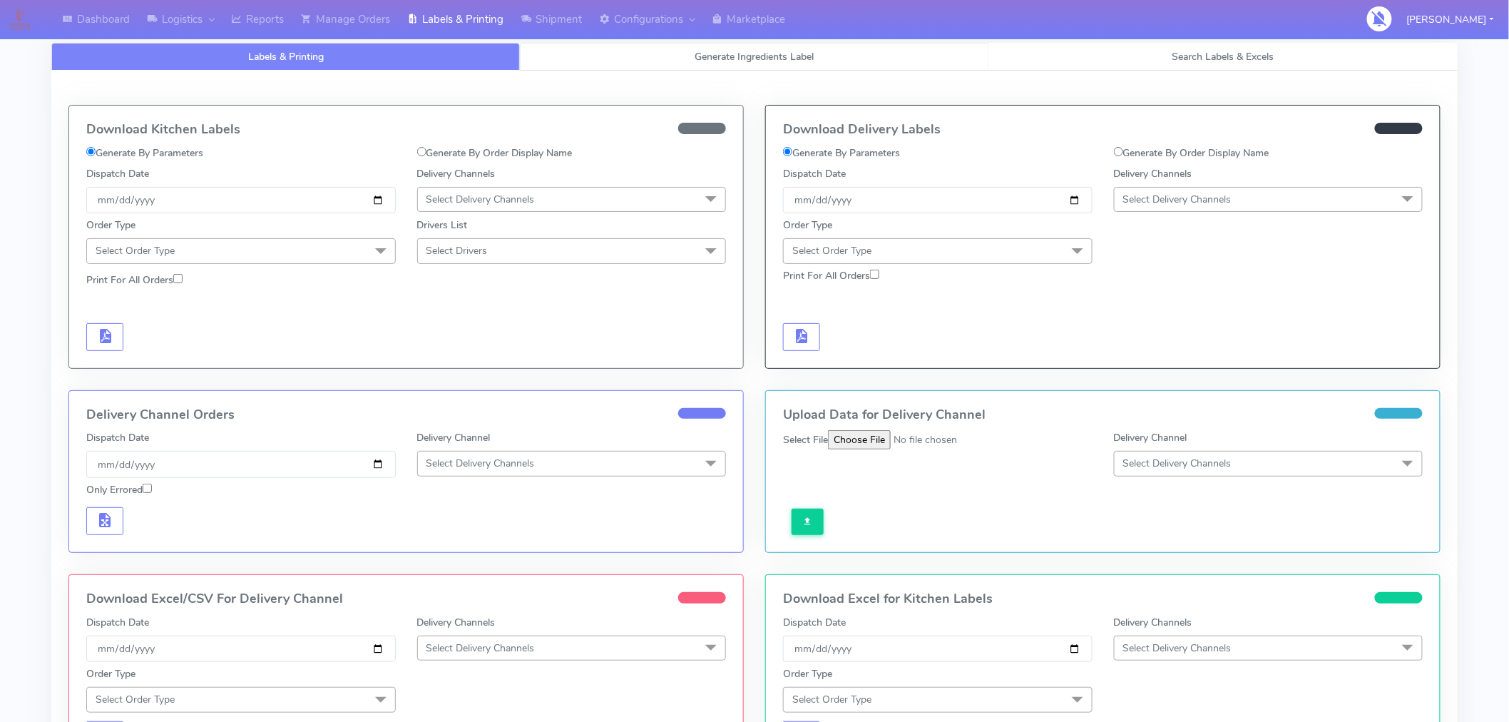
click at [752, 62] on span "Generate Ingredients Label" at bounding box center [754, 57] width 119 height 14
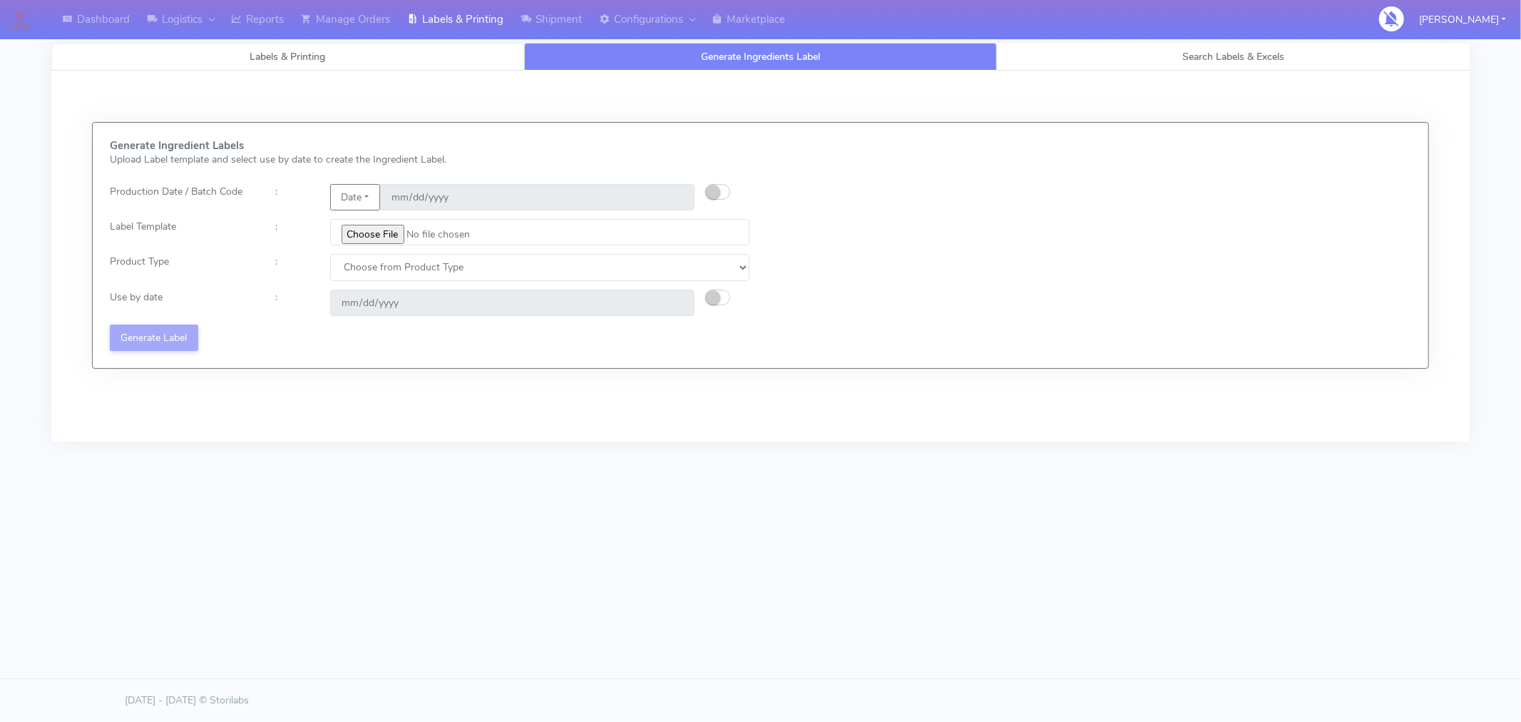
click at [379, 51] on link "Labels & Printing" at bounding box center [287, 57] width 473 height 28
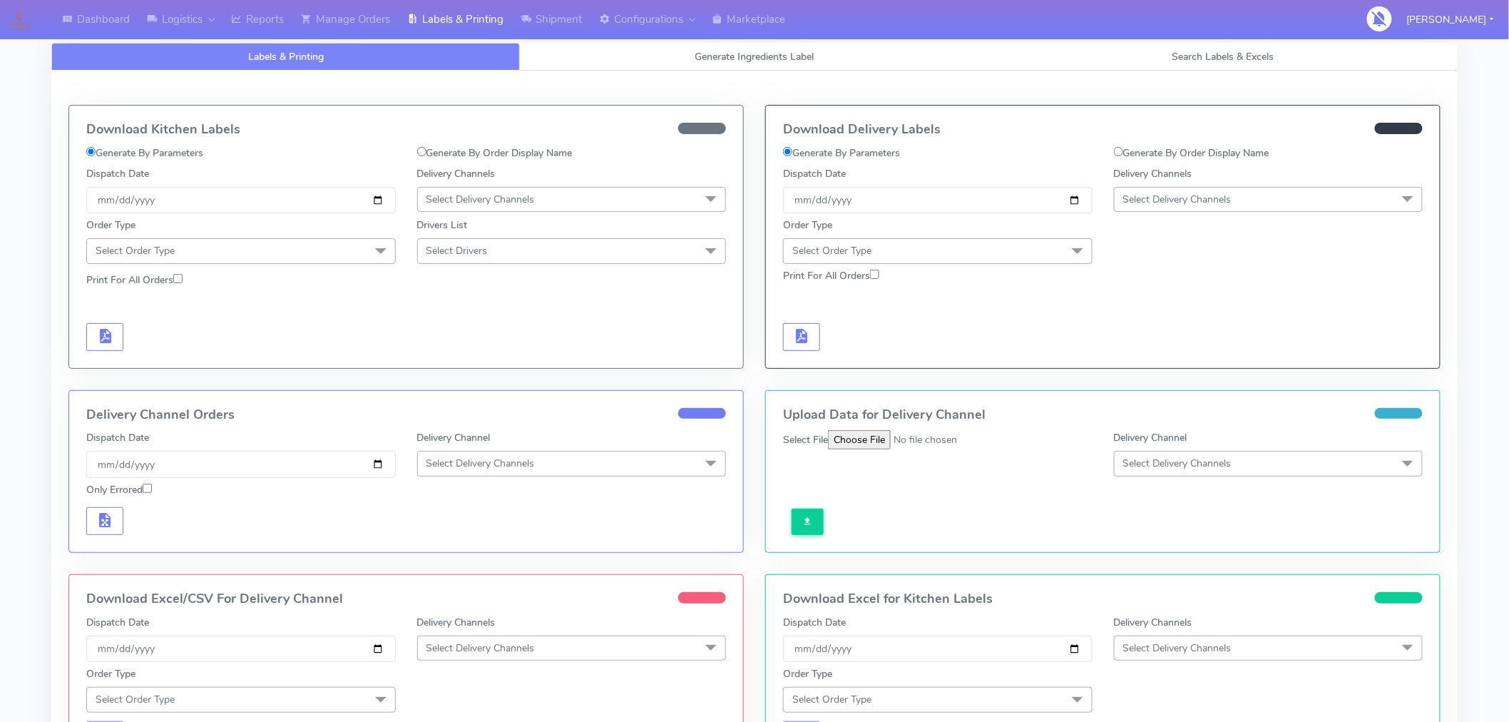
click at [424, 147] on input "Generate By Order Display Name" at bounding box center [421, 151] width 9 height 9
radio input "true"
click at [296, 208] on input "Order Display Name" at bounding box center [240, 208] width 309 height 26
paste input "#1625942B_1"
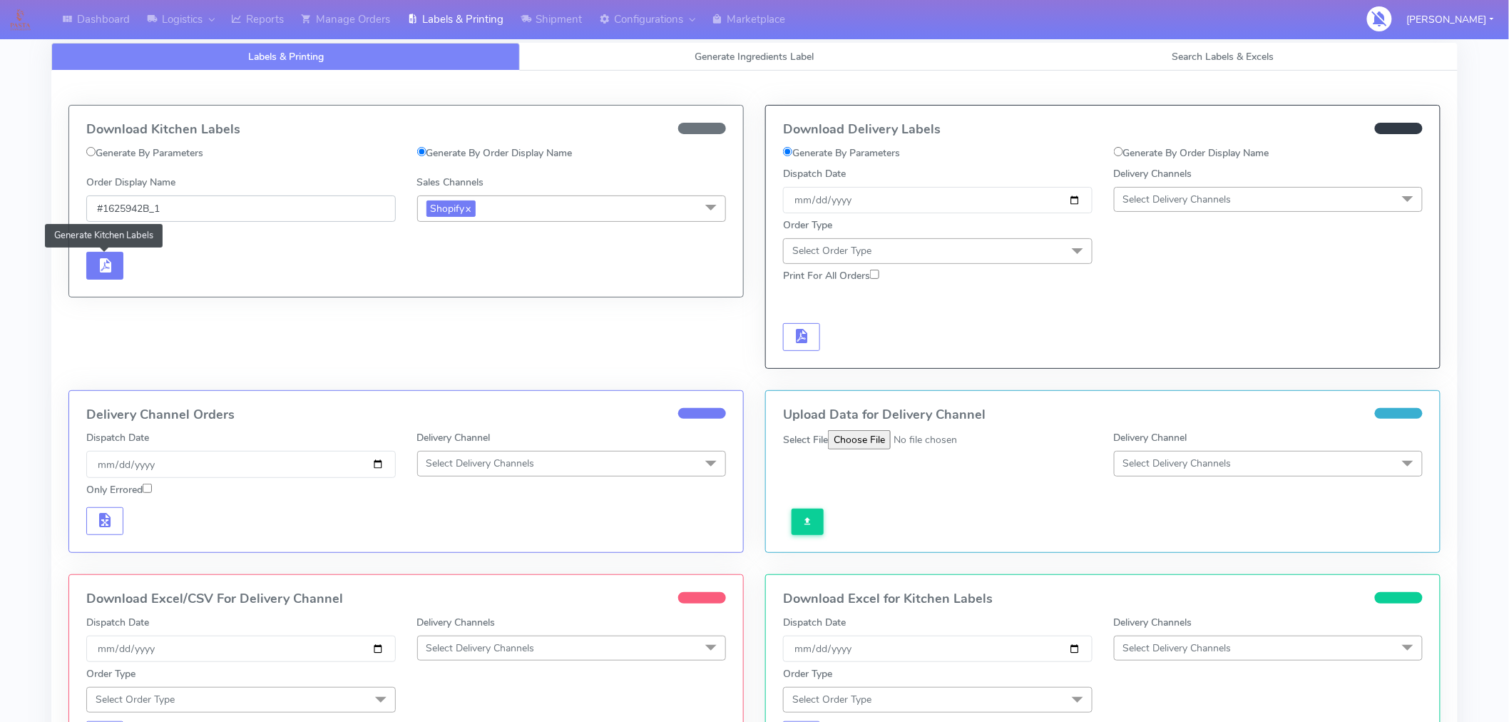
type input "#1625942B_1"
click at [103, 267] on span "button" at bounding box center [104, 269] width 17 height 14
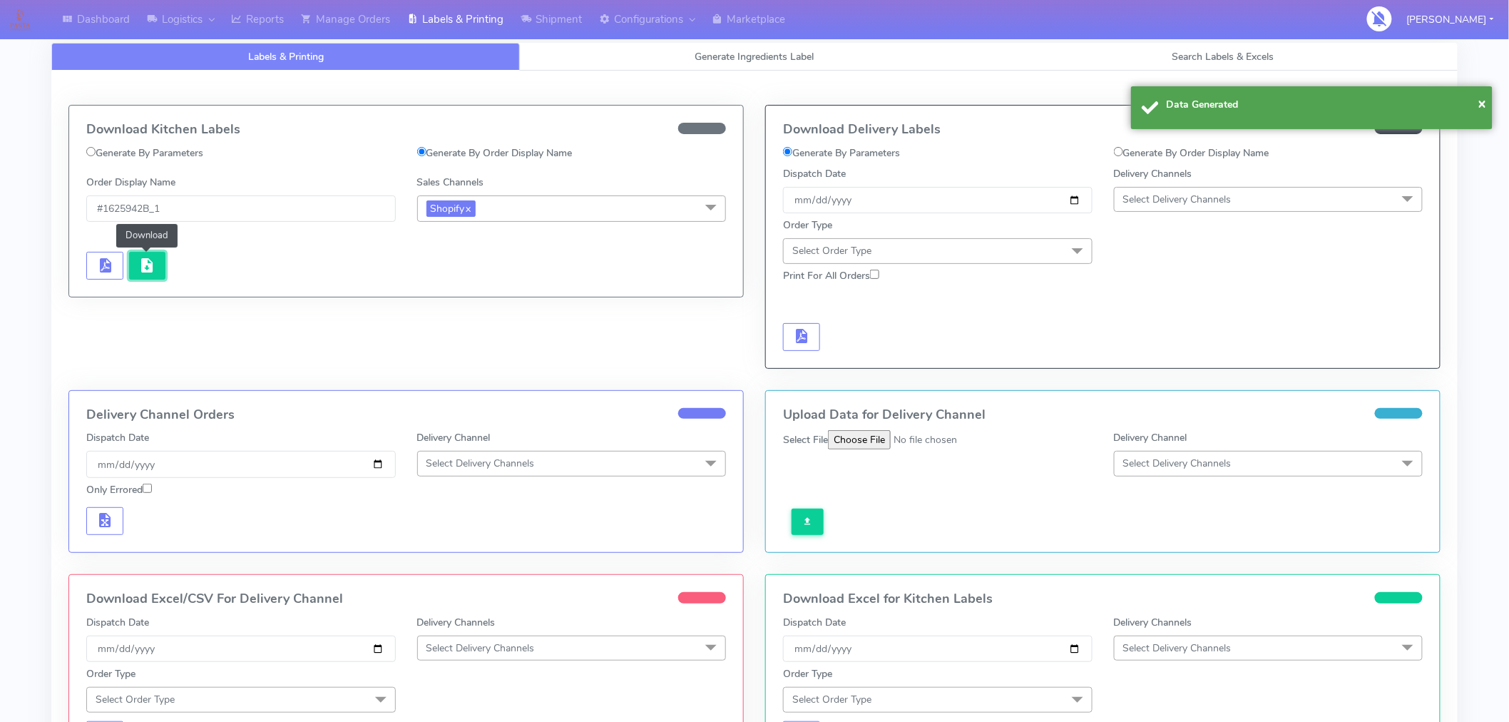
click at [146, 275] on button "button" at bounding box center [147, 266] width 37 height 28
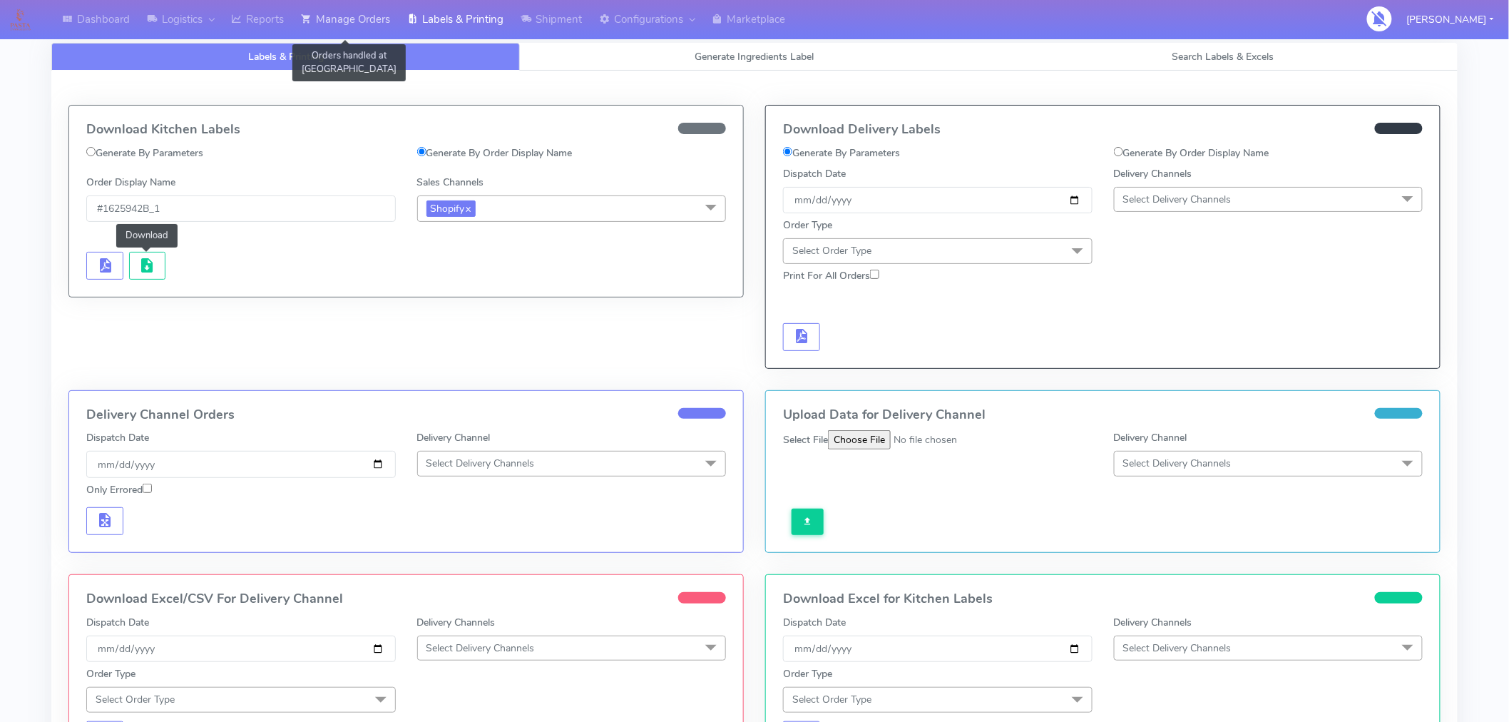
click at [369, 20] on link "Manage Orders" at bounding box center [345, 19] width 106 height 39
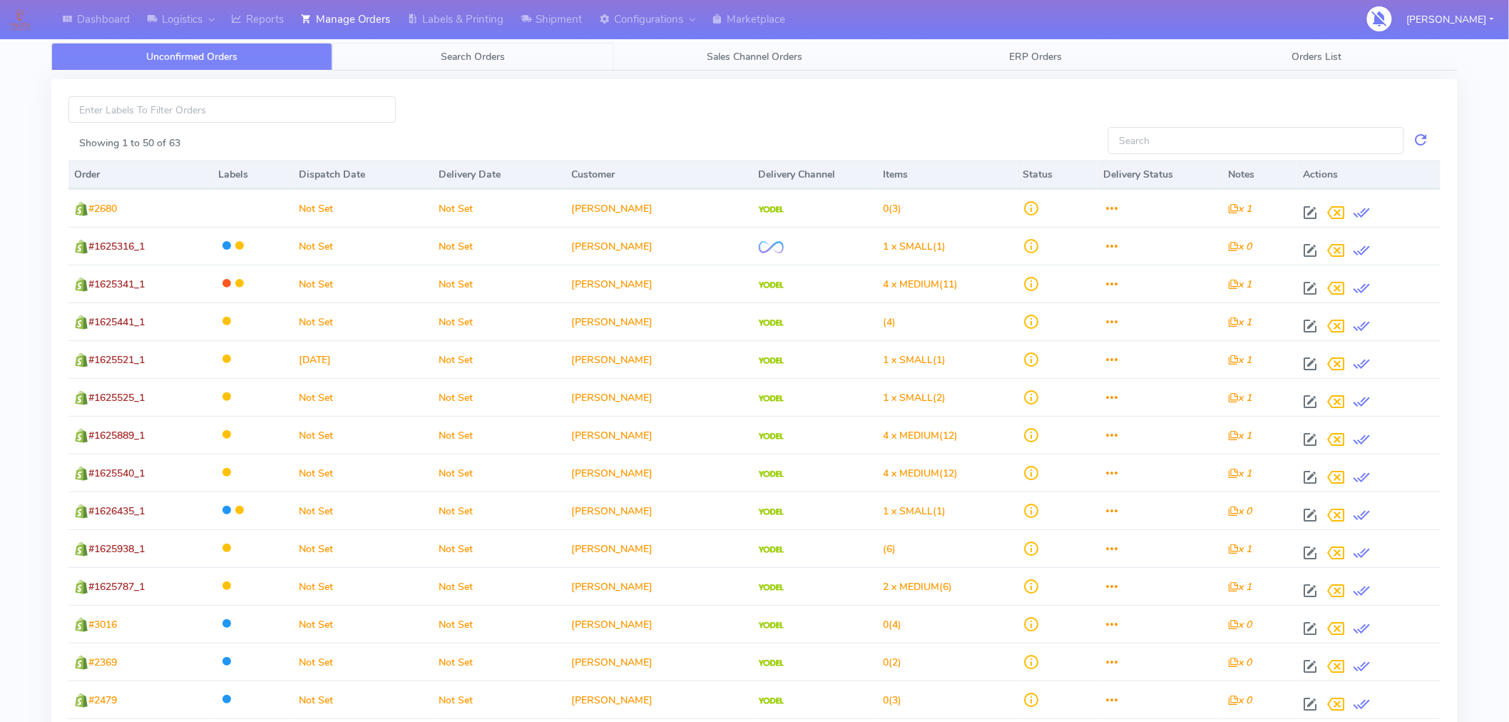
click at [478, 52] on span "Search Orders" at bounding box center [473, 57] width 64 height 14
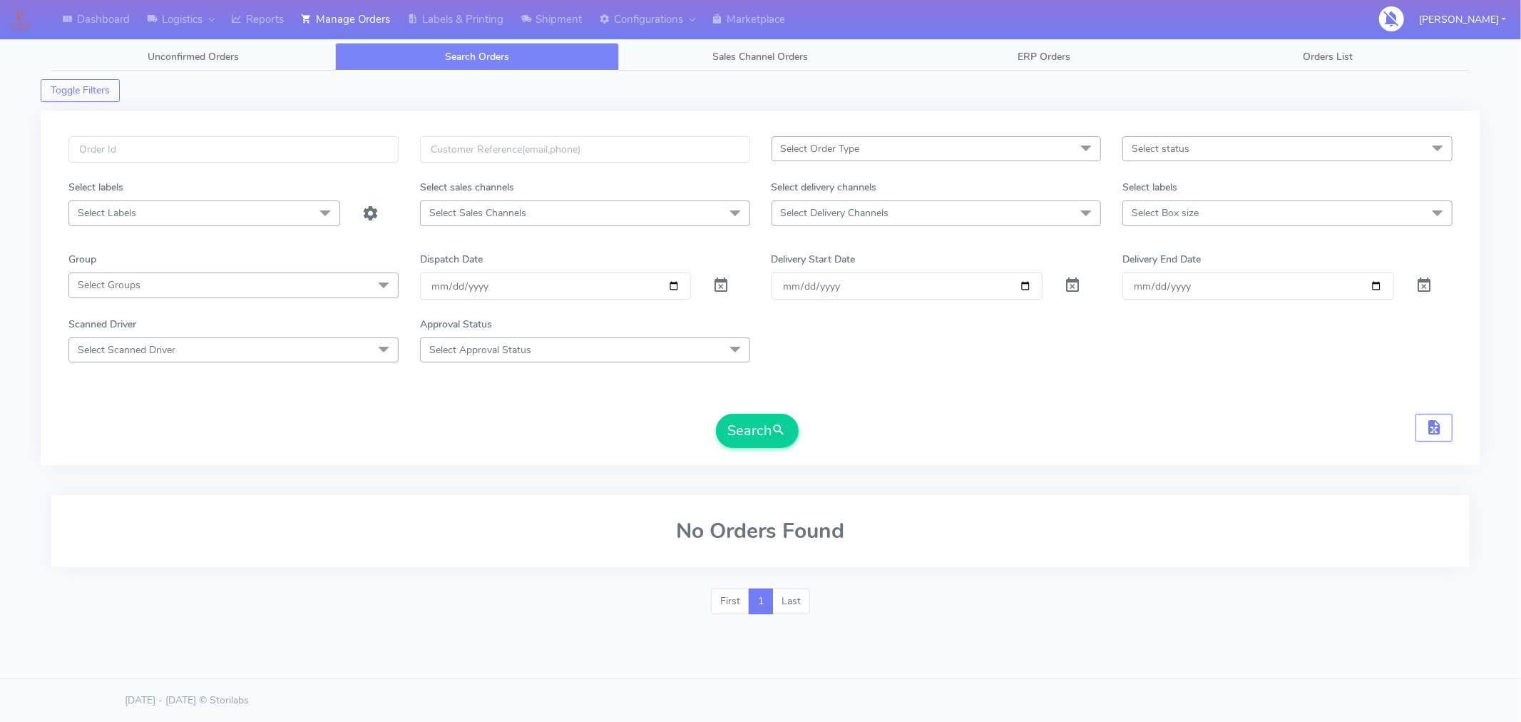
click at [1199, 153] on span "Select status" at bounding box center [1287, 148] width 330 height 25
click at [1180, 269] on div "Confirmed" at bounding box center [1287, 268] width 314 height 15
checkbox input "true"
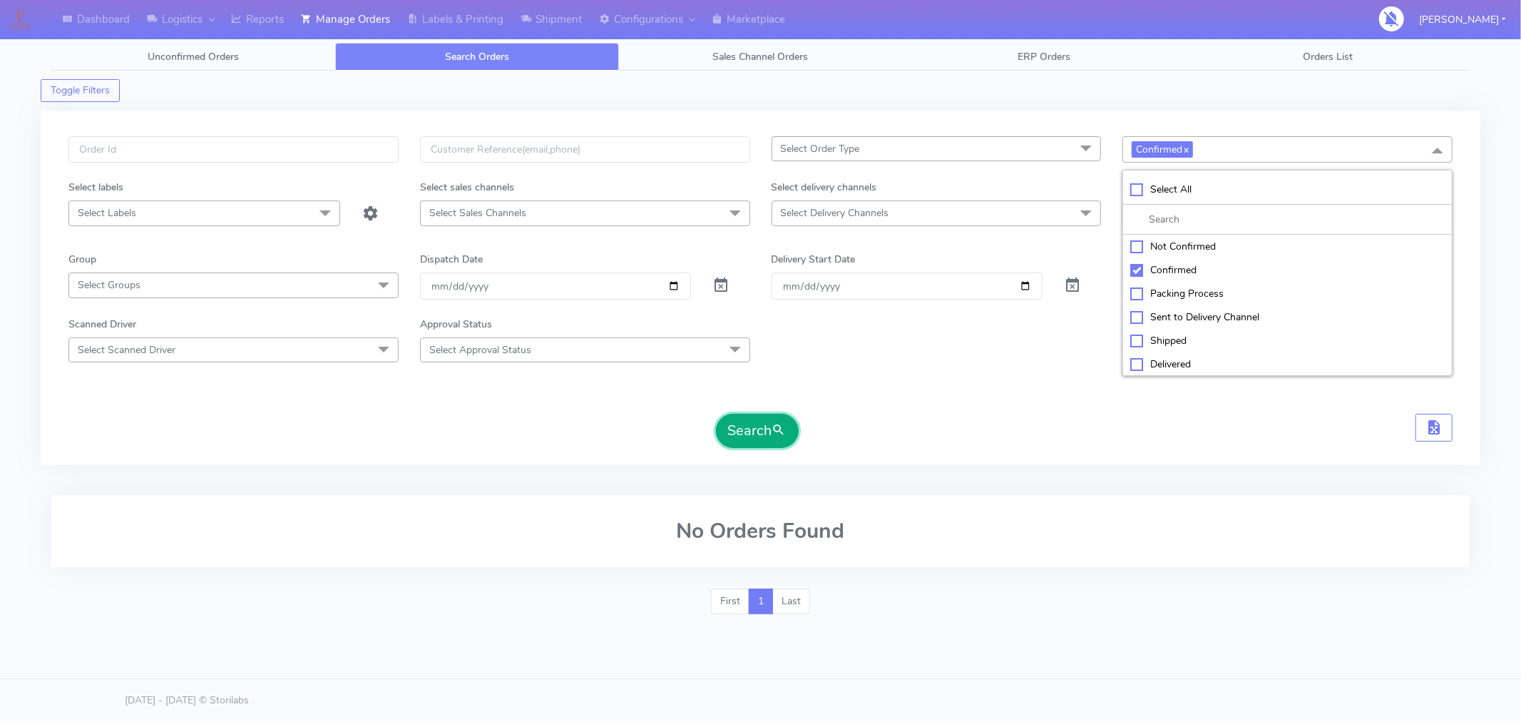
click at [772, 423] on button "Search" at bounding box center [757, 431] width 83 height 34
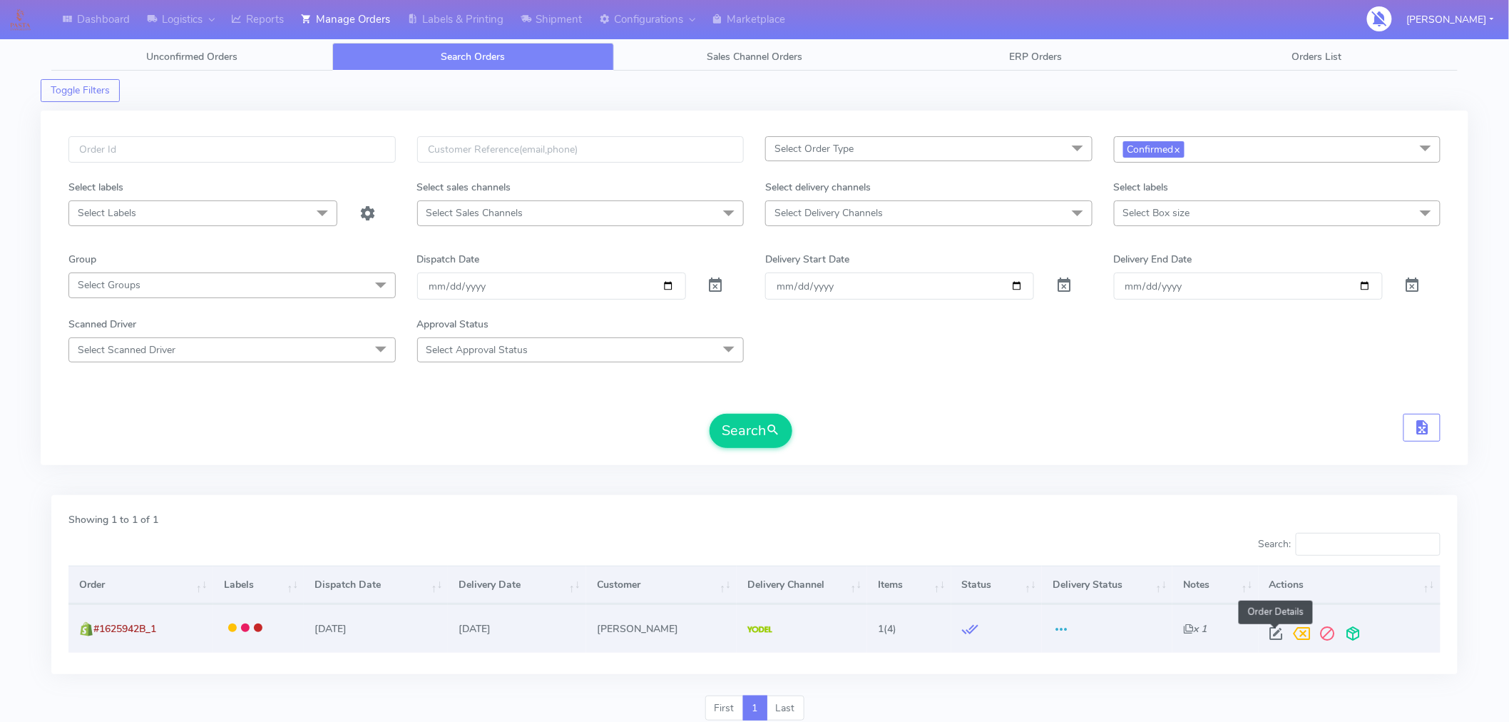
click at [1272, 630] on span at bounding box center [1277, 637] width 26 height 14
select select "5"
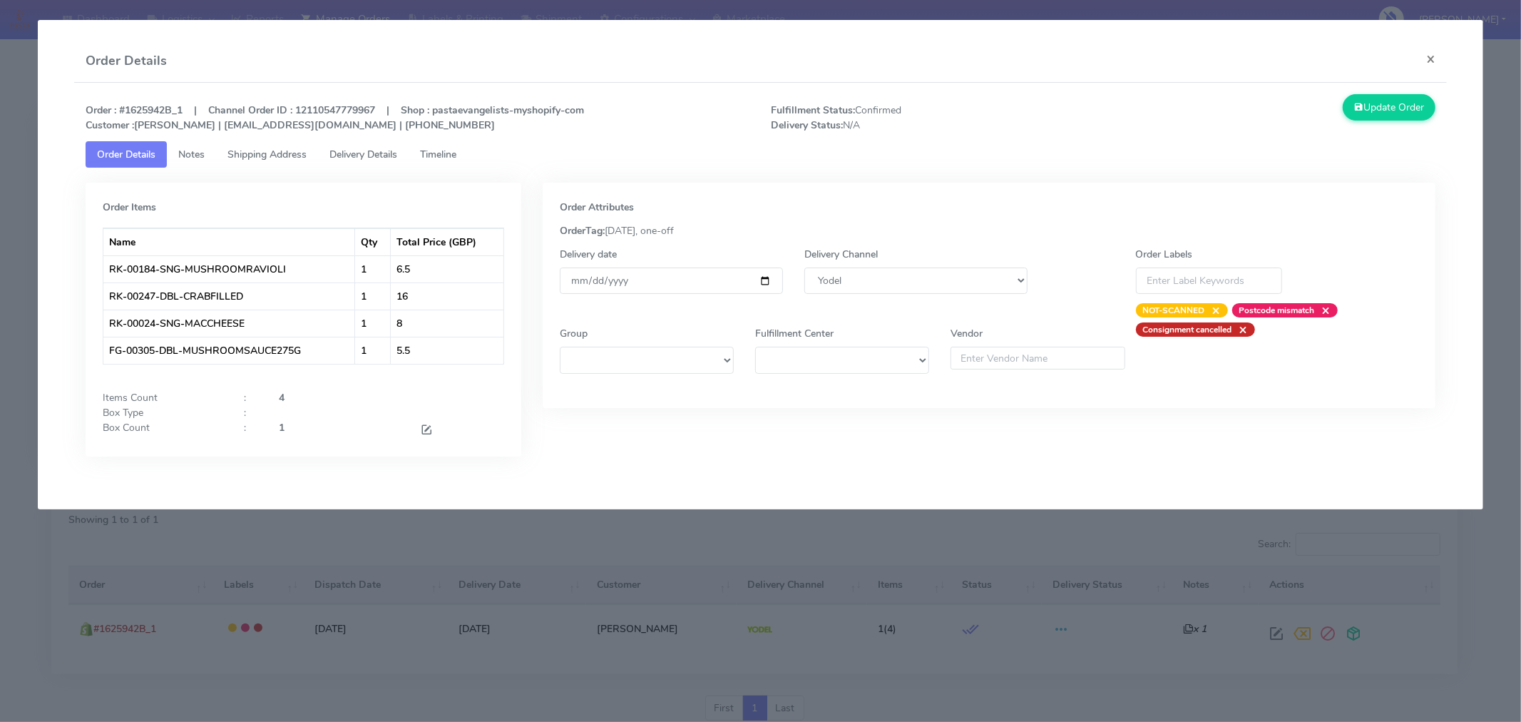
click at [279, 412] on div at bounding box center [391, 412] width 247 height 15
click at [1425, 58] on button "×" at bounding box center [1431, 59] width 32 height 38
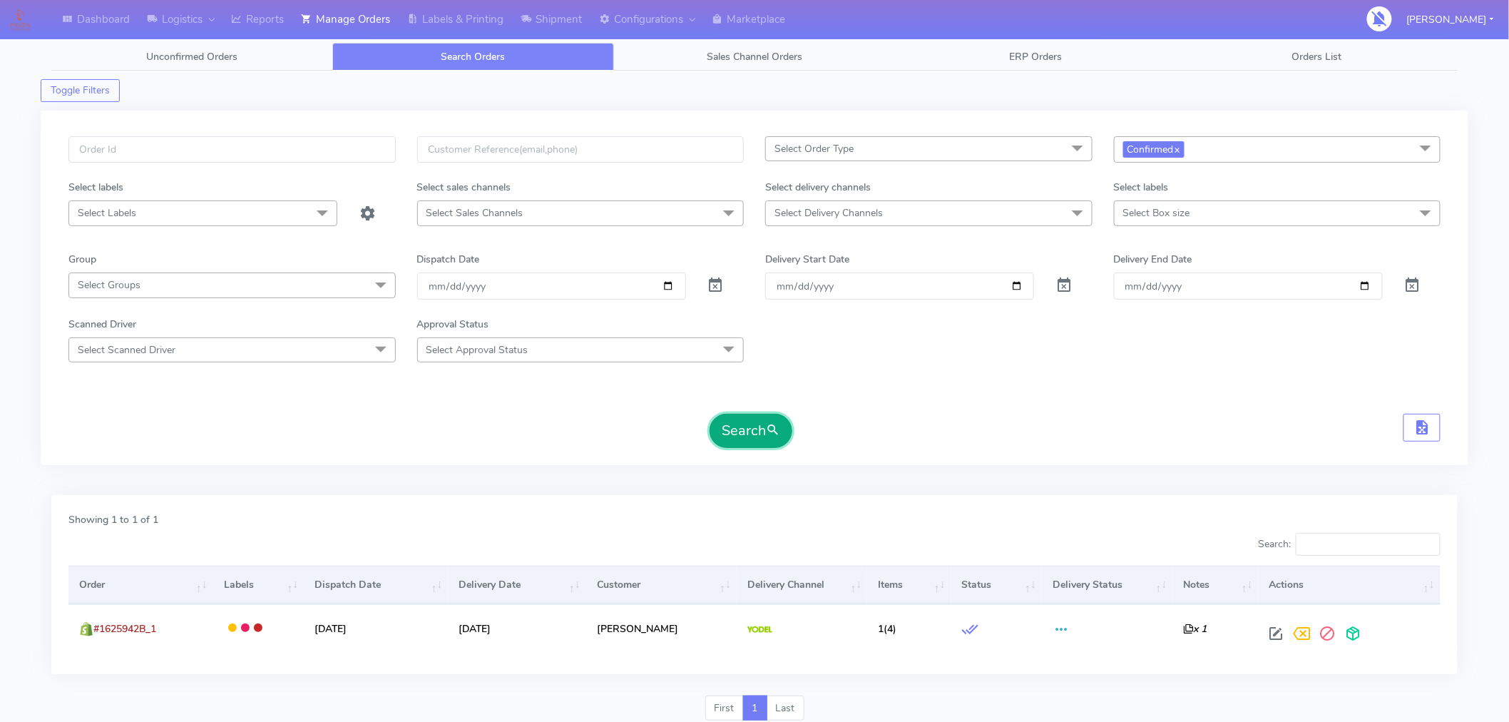
click at [761, 433] on button "Search" at bounding box center [751, 431] width 83 height 34
click at [753, 433] on button "Search" at bounding box center [751, 431] width 83 height 34
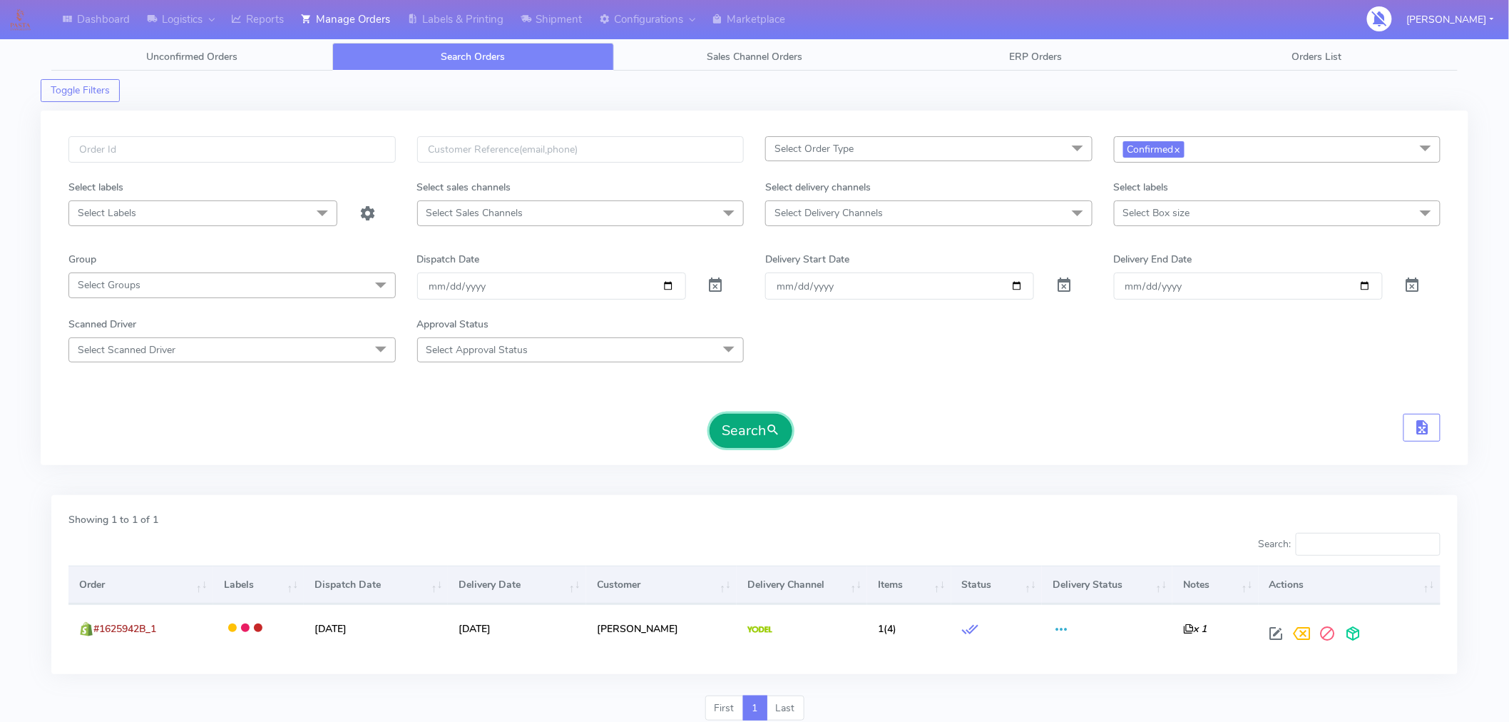
click at [744, 435] on button "Search" at bounding box center [751, 431] width 83 height 34
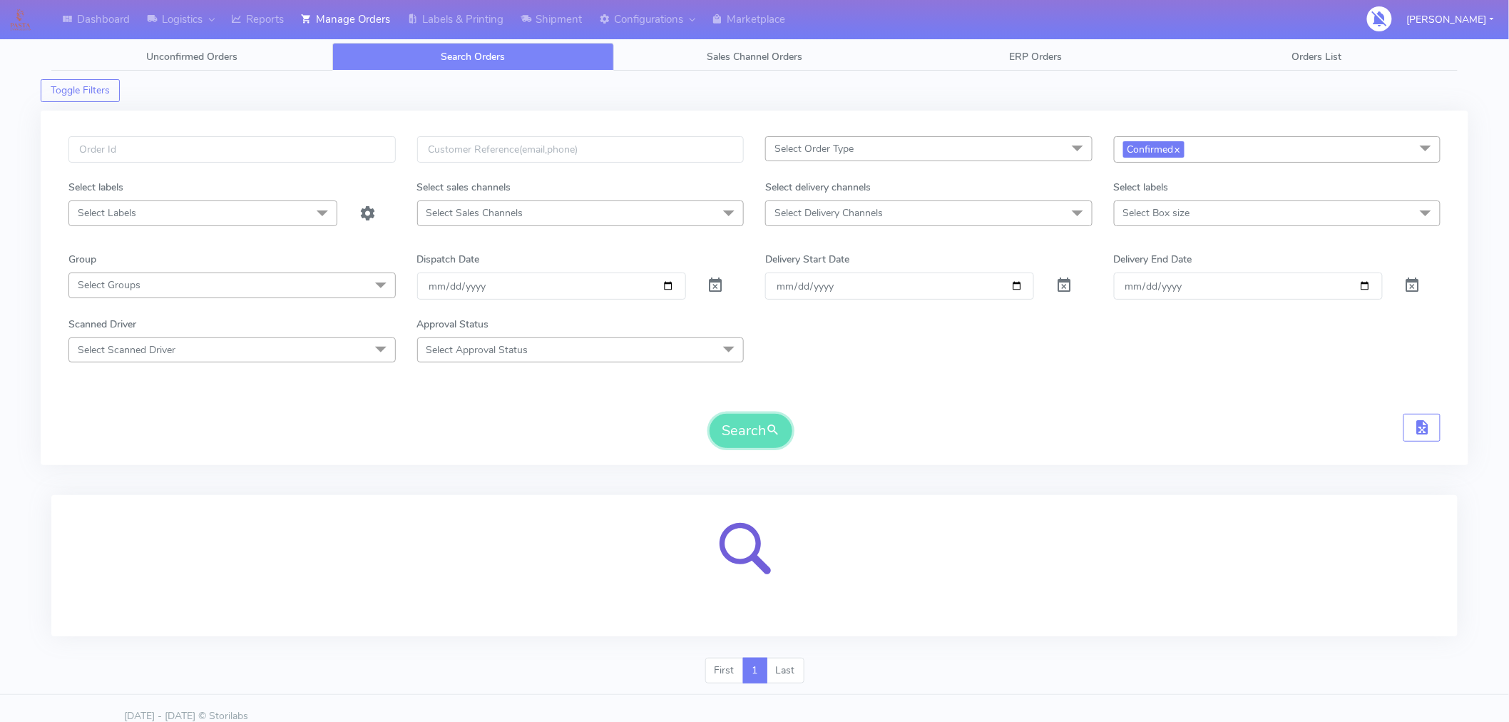
click at [744, 435] on button "Search" at bounding box center [751, 431] width 83 height 34
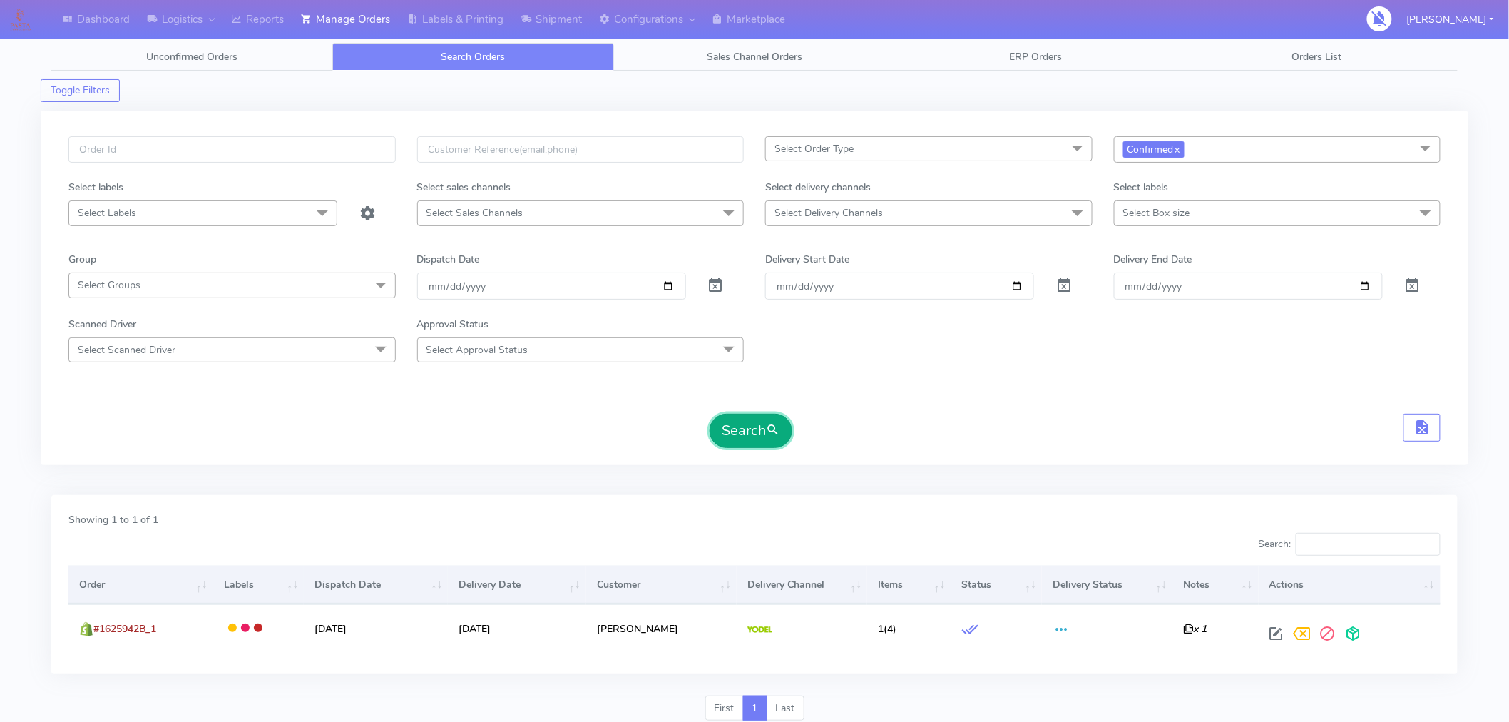
click at [744, 435] on button "Search" at bounding box center [751, 431] width 83 height 34
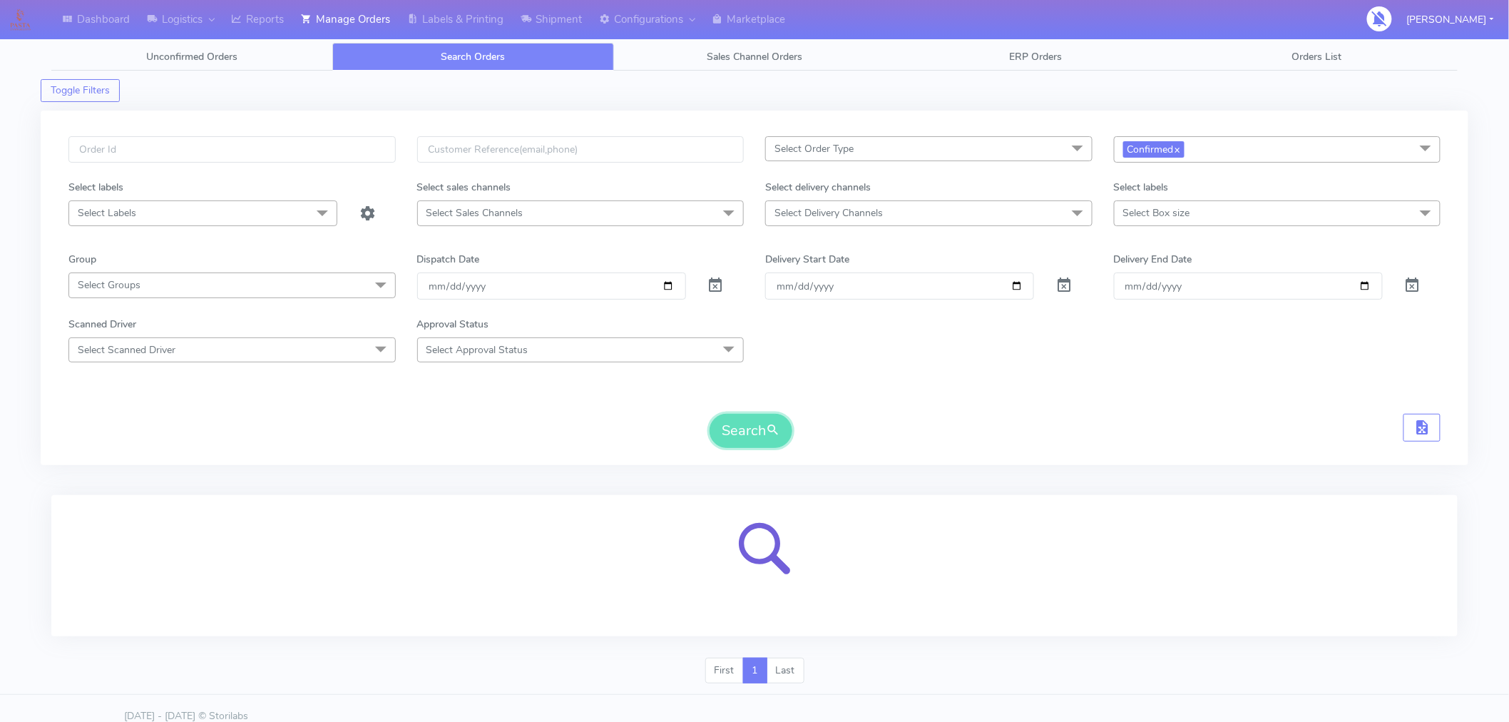
click at [744, 435] on button "Search" at bounding box center [751, 431] width 83 height 34
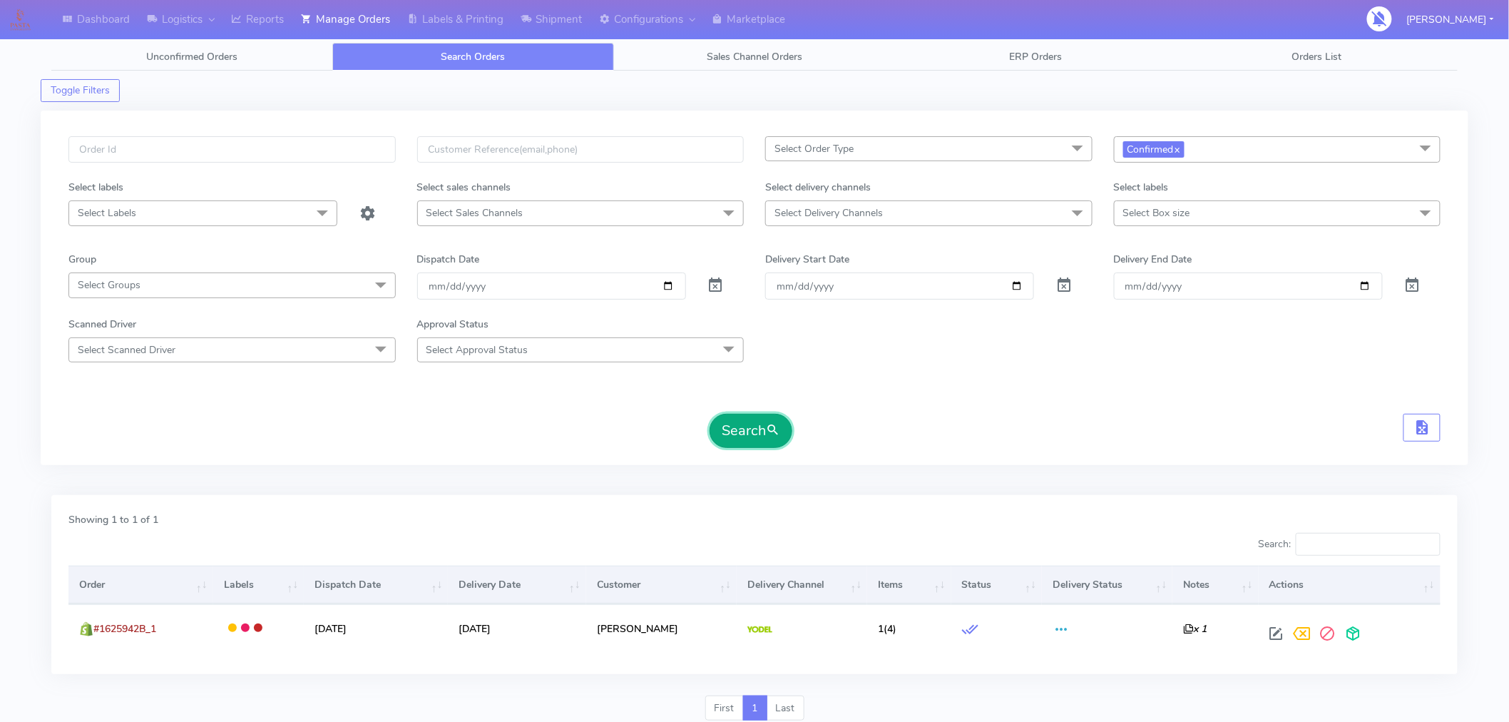
click at [744, 435] on button "Search" at bounding box center [751, 431] width 83 height 34
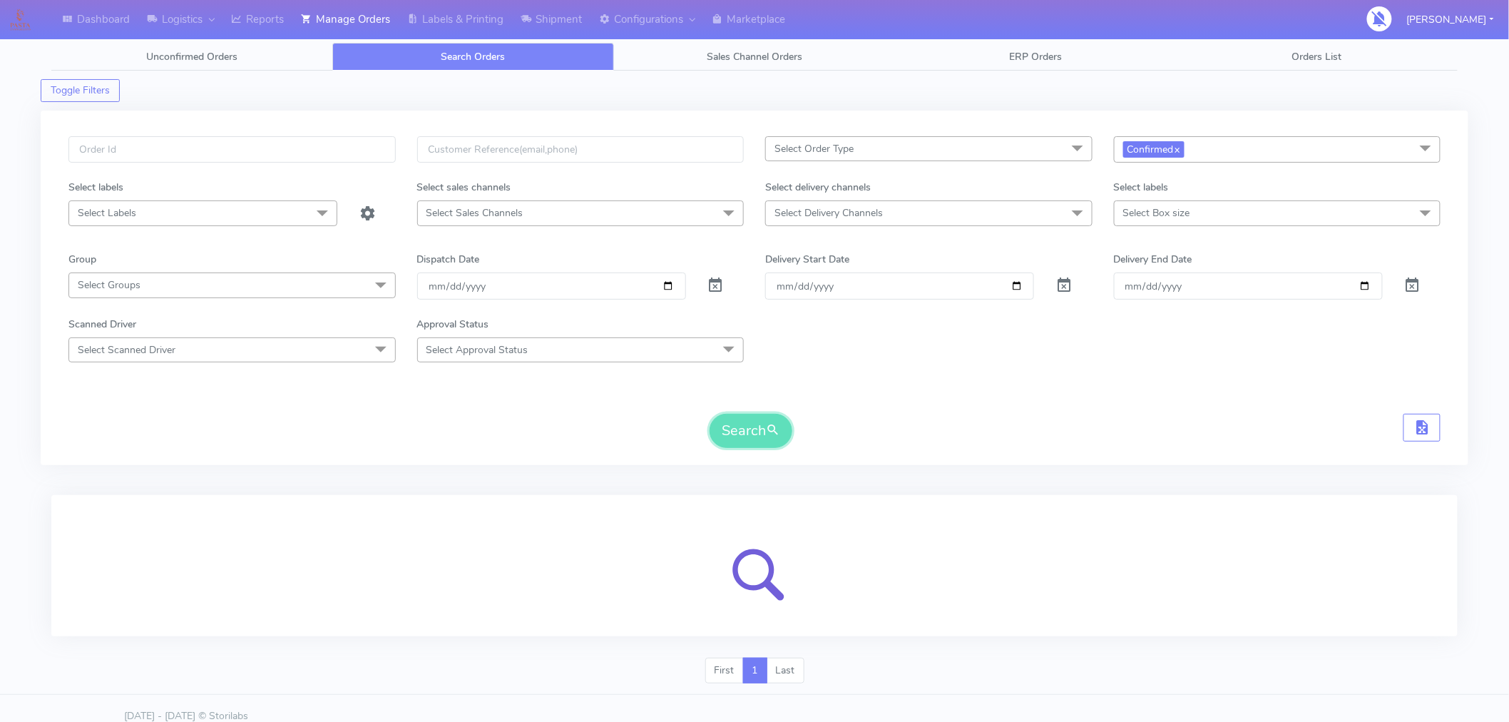
click at [744, 435] on button "Search" at bounding box center [751, 431] width 83 height 34
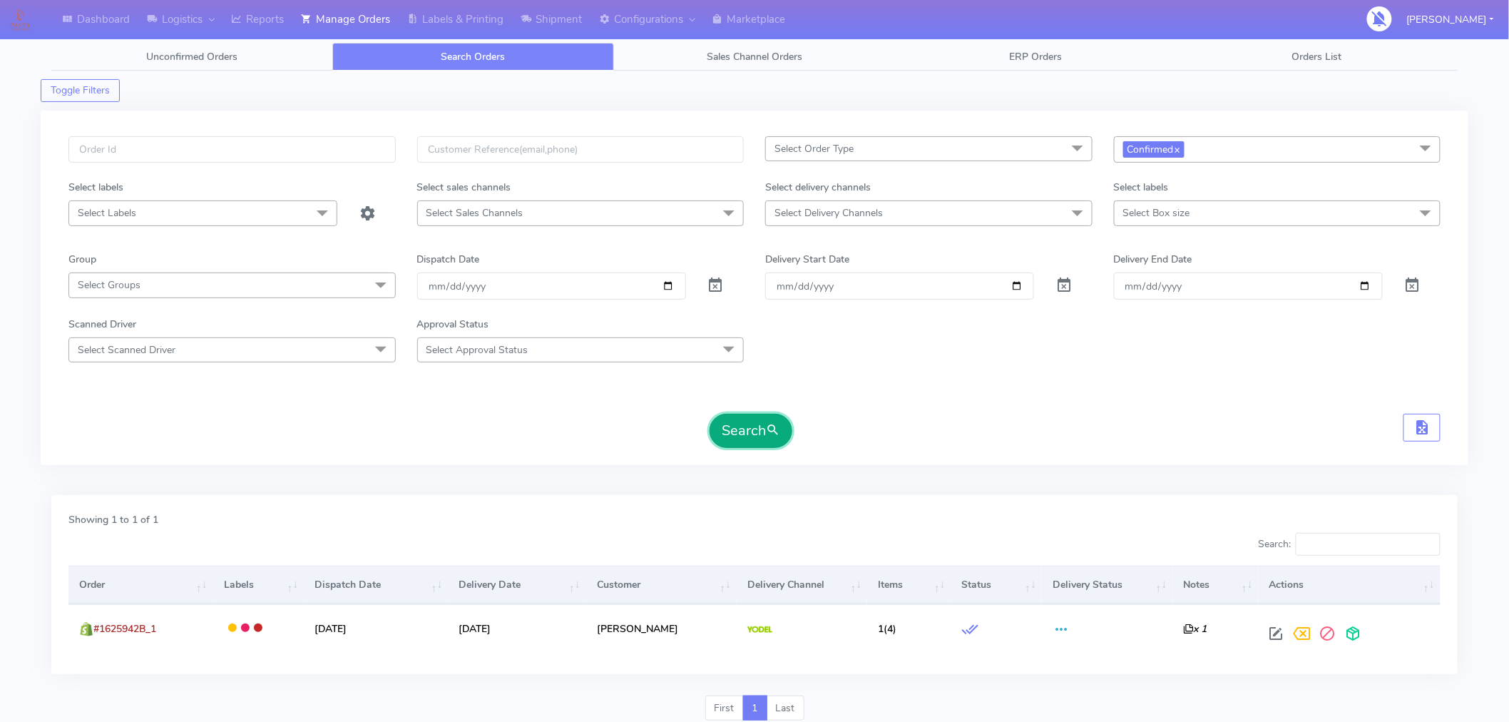
click at [744, 435] on button "Search" at bounding box center [751, 431] width 83 height 34
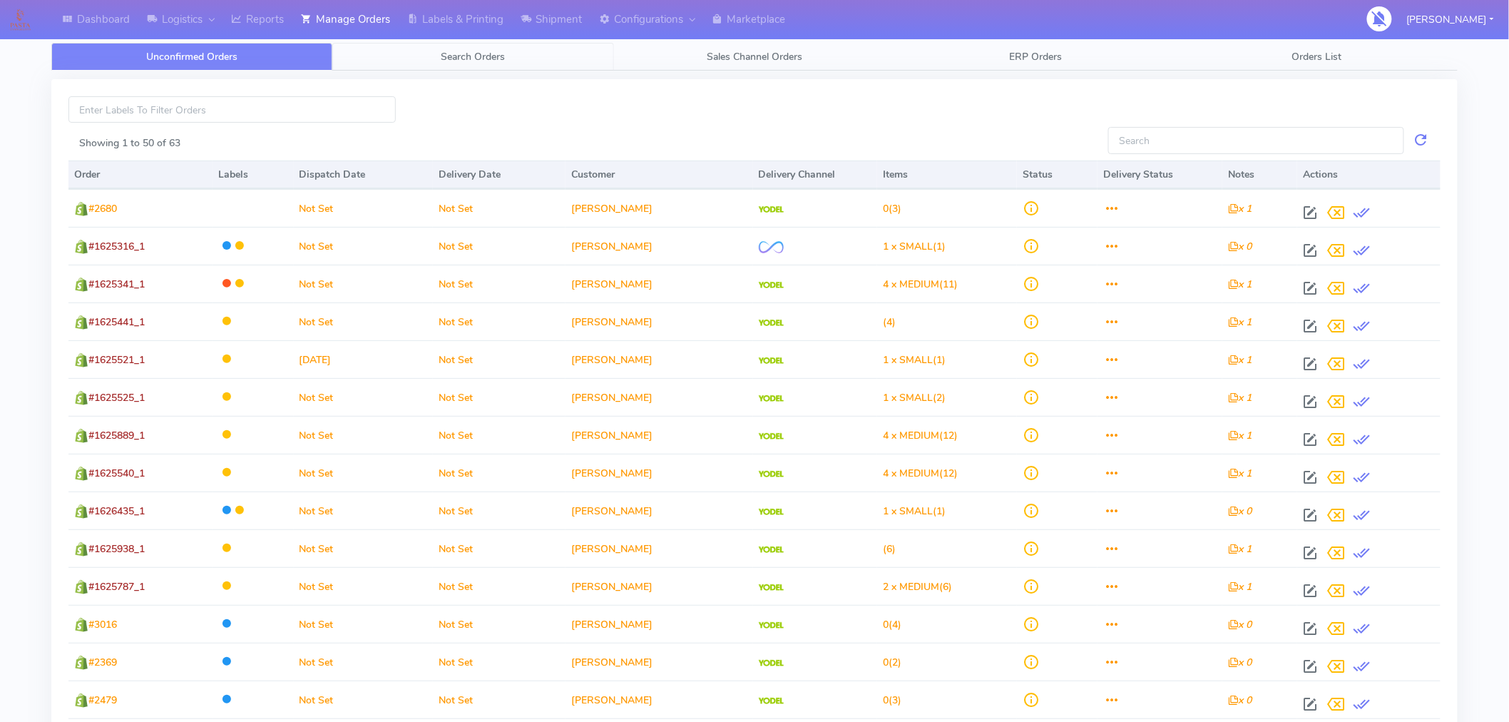
click at [479, 62] on span "Search Orders" at bounding box center [473, 57] width 64 height 14
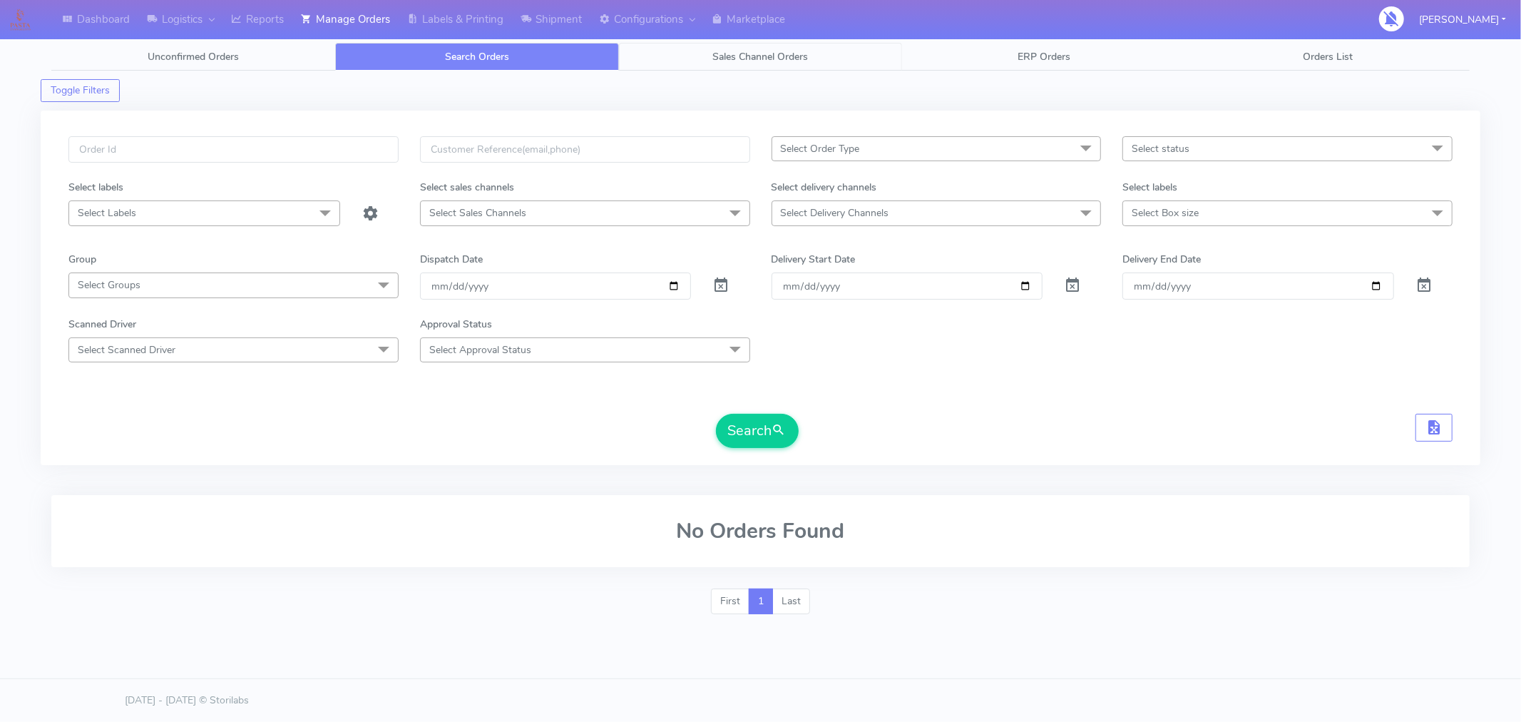
click at [784, 58] on span "Sales Channel Orders" at bounding box center [760, 57] width 96 height 14
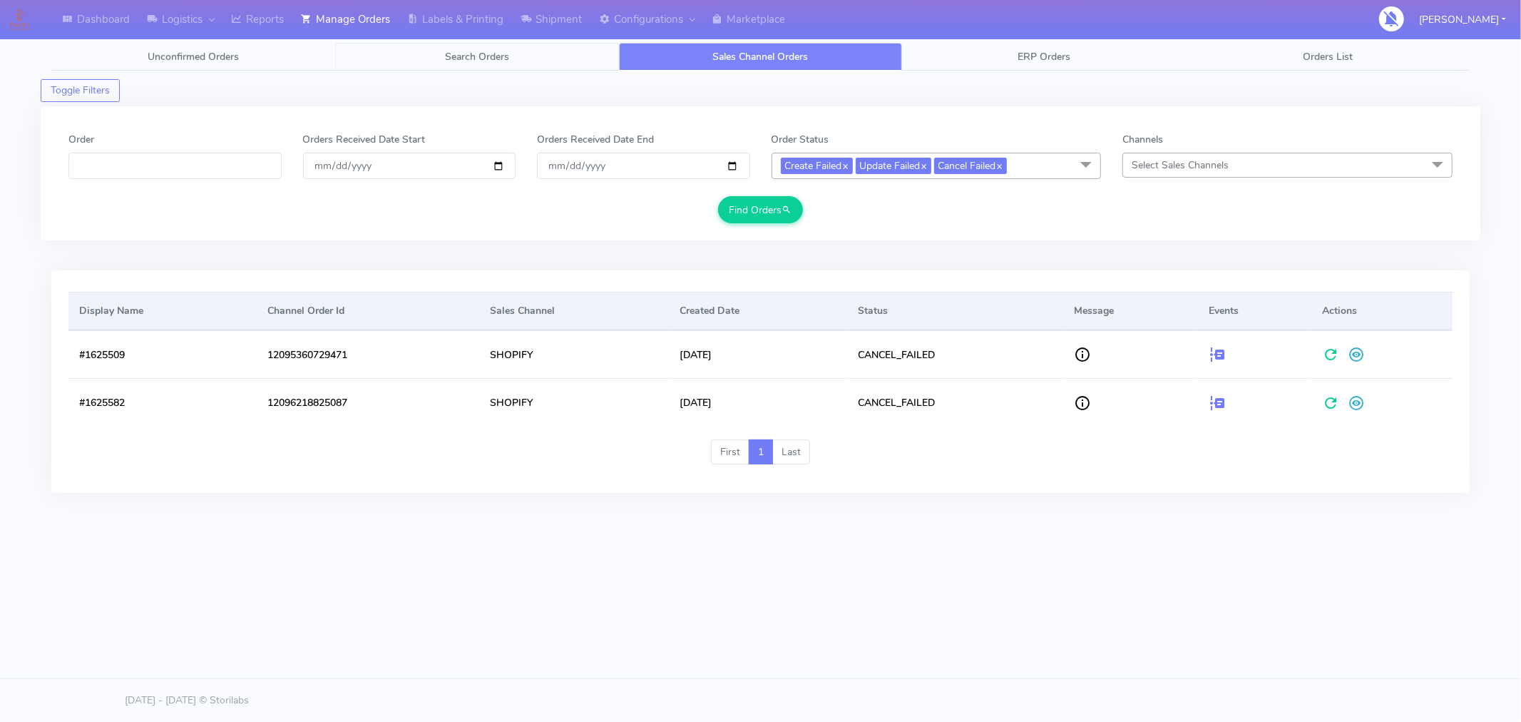
click at [483, 58] on span "Search Orders" at bounding box center [477, 57] width 64 height 14
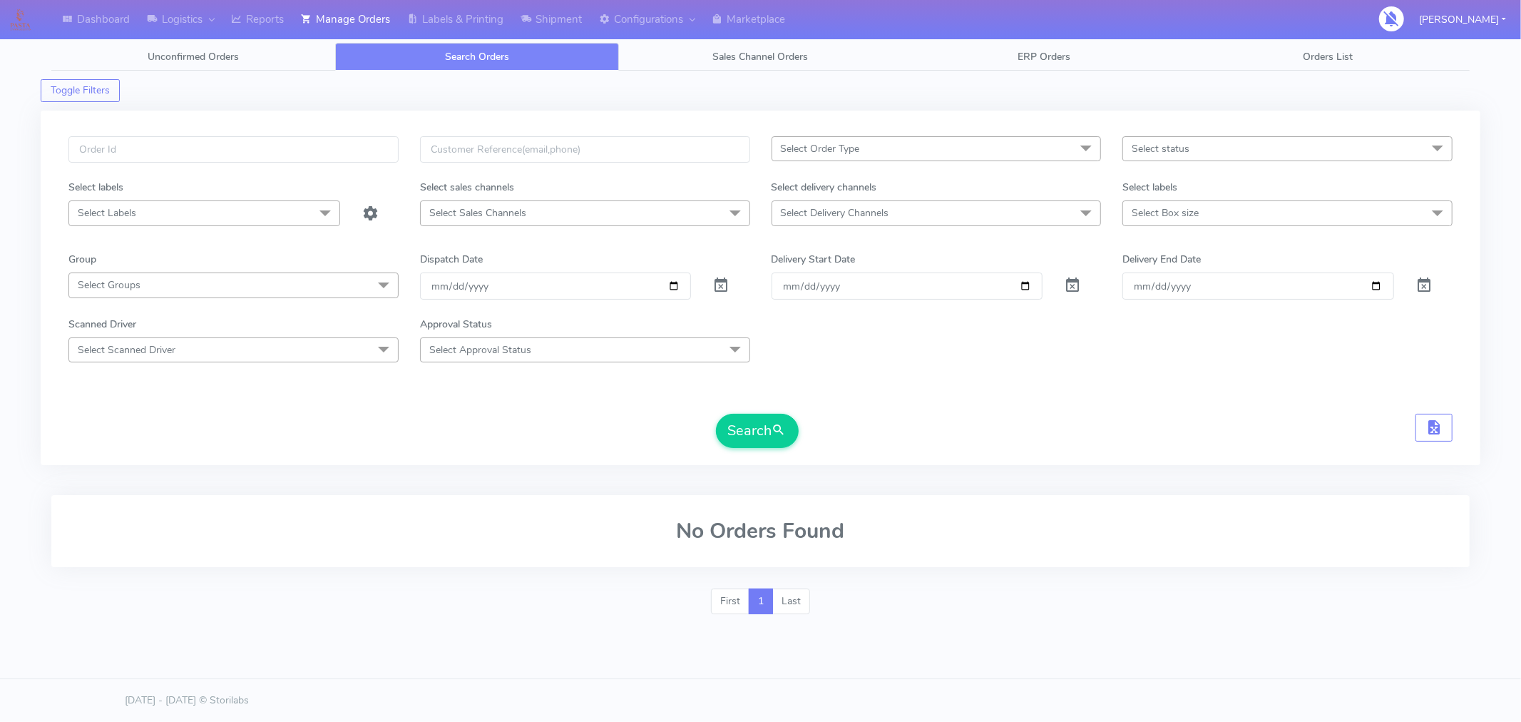
click at [1178, 143] on span "Select status" at bounding box center [1161, 149] width 58 height 14
click at [1172, 265] on div "Confirmed" at bounding box center [1287, 268] width 314 height 15
checkbox input "true"
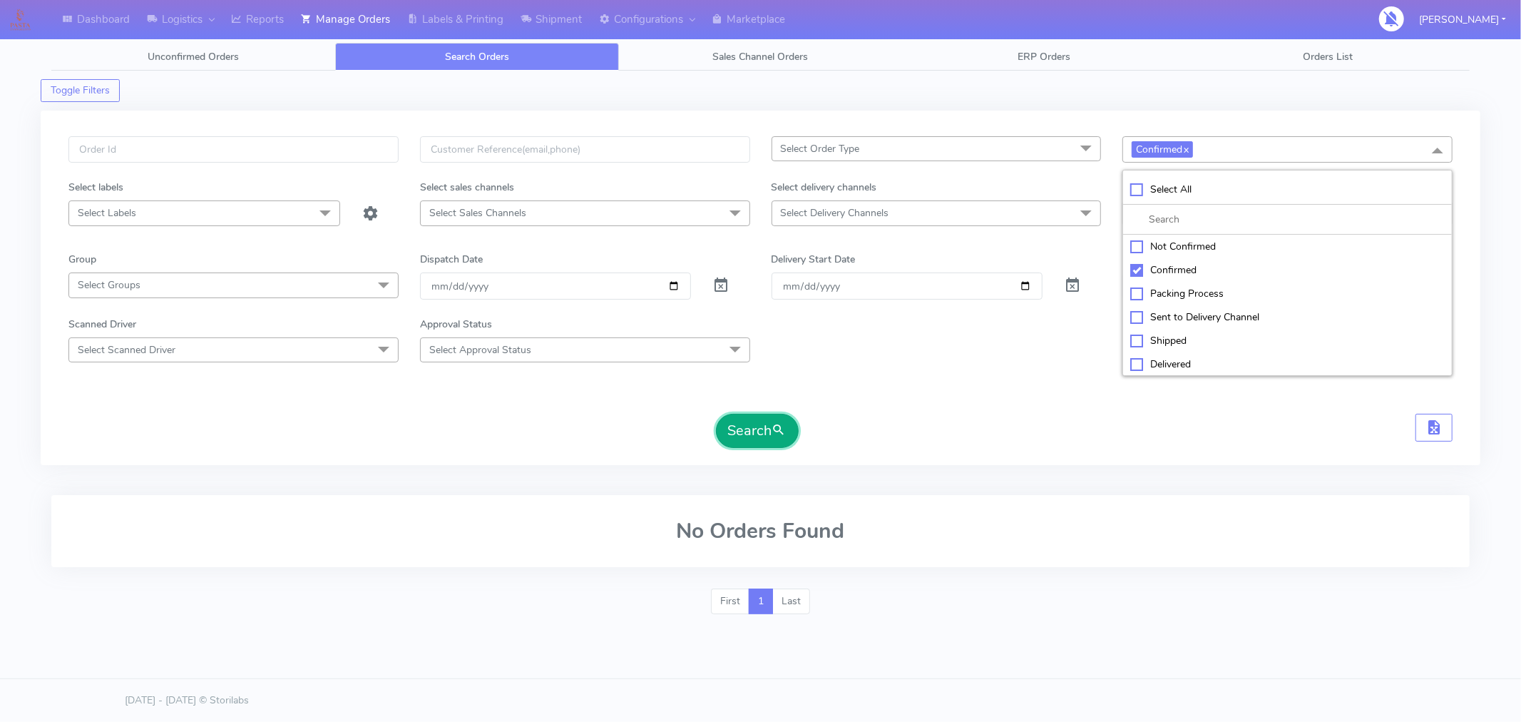
click at [762, 425] on button "Search" at bounding box center [757, 431] width 83 height 34
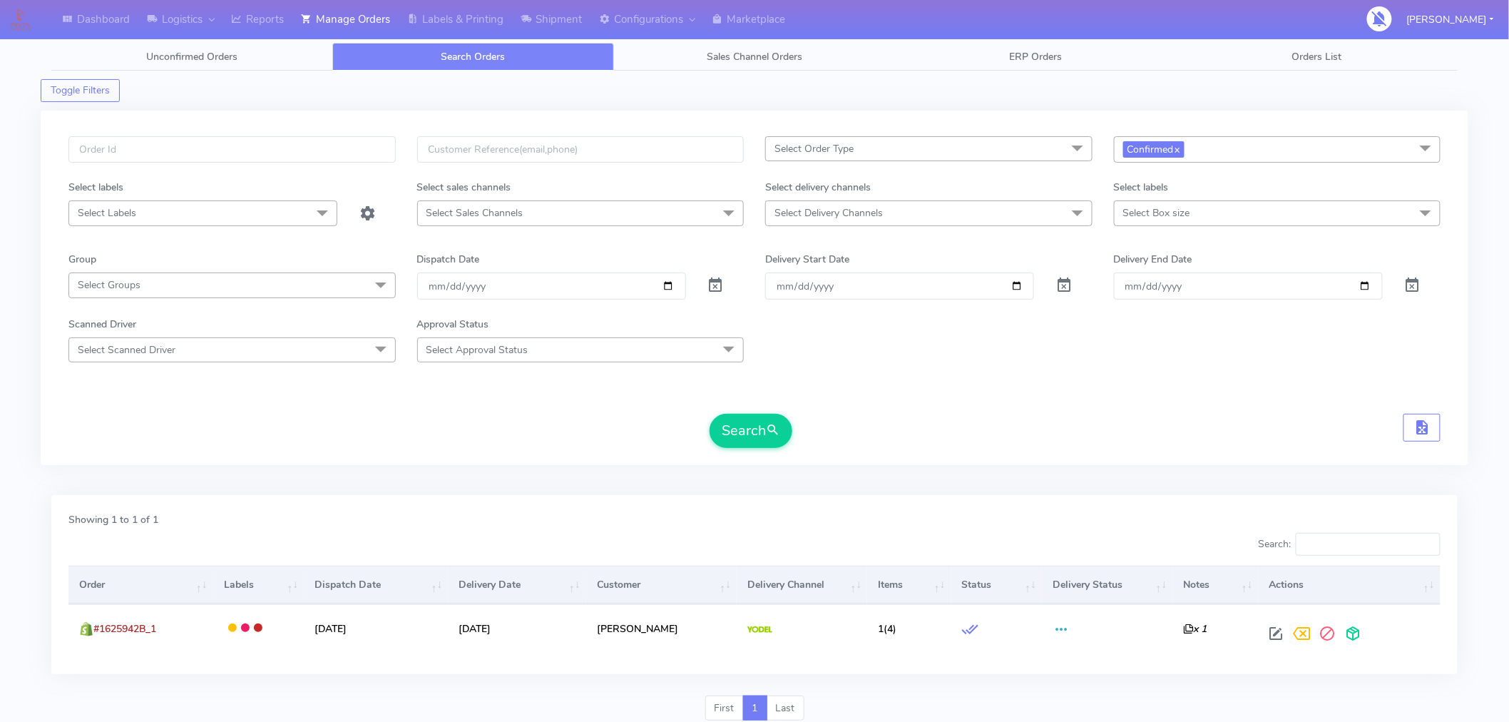
click at [1237, 361] on div "Scanned Driver Select Scanned Driver Select All Test Driver Mohibur R Chaudhry …" at bounding box center [754, 340] width 1393 height 46
click at [754, 439] on button "Search" at bounding box center [751, 431] width 83 height 34
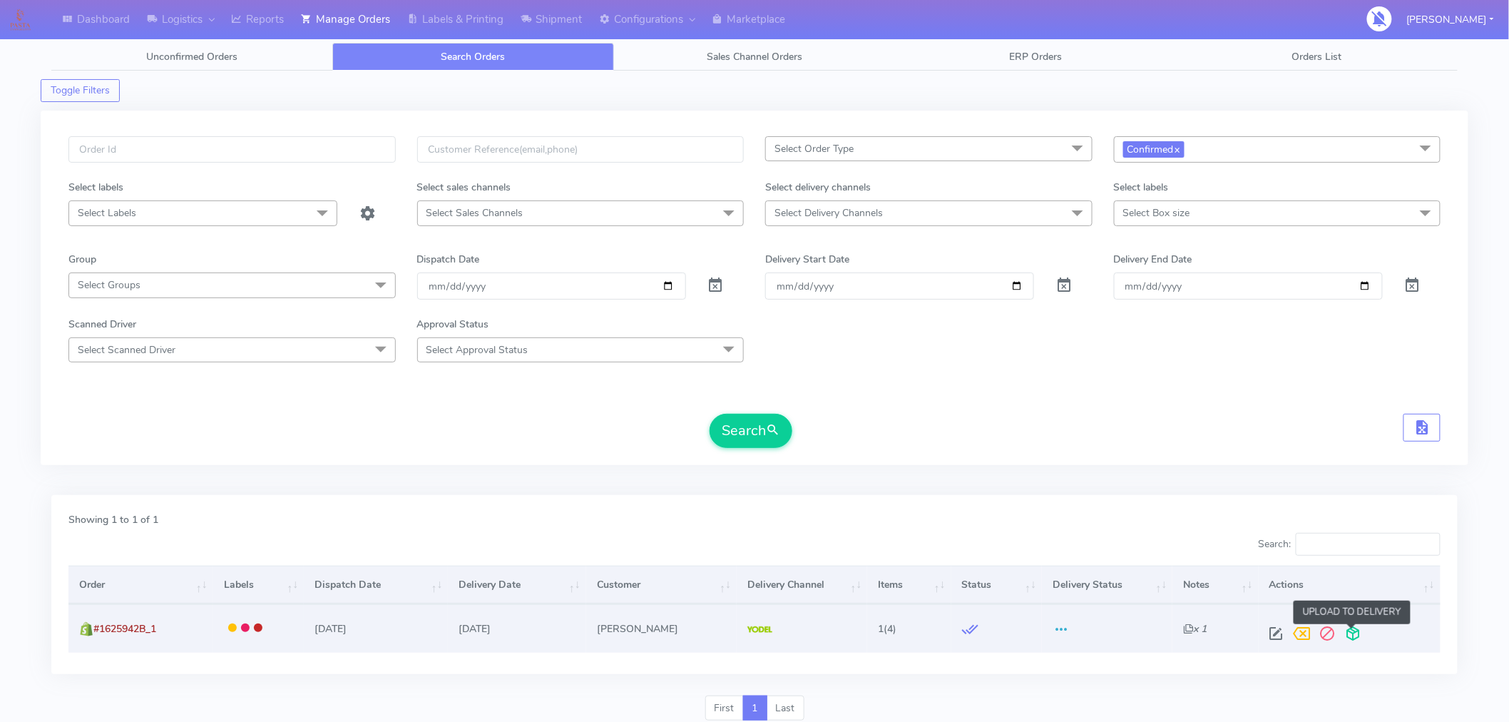
click at [1346, 637] on span at bounding box center [1354, 637] width 26 height 14
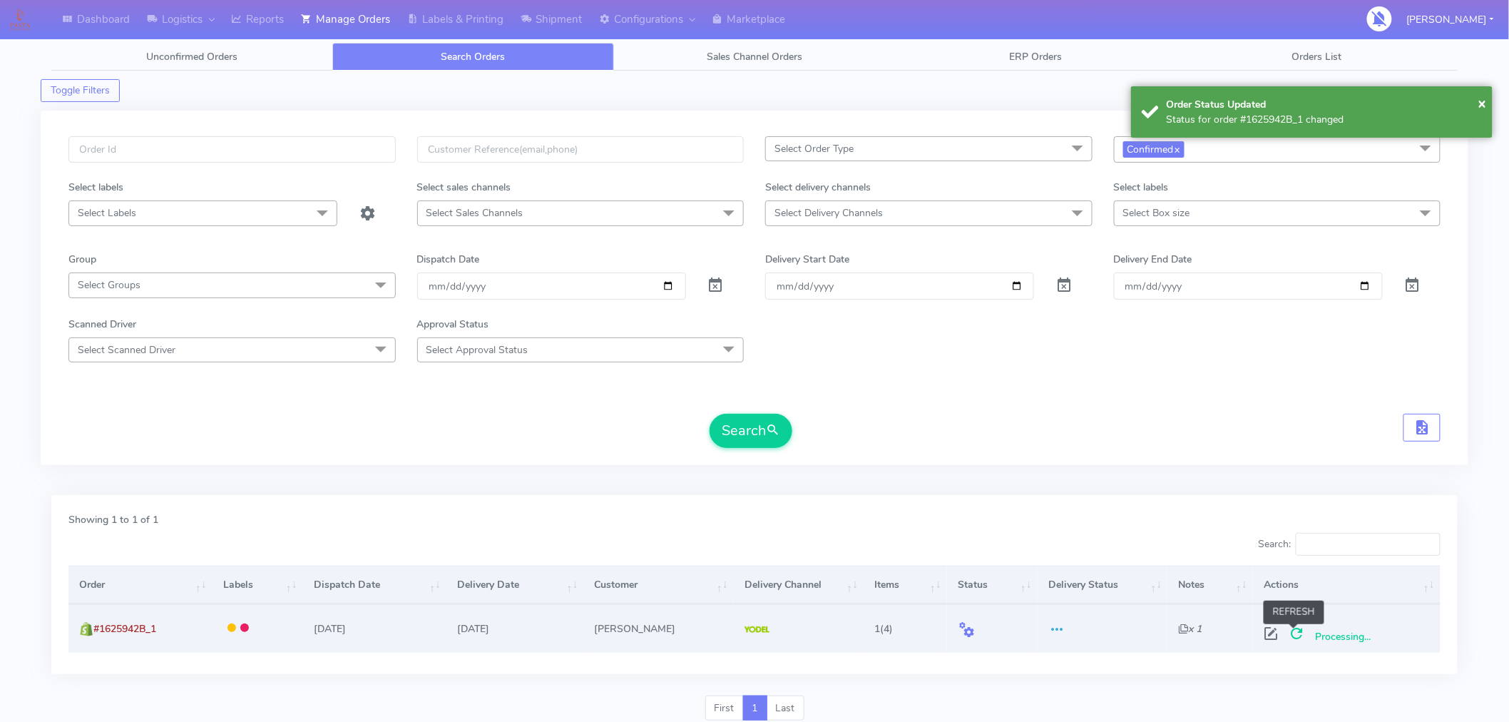
click at [1289, 635] on span at bounding box center [1297, 637] width 26 height 14
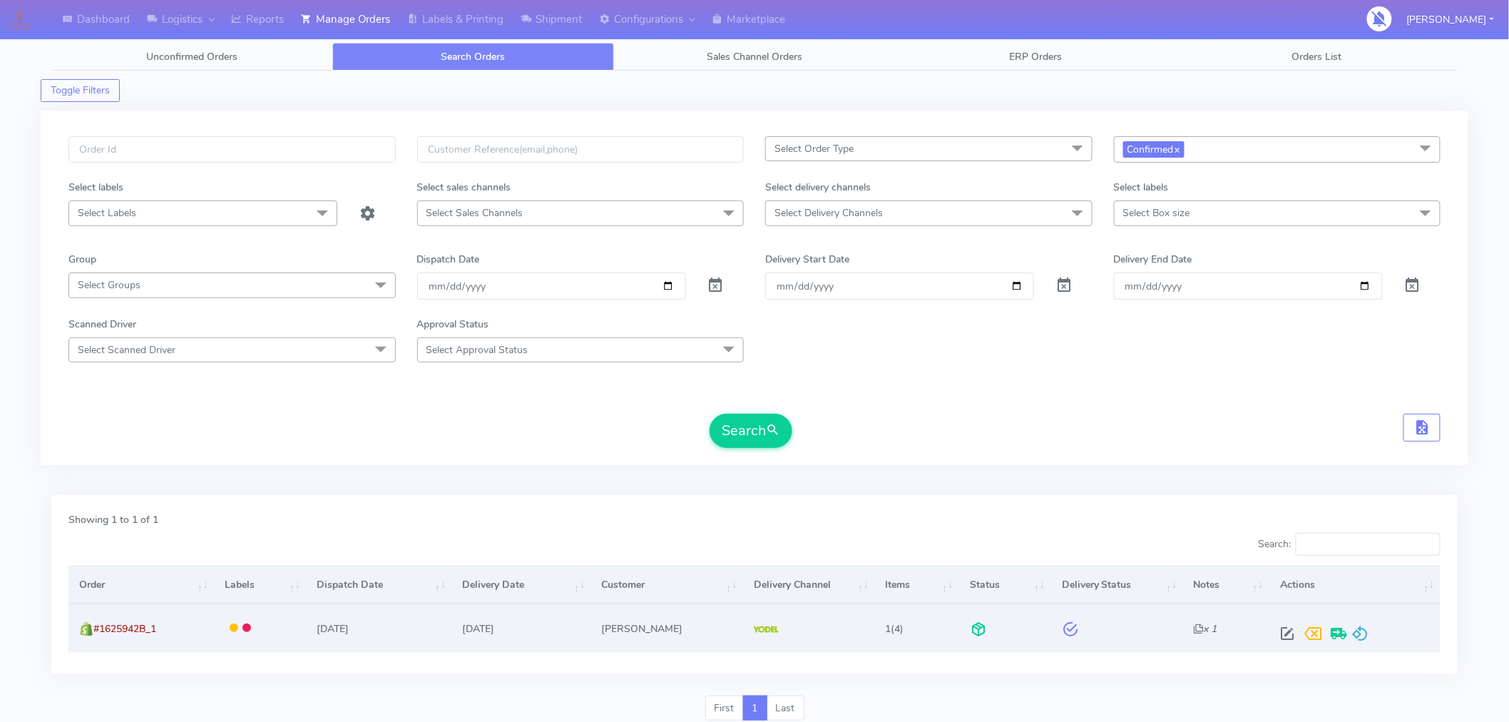
click at [1268, 401] on form "Select Order Type Select All MEALS ATAVI One Off Pasta Club Gift Kit Event Unkn…" at bounding box center [754, 292] width 1372 height 312
drag, startPoint x: 172, startPoint y: 625, endPoint x: 98, endPoint y: 630, distance: 73.6
click at [98, 630] on td "#1625942B_1" at bounding box center [140, 628] width 145 height 48
copy span "#1625942B_1"
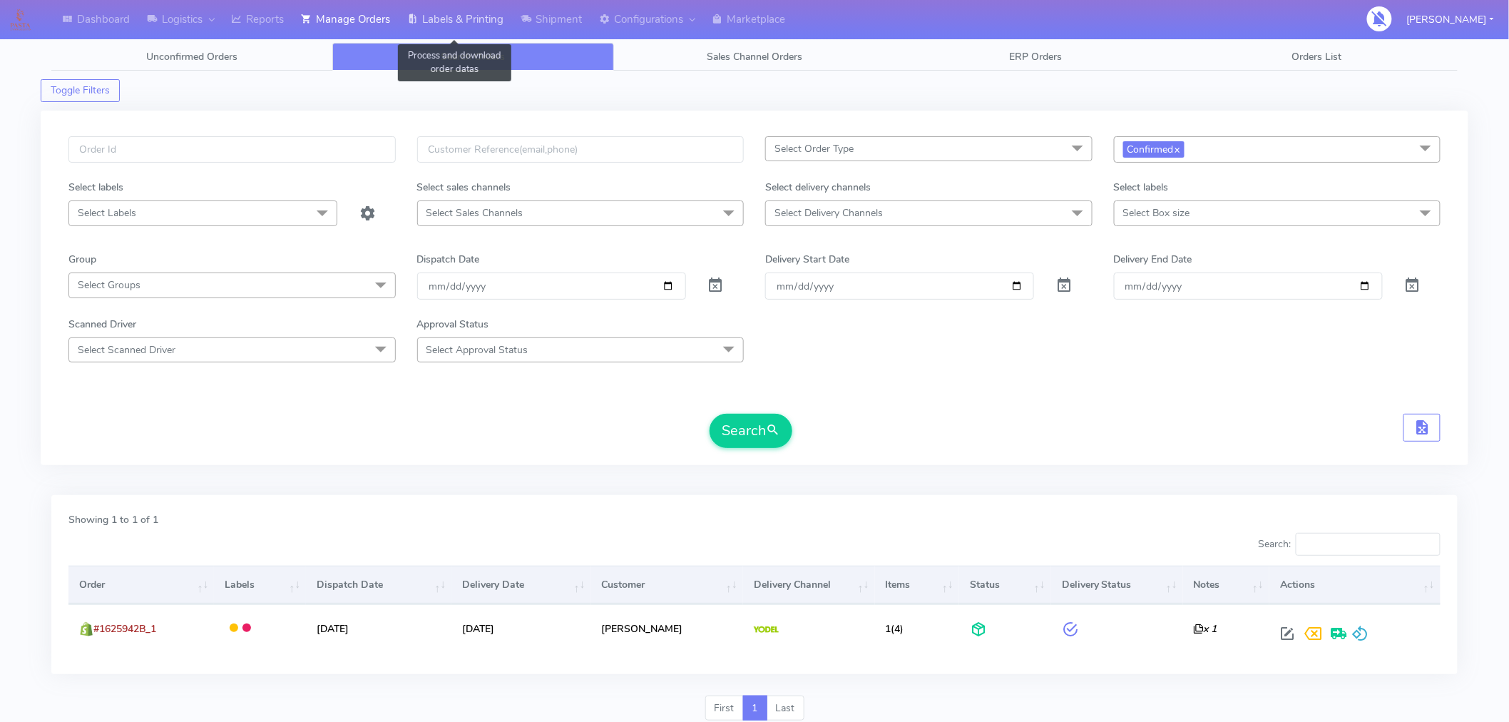
click at [472, 22] on link "Labels & Printing" at bounding box center [455, 19] width 113 height 39
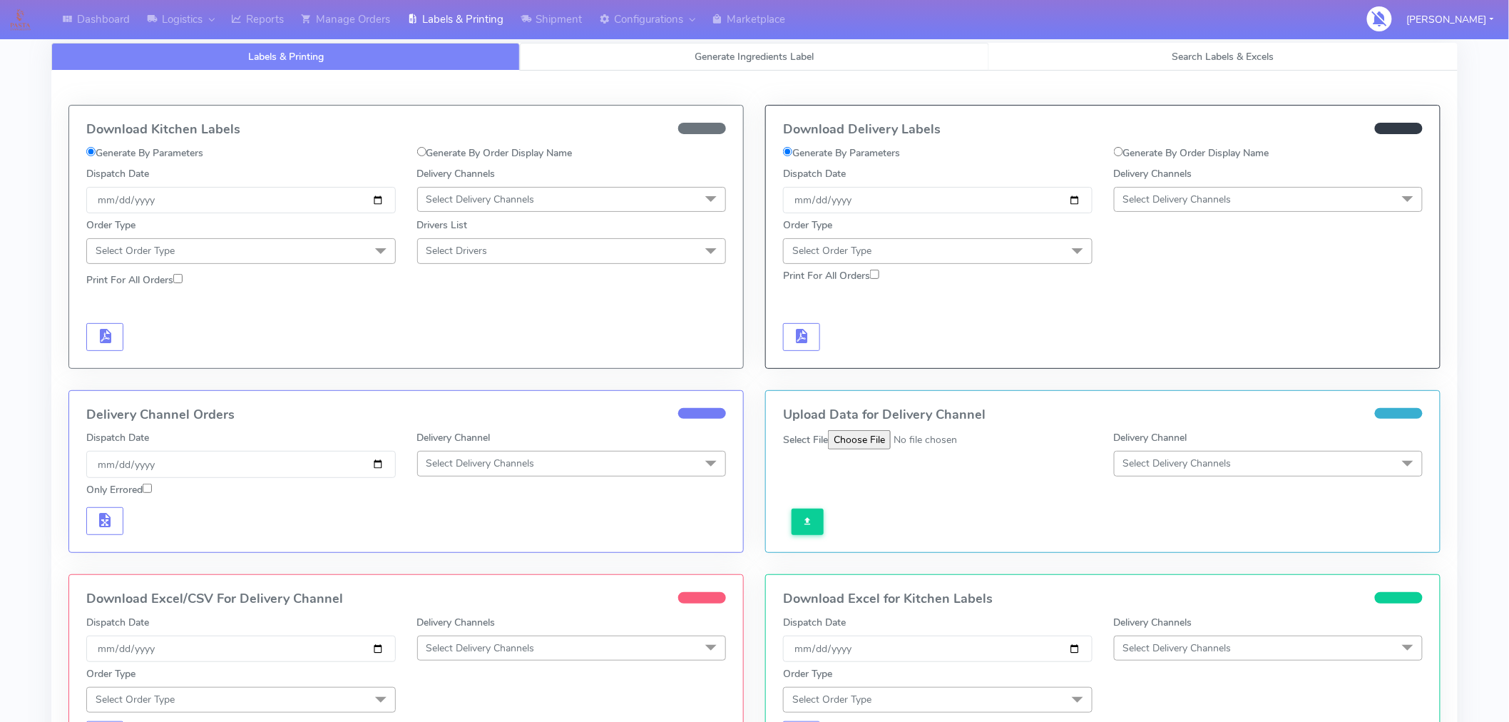
click at [779, 56] on span "Generate Ingredients Label" at bounding box center [754, 57] width 119 height 14
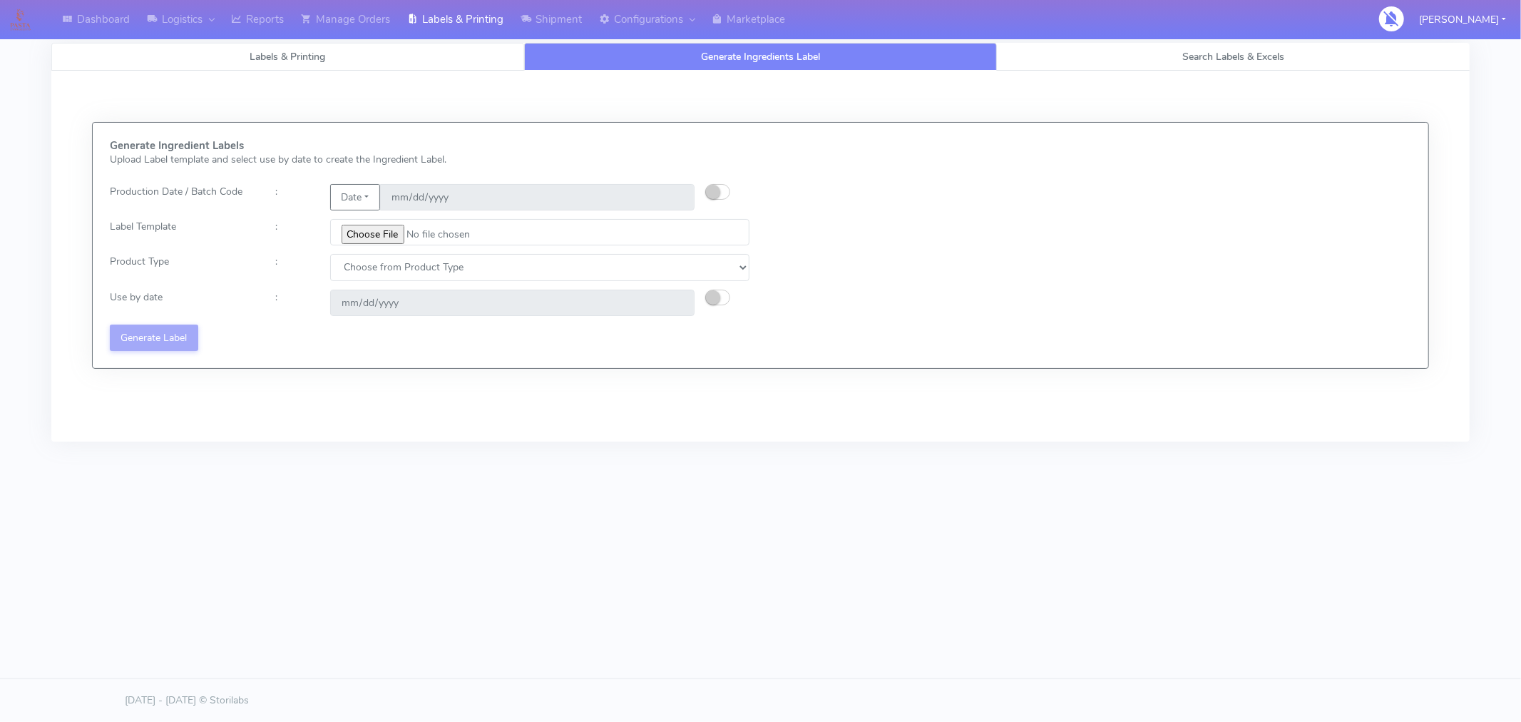
click at [310, 58] on span "Labels & Printing" at bounding box center [288, 57] width 76 height 14
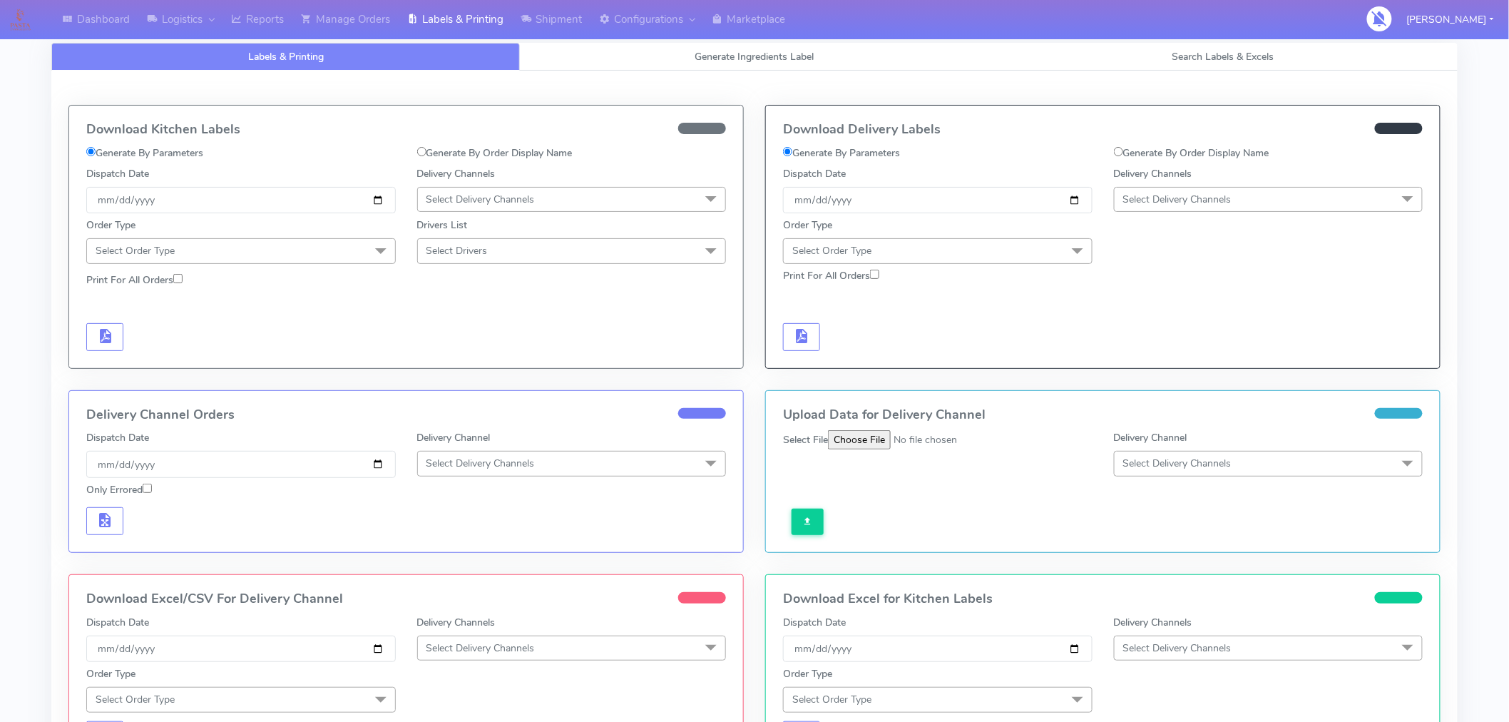
click at [1138, 153] on label "Generate By Order Display Name" at bounding box center [1191, 152] width 155 height 15
click at [1123, 153] on input "Generate By Order Display Name" at bounding box center [1118, 151] width 9 height 9
radio input "true"
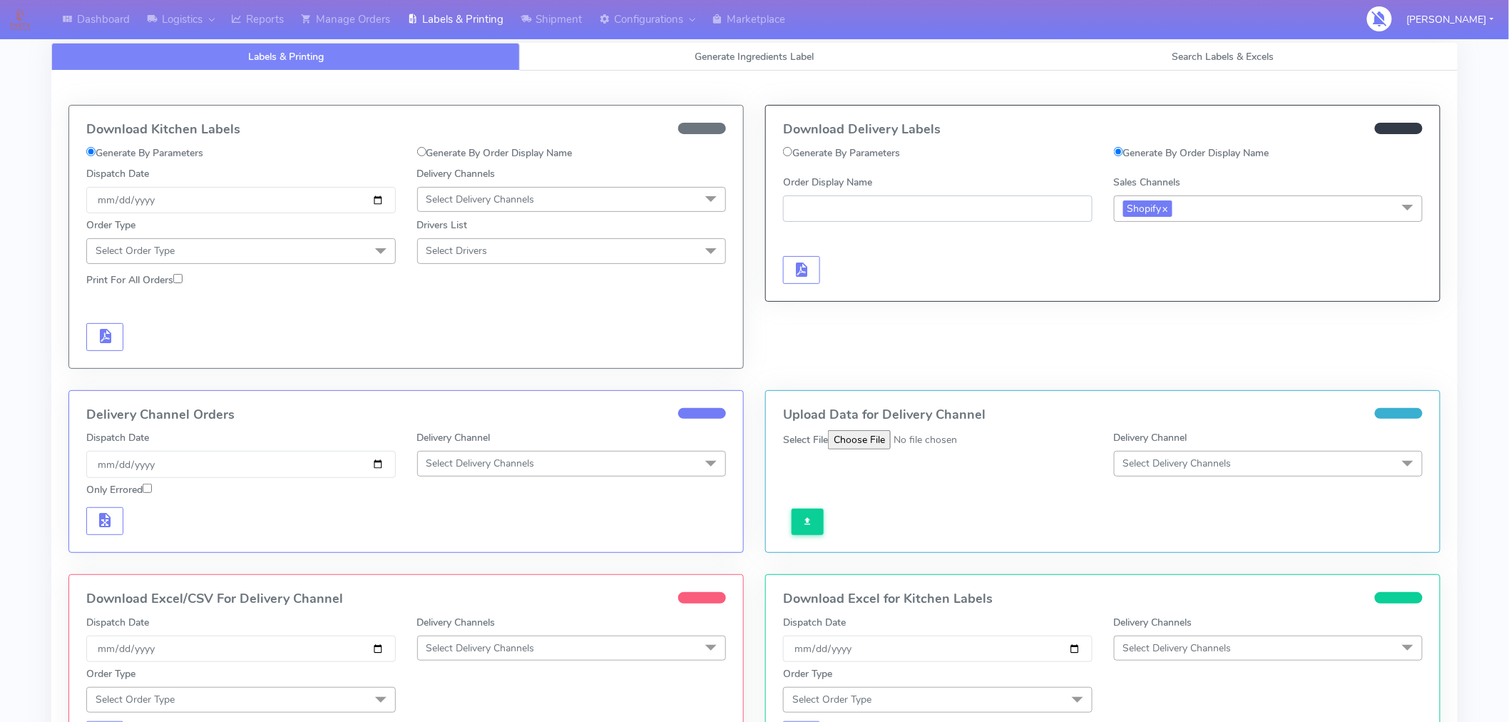
click at [993, 195] on input "Order Display Name" at bounding box center [937, 208] width 309 height 26
paste input "#1625942B_1"
type input "#1625942B_1"
click at [802, 272] on span "button" at bounding box center [801, 273] width 17 height 14
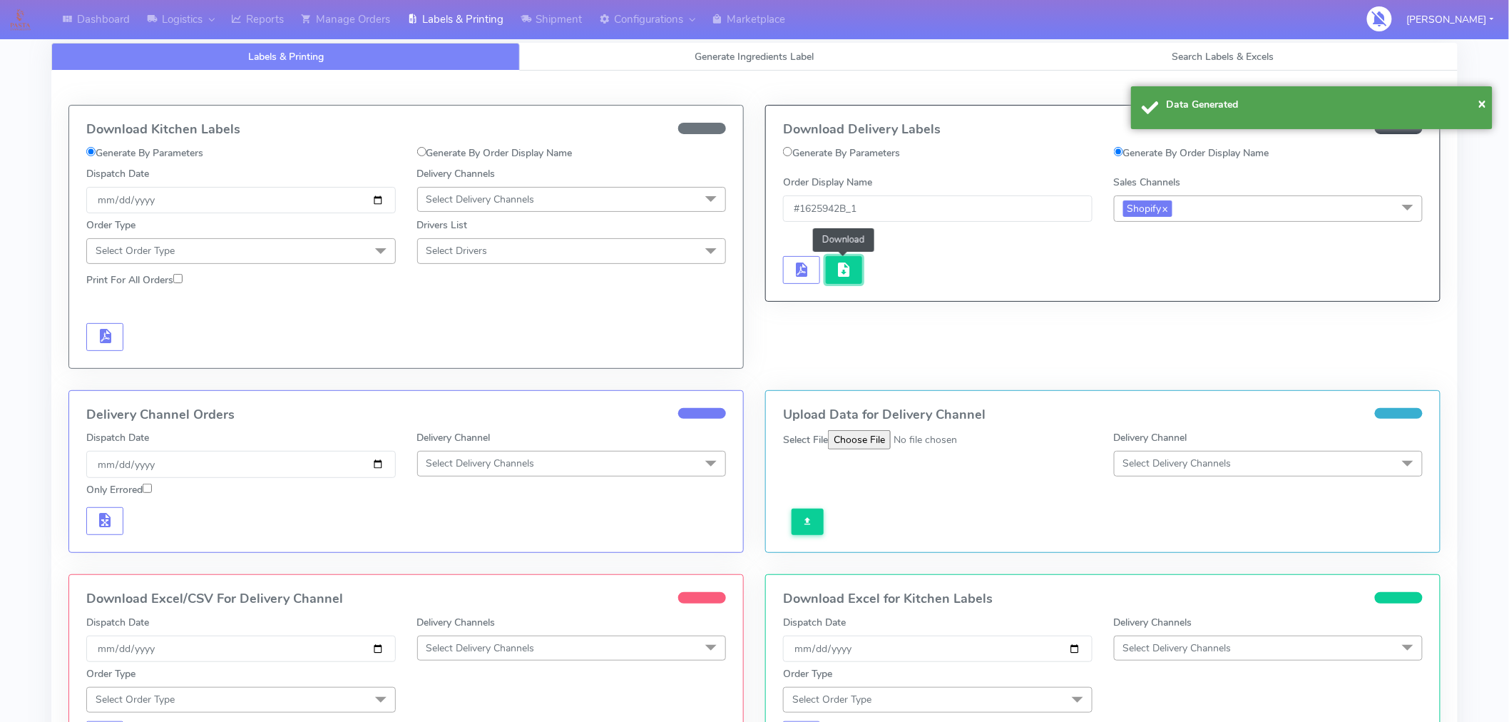
click at [849, 273] on span "button" at bounding box center [843, 273] width 17 height 14
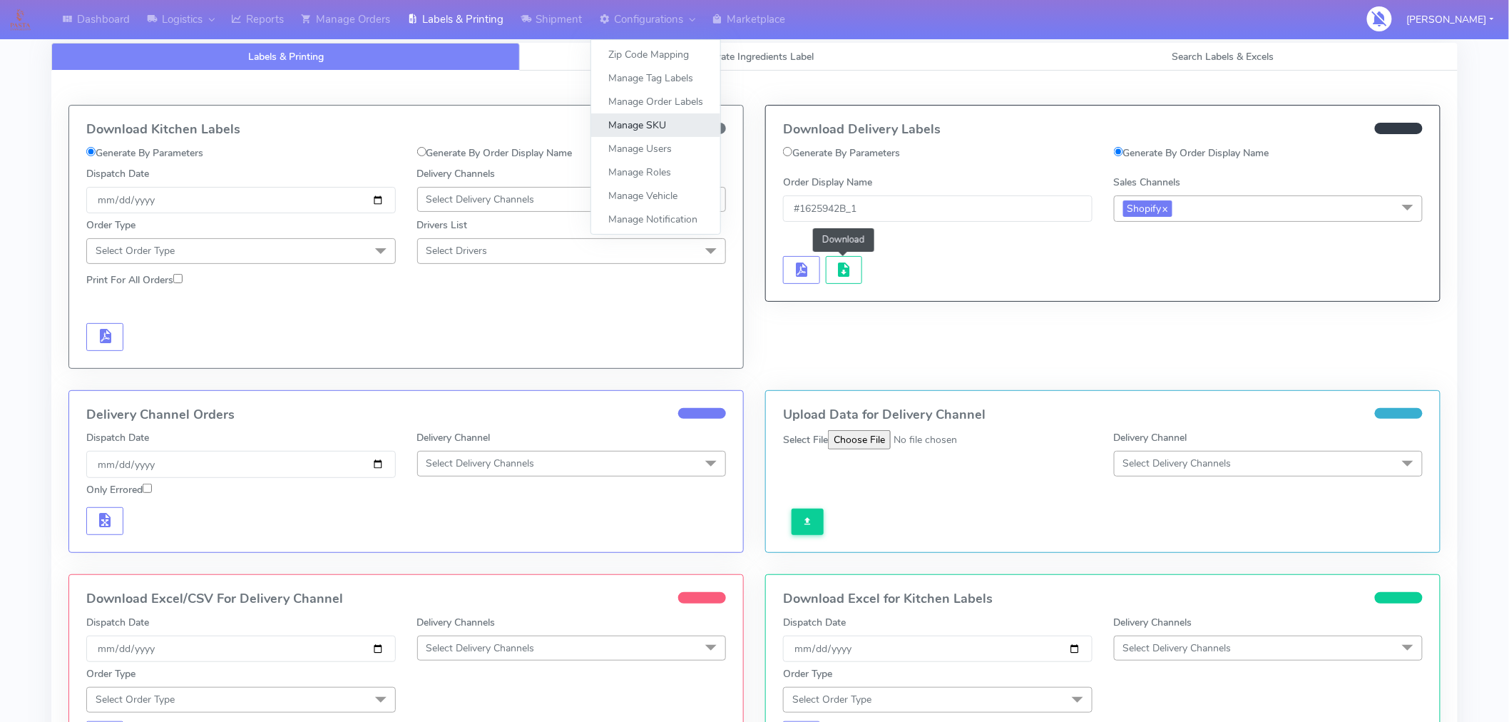
click at [648, 126] on link "Manage SKU" at bounding box center [655, 125] width 129 height 24
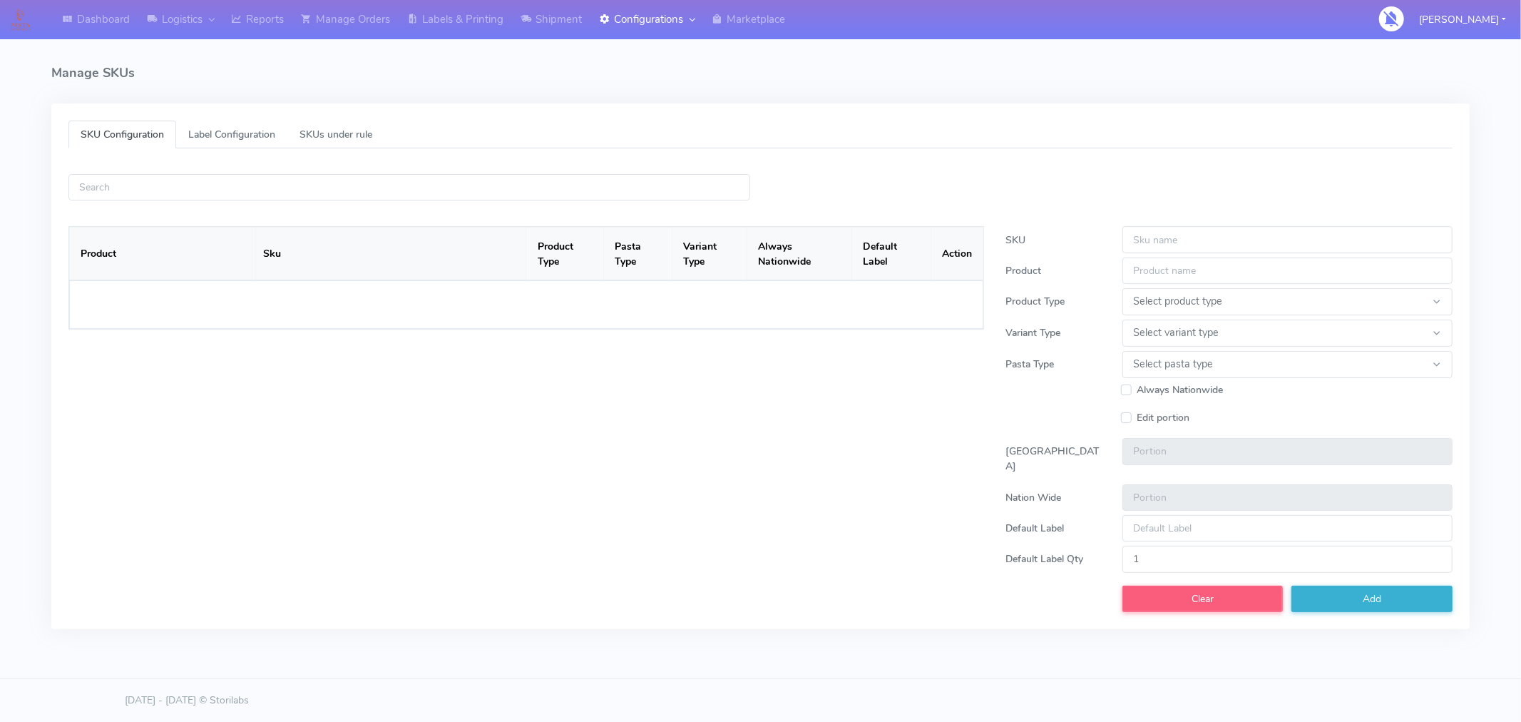
select select
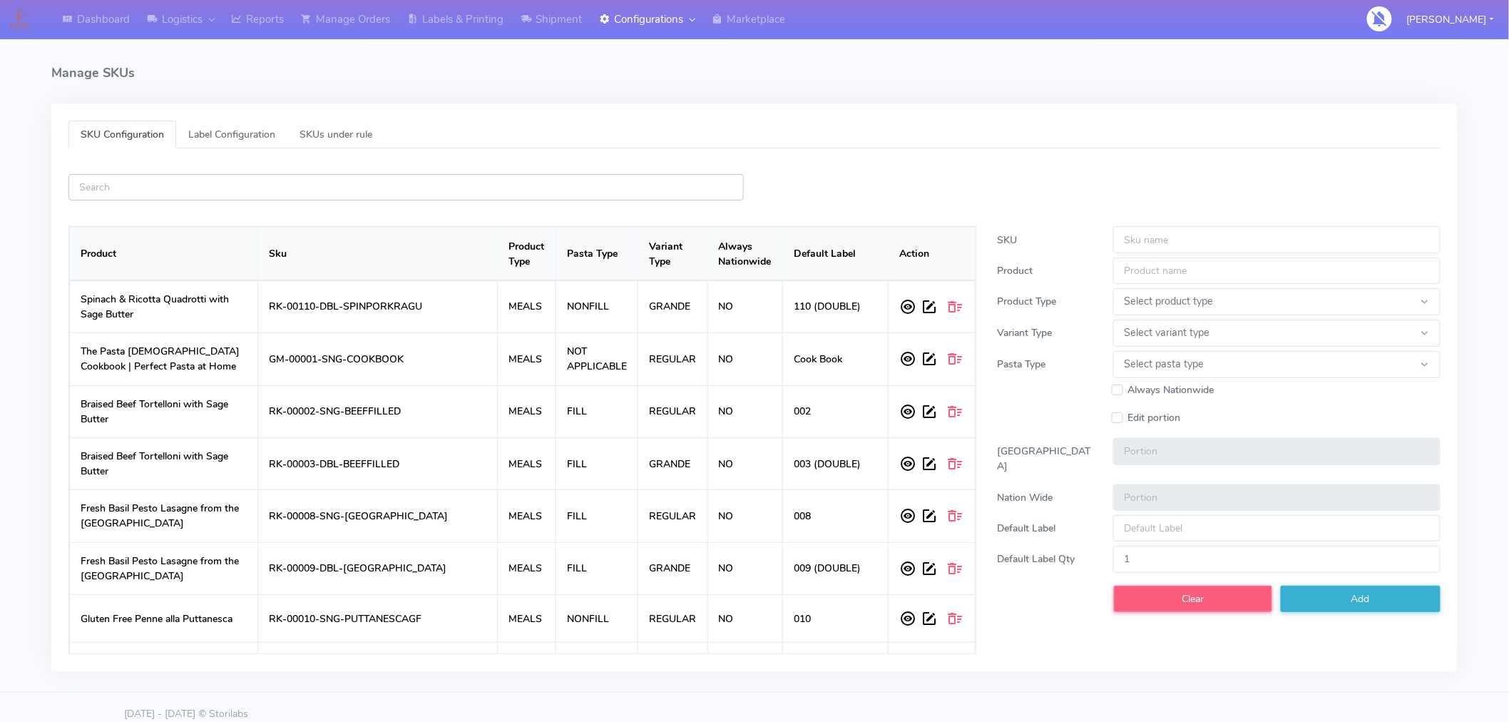
click at [436, 189] on input "text" at bounding box center [405, 187] width 675 height 26
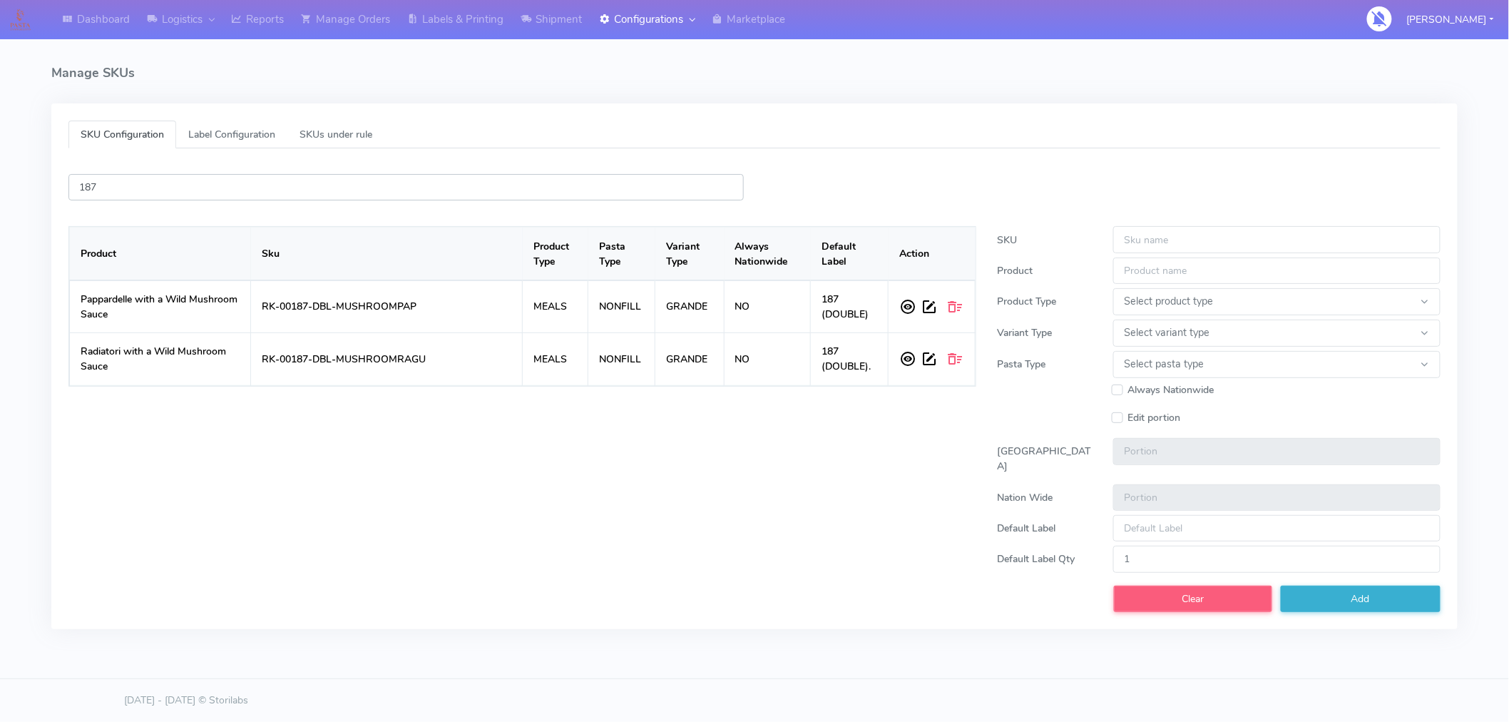
click at [436, 189] on input "187" at bounding box center [405, 187] width 675 height 26
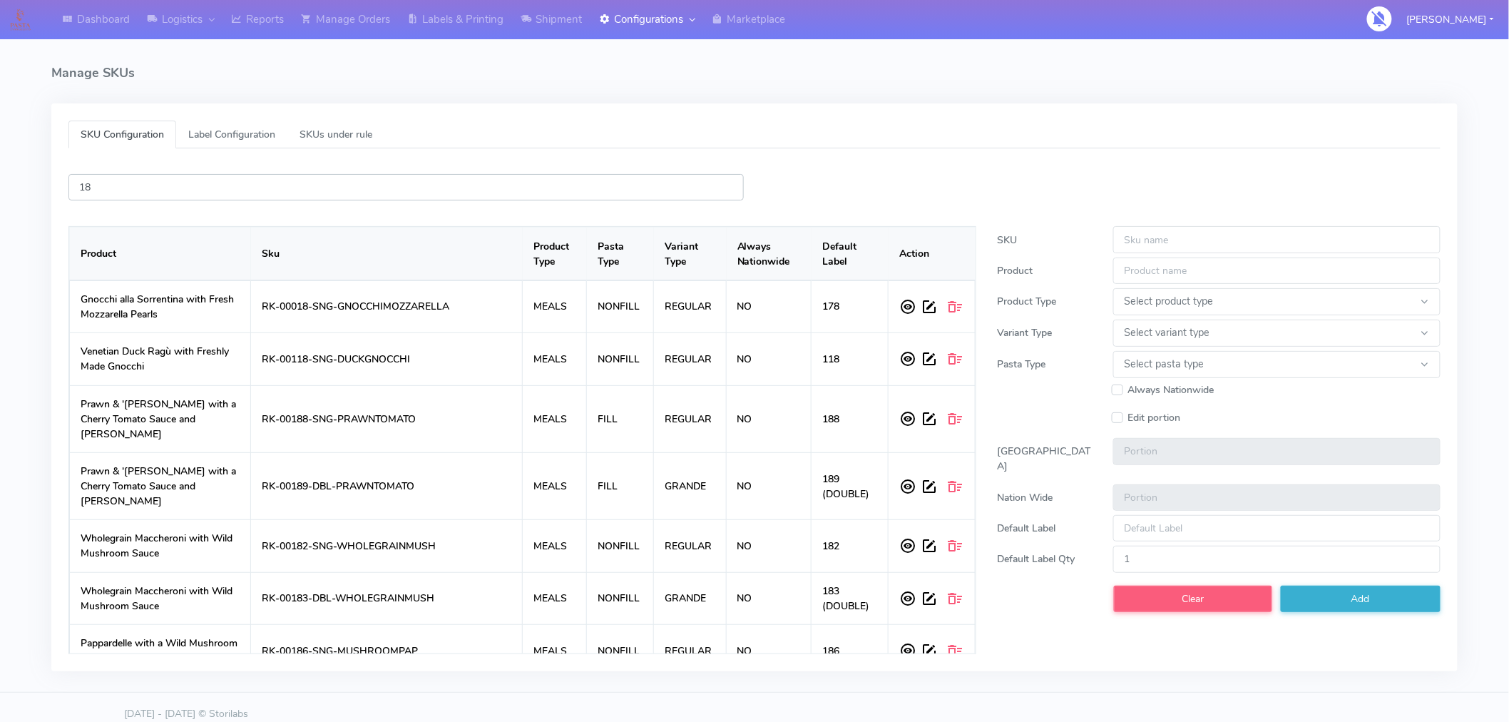
type input "1"
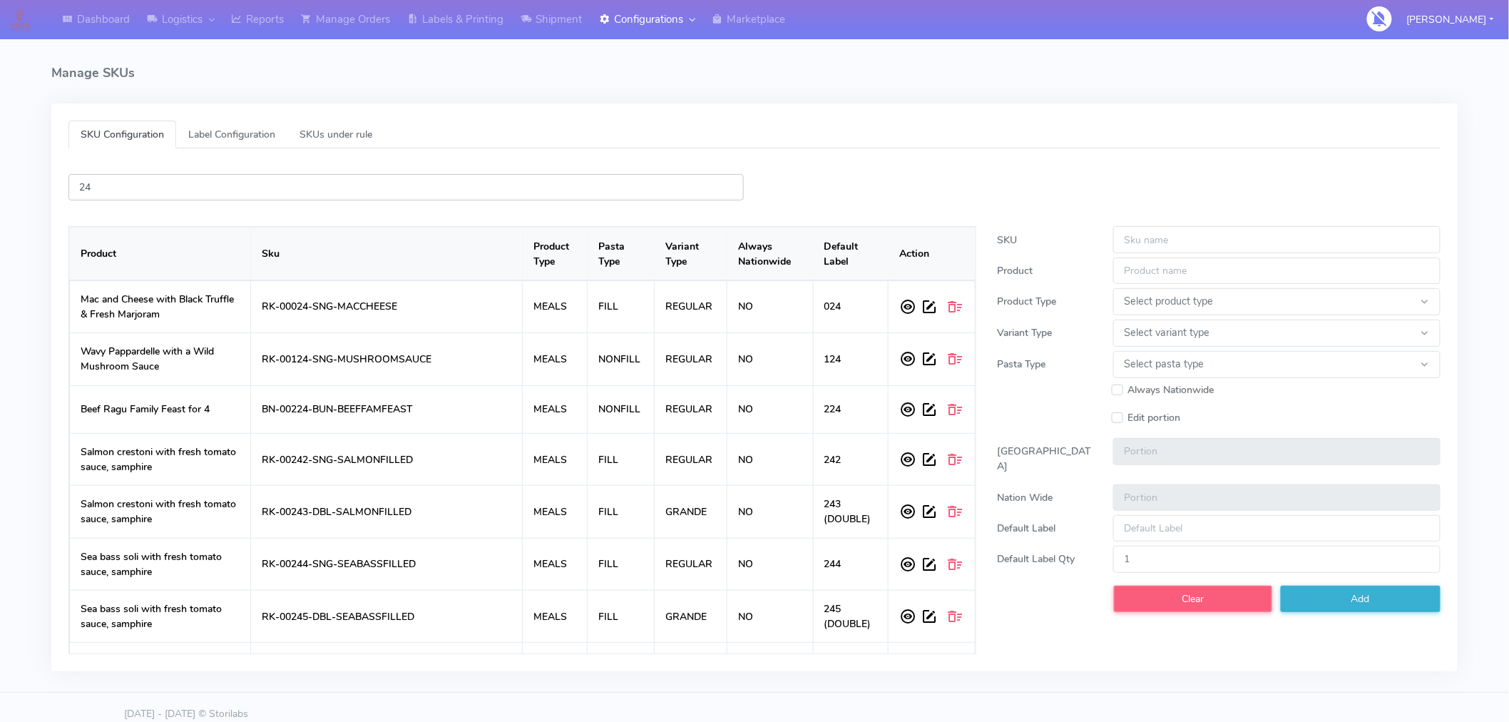
type input "2"
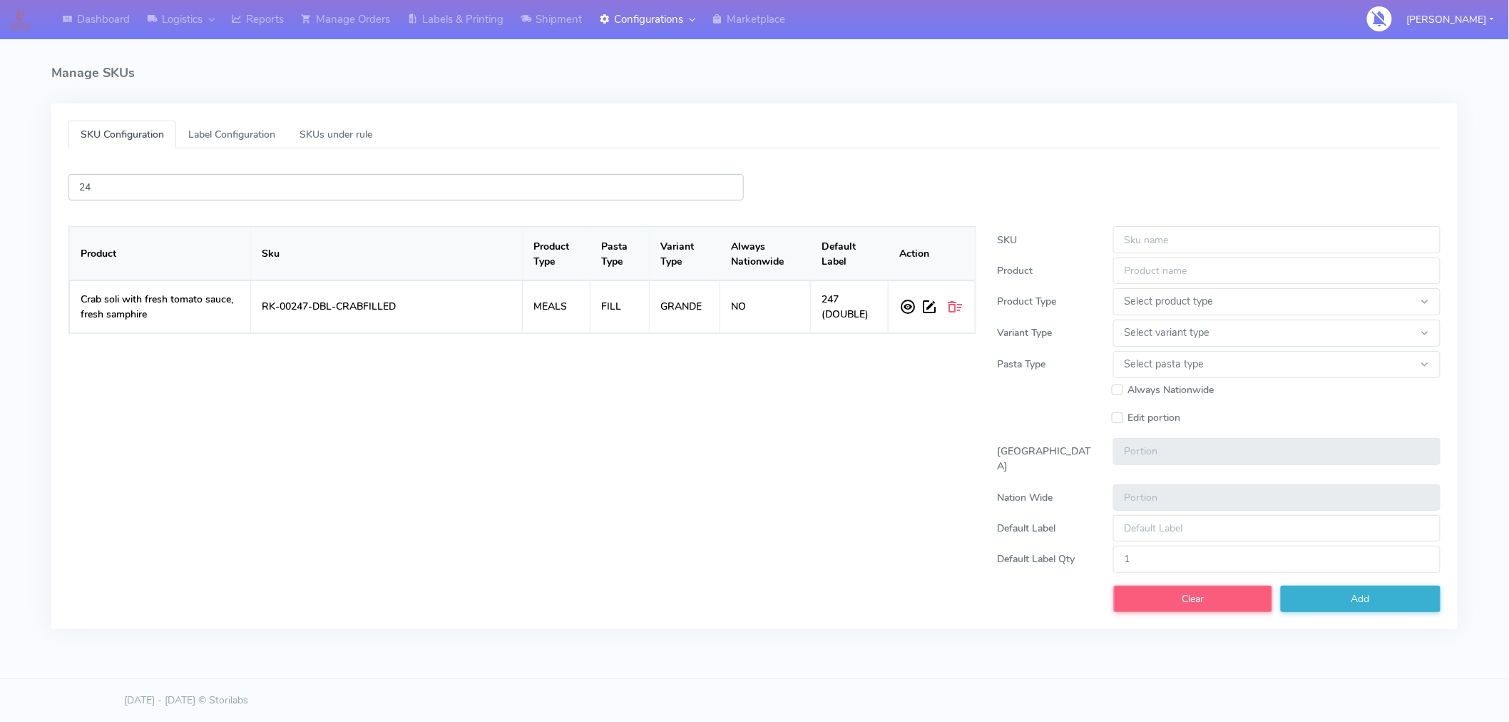
type input "2"
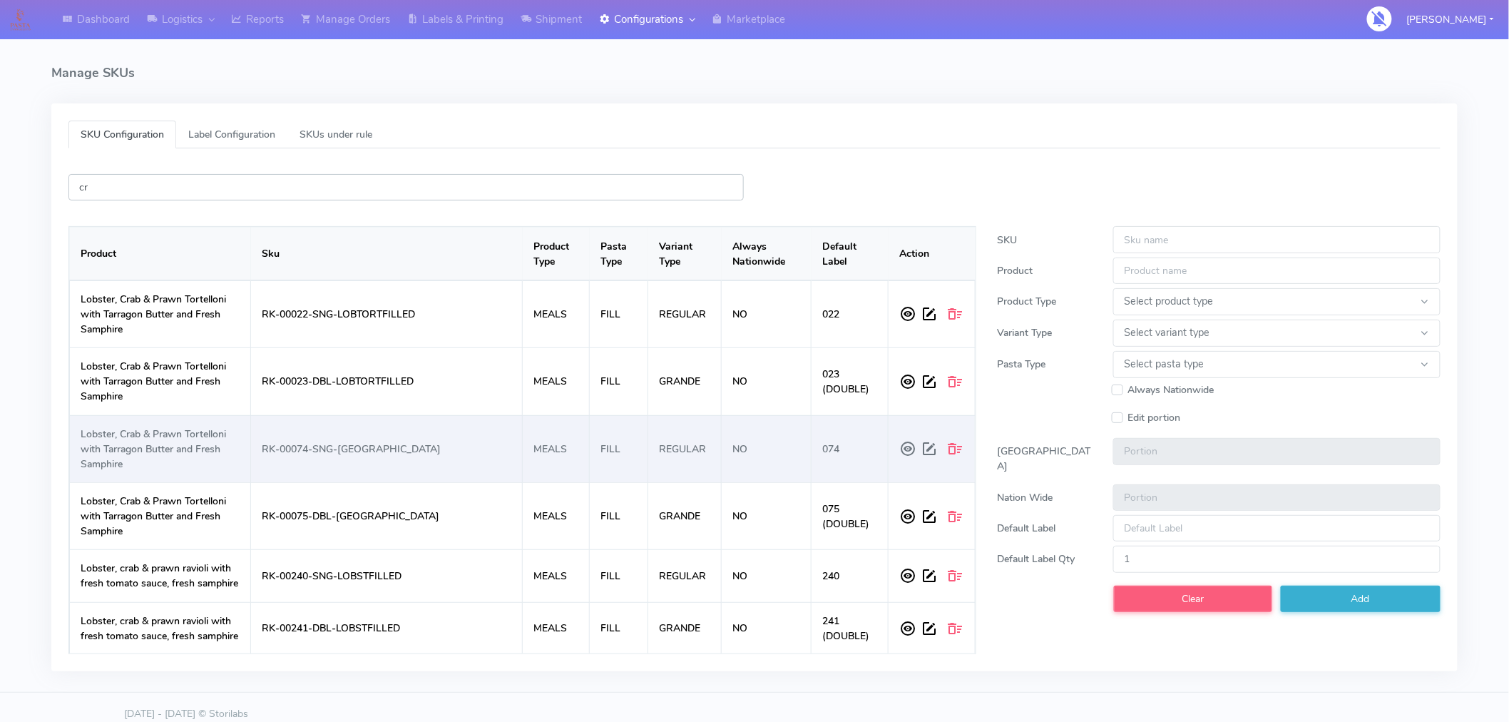
type input "c"
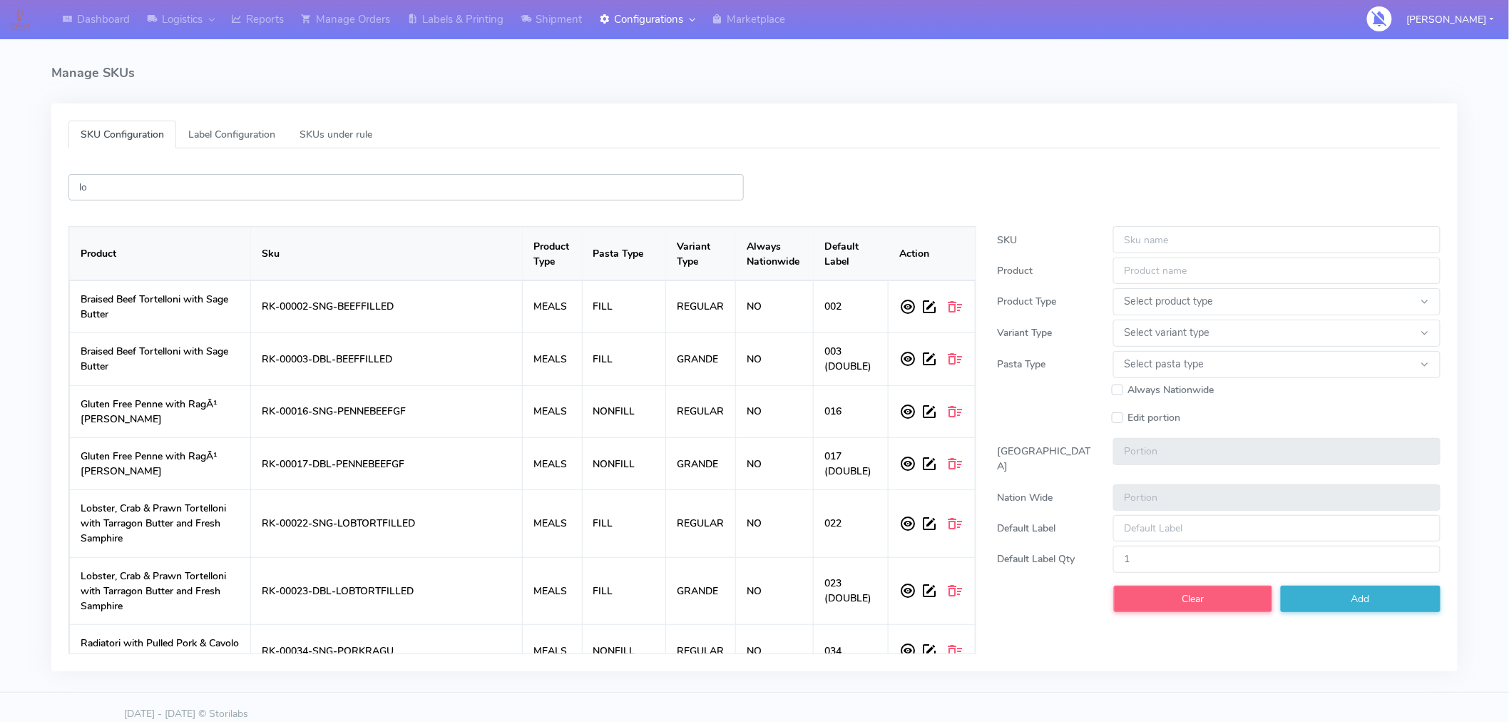
type input "l"
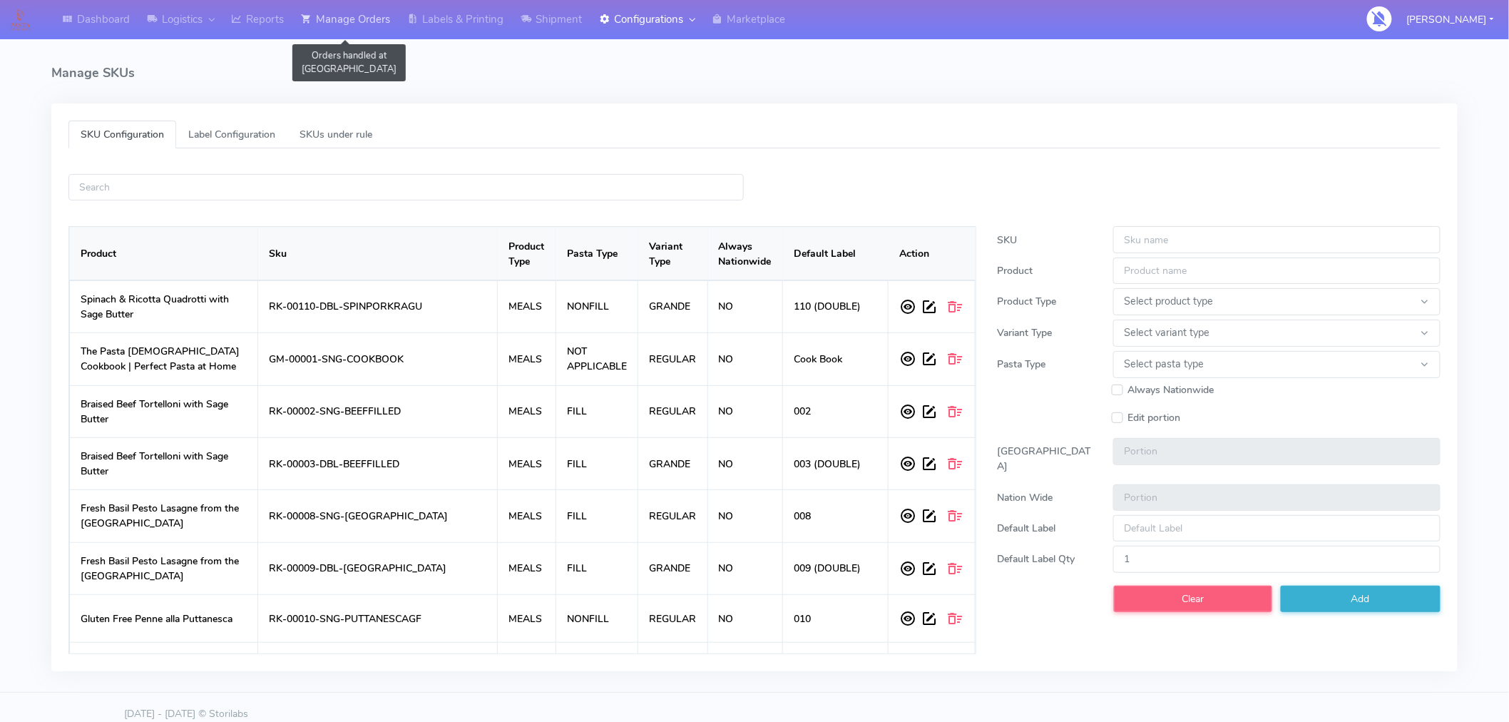
click at [367, 24] on link "Manage Orders" at bounding box center [345, 19] width 106 height 39
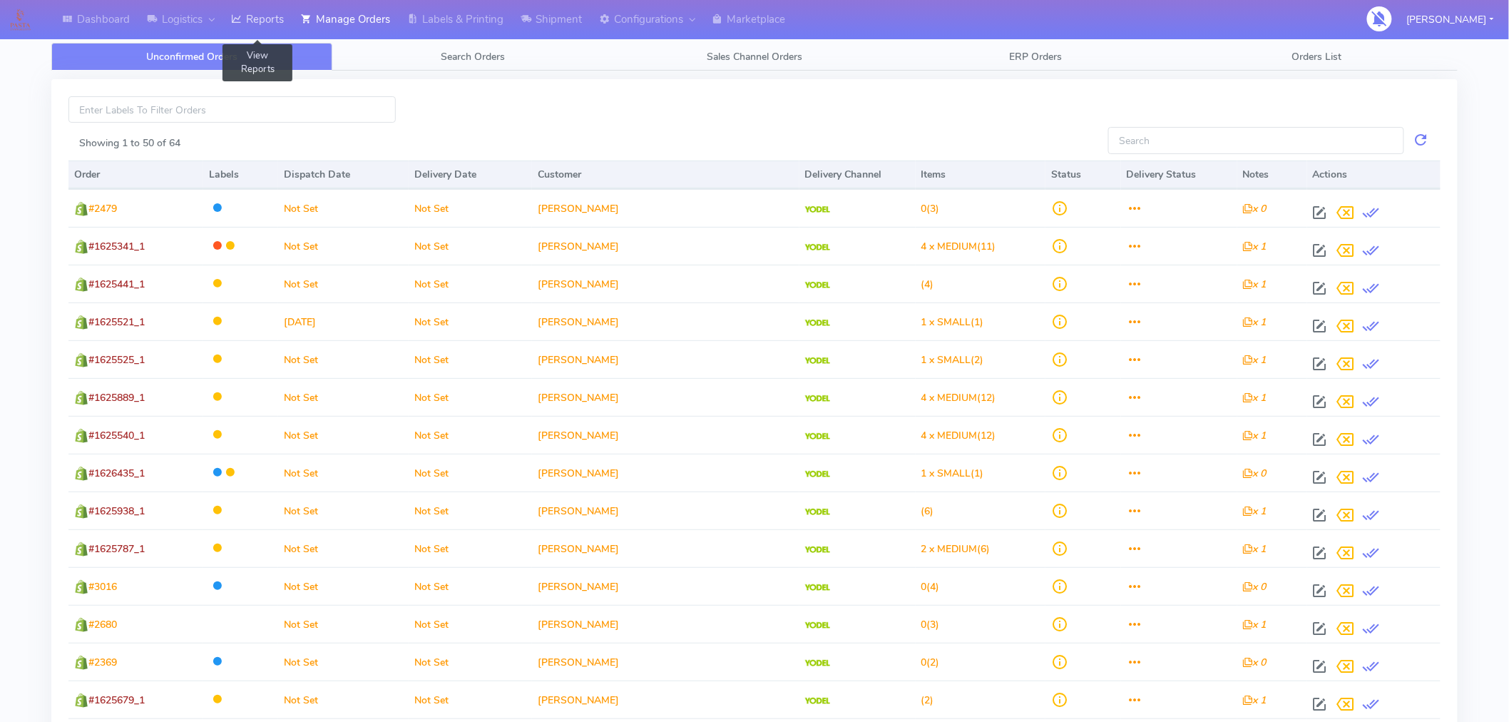
click at [268, 19] on link "Reports" at bounding box center [257, 19] width 70 height 39
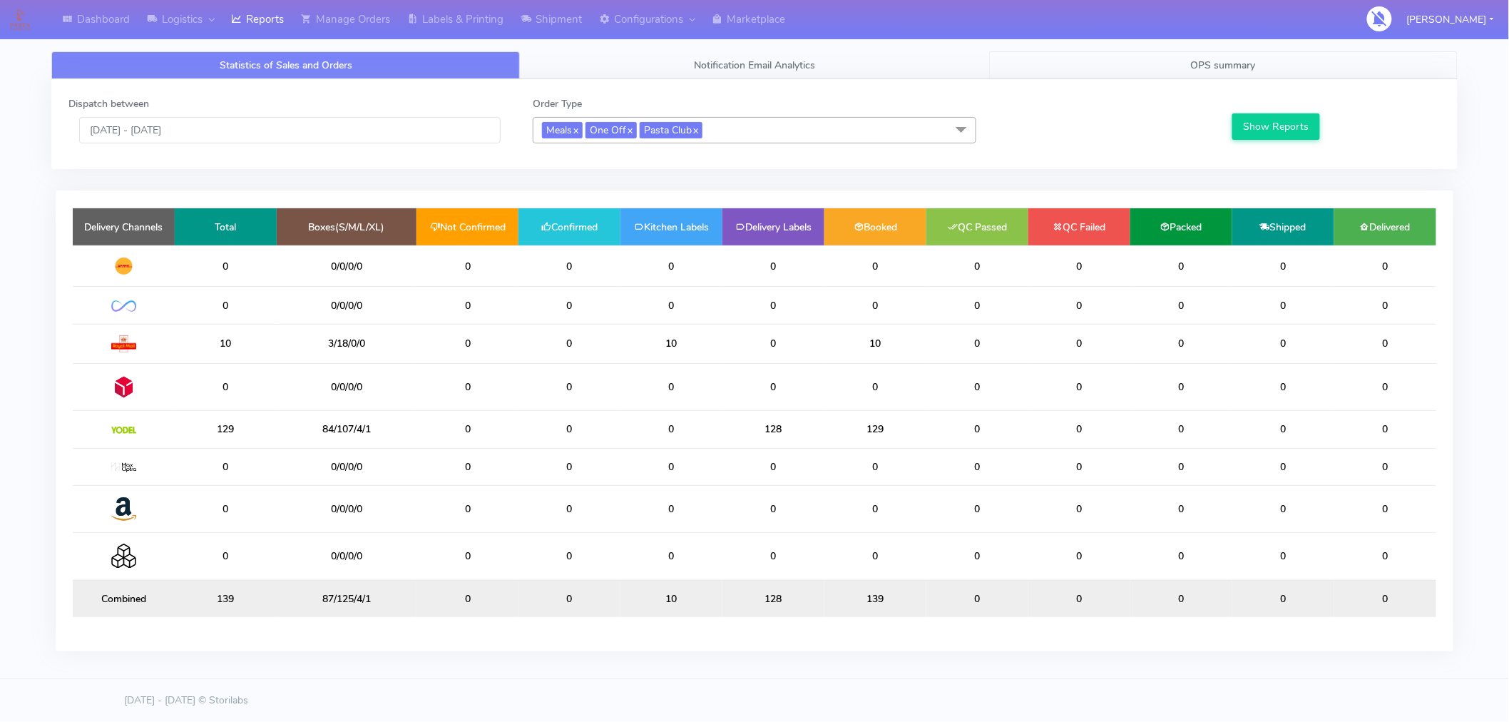
click at [1217, 65] on span "OPS summary" at bounding box center [1223, 65] width 65 height 14
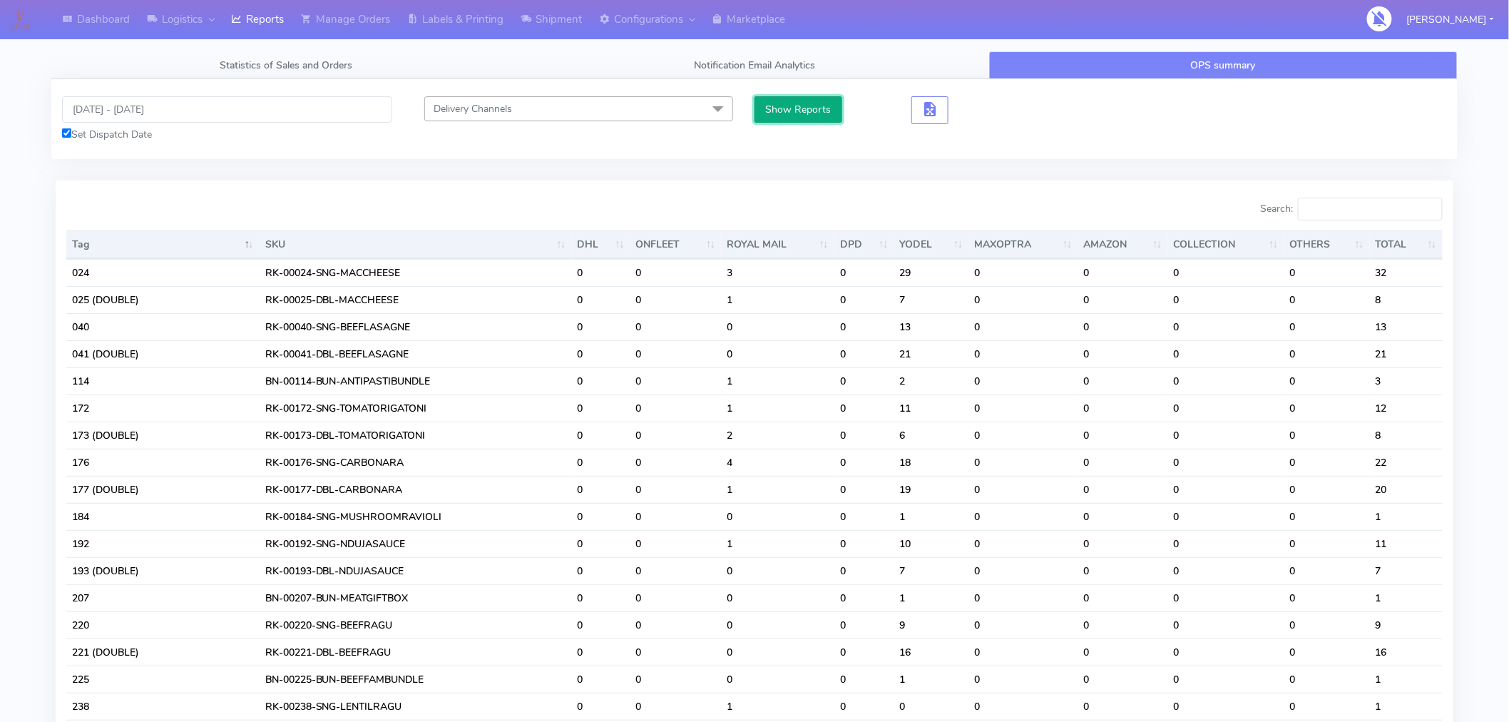
click at [817, 112] on button "Show Reports" at bounding box center [798, 109] width 88 height 26
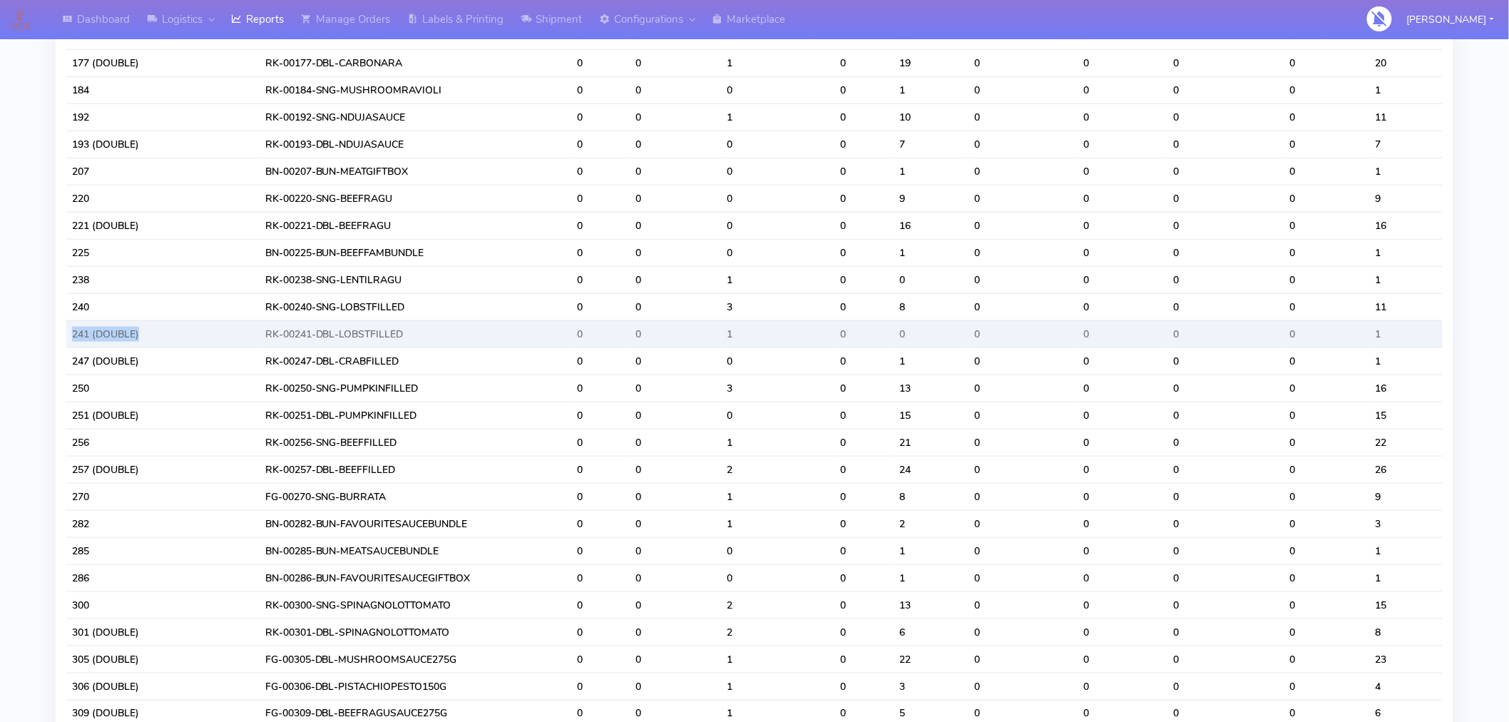
drag, startPoint x: 140, startPoint y: 339, endPoint x: 73, endPoint y: 334, distance: 68.0
click at [73, 334] on td "241 (DOUBLE)" at bounding box center [162, 333] width 193 height 27
copy td "241 (DOUBLE)"
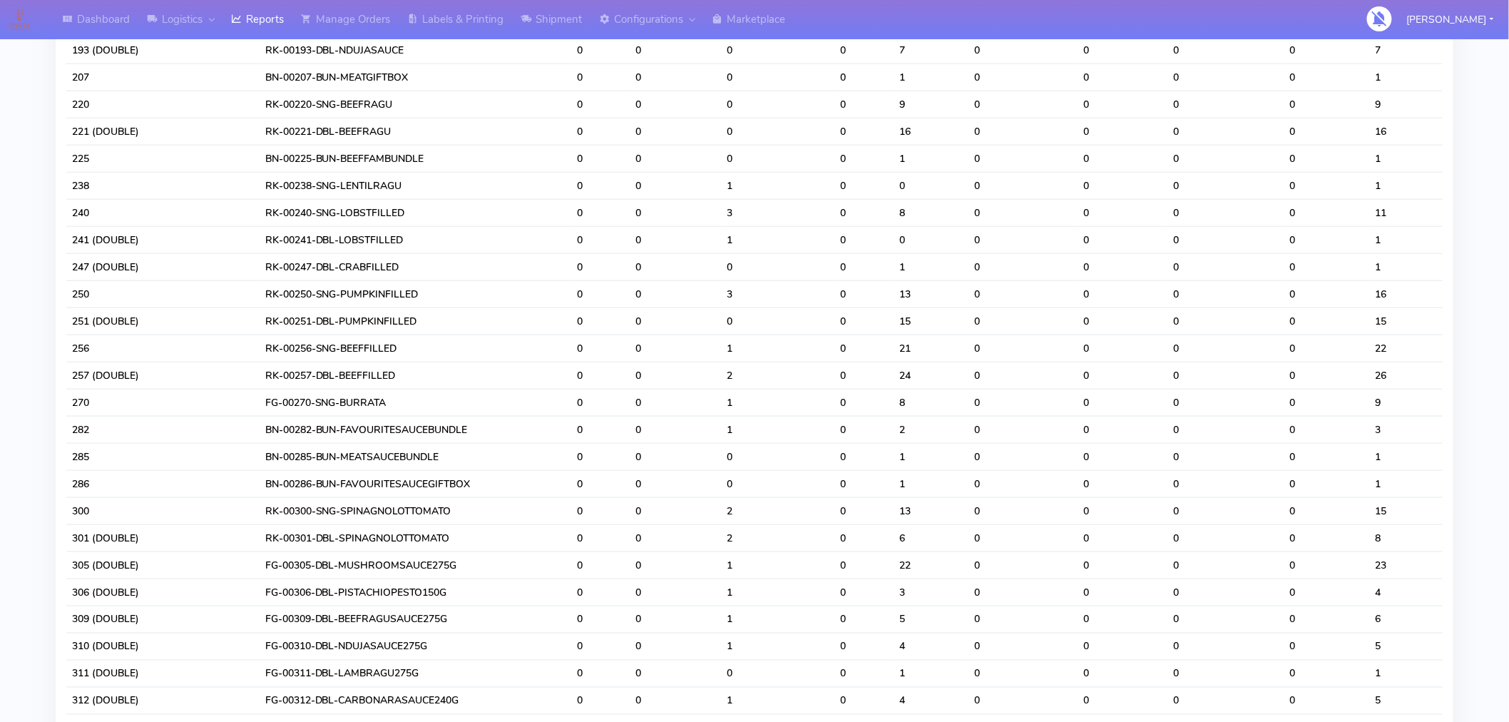
scroll to position [0, 0]
